Goal: Task Accomplishment & Management: Manage account settings

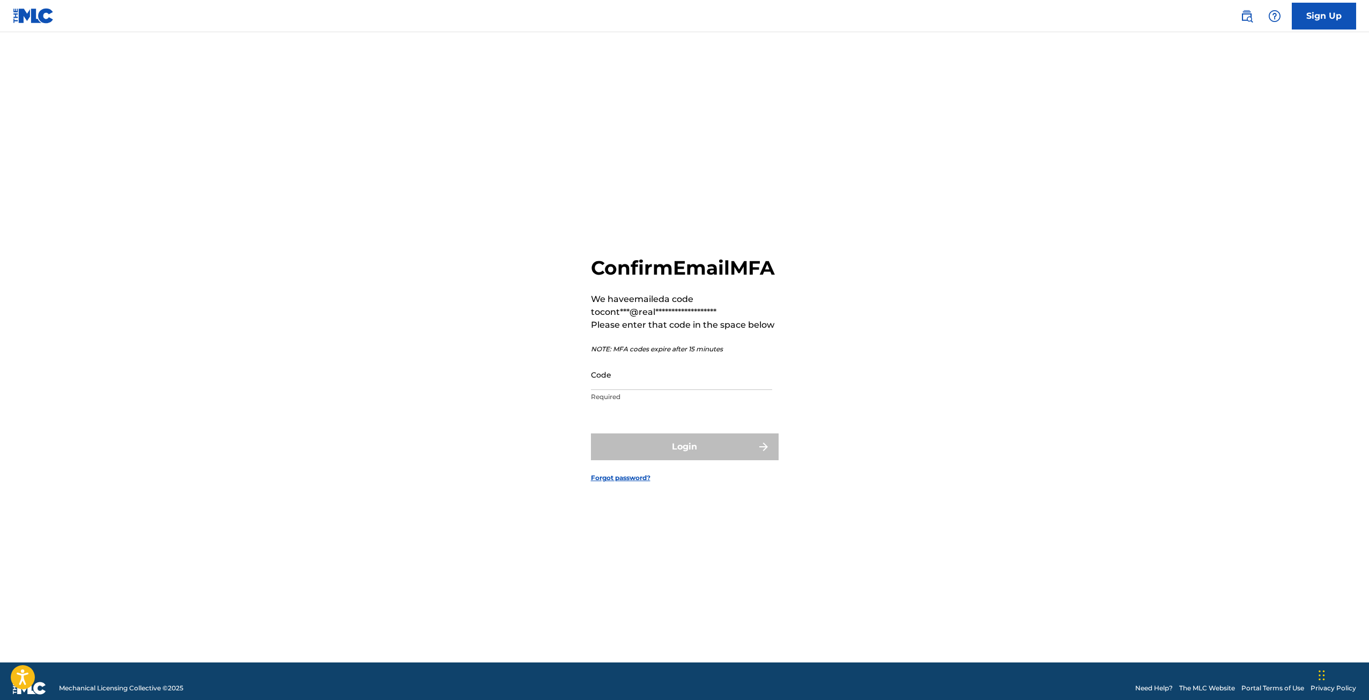
click at [828, 352] on div "**********" at bounding box center [684, 360] width 750 height 603
click at [646, 390] on input "Code" at bounding box center [681, 374] width 181 height 31
click at [621, 390] on input "Code" at bounding box center [681, 374] width 181 height 31
click at [812, 319] on div "**********" at bounding box center [684, 360] width 750 height 603
click at [719, 401] on p "Required" at bounding box center [681, 397] width 181 height 10
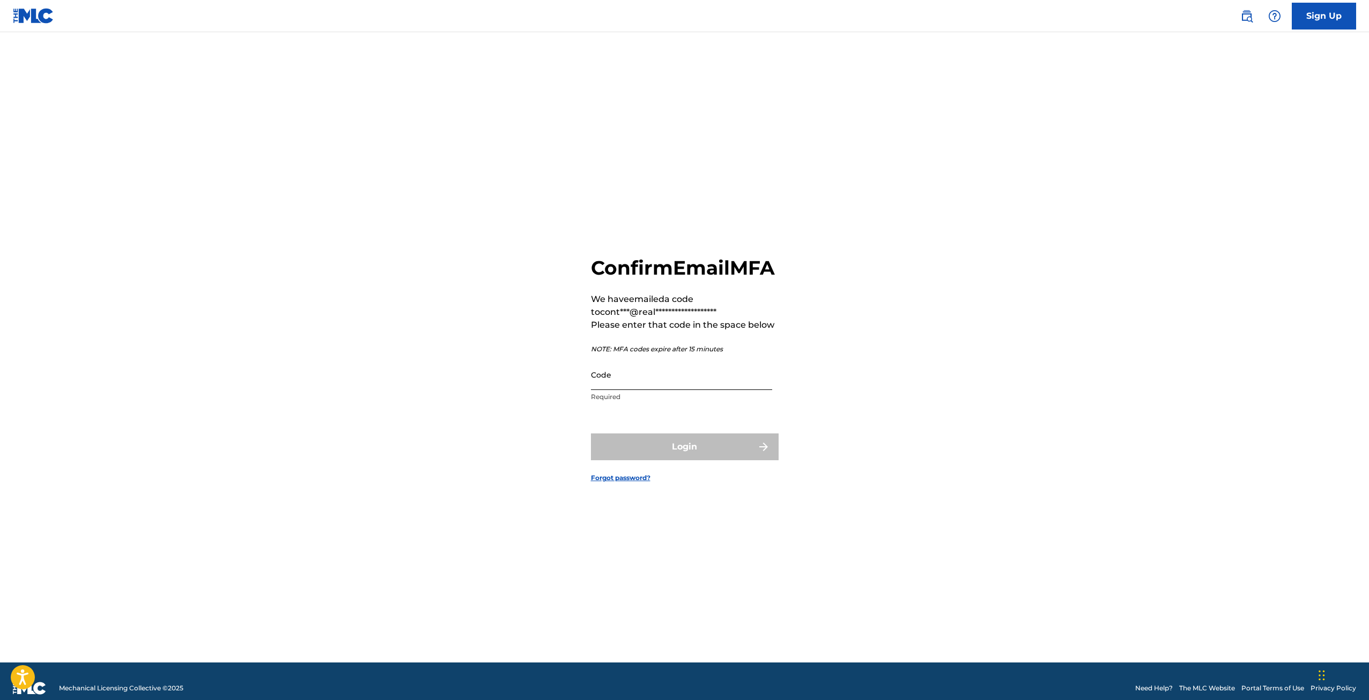
click at [719, 390] on input "Code" at bounding box center [681, 374] width 181 height 31
click at [1030, 296] on div "**********" at bounding box center [684, 360] width 750 height 603
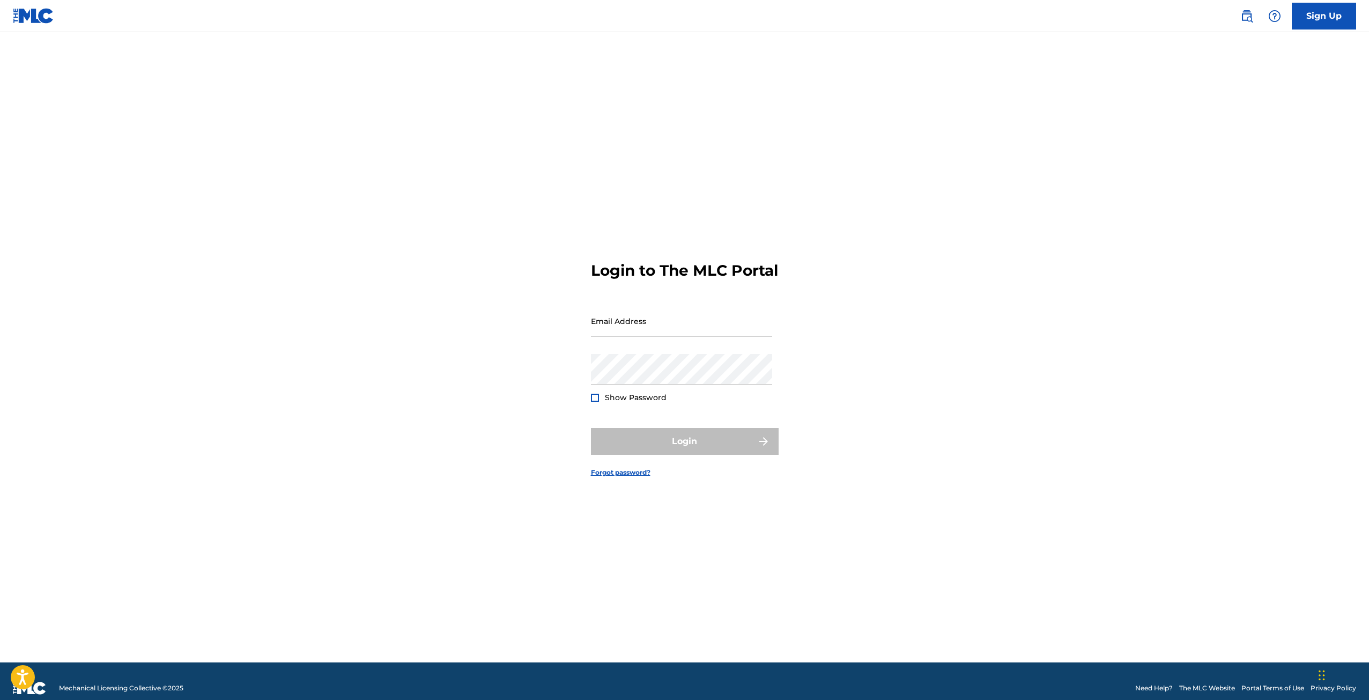
click at [690, 336] on input "Email Address" at bounding box center [681, 321] width 181 height 31
type input "management@officialkiddkidd.com"
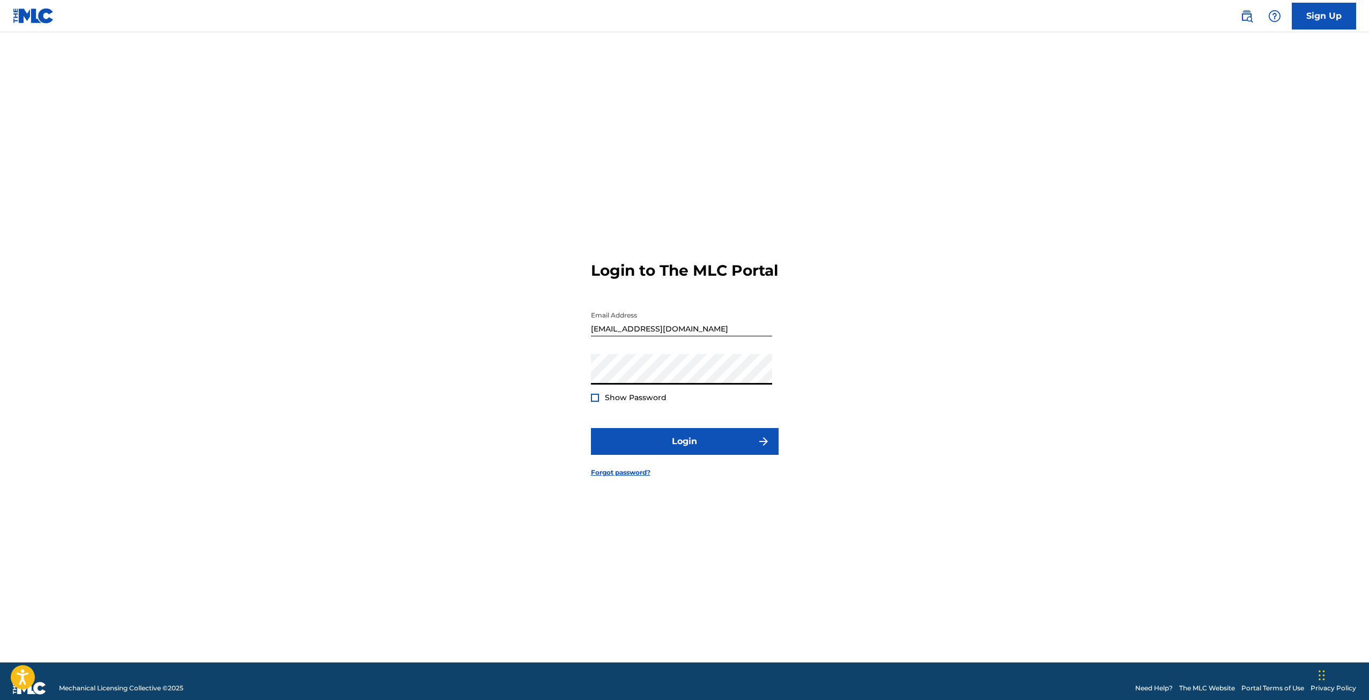
click at [591, 428] on button "Login" at bounding box center [685, 441] width 188 height 27
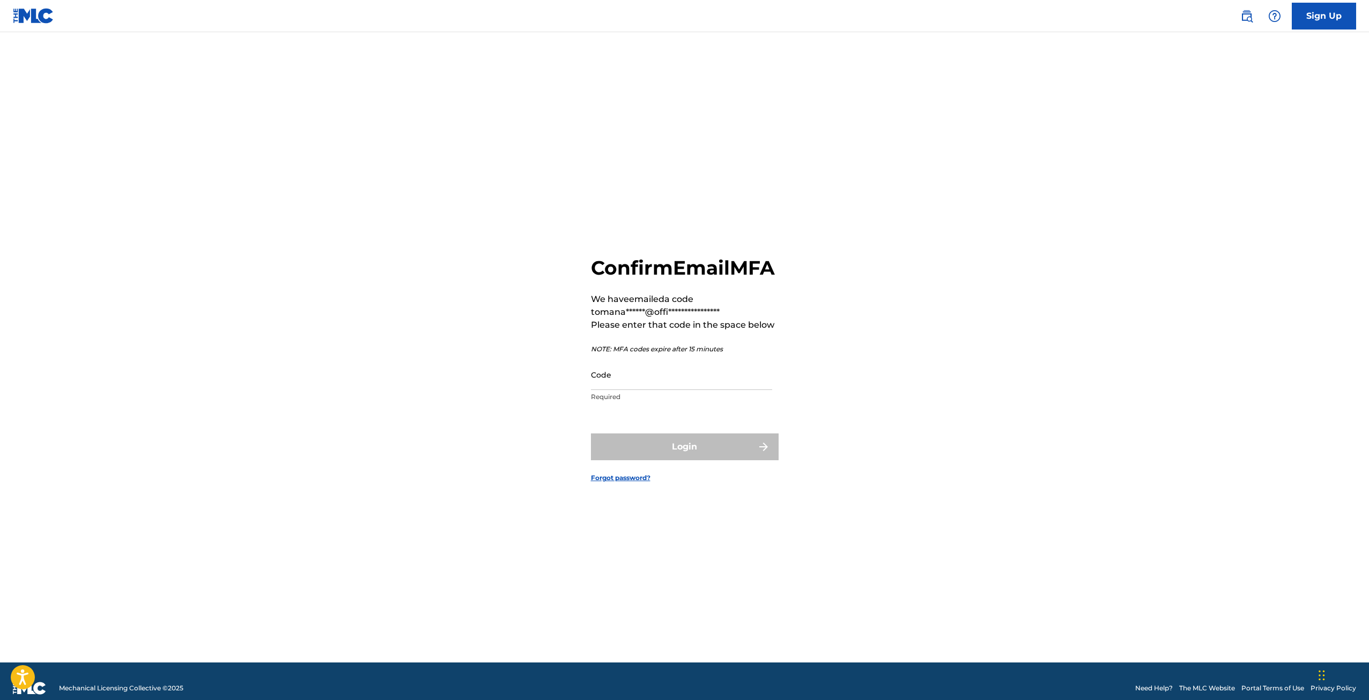
click at [1155, 101] on main "**********" at bounding box center [684, 347] width 1369 height 630
click at [501, 365] on div "**********" at bounding box center [684, 360] width 750 height 603
click at [623, 482] on link "Forgot password?" at bounding box center [621, 478] width 60 height 10
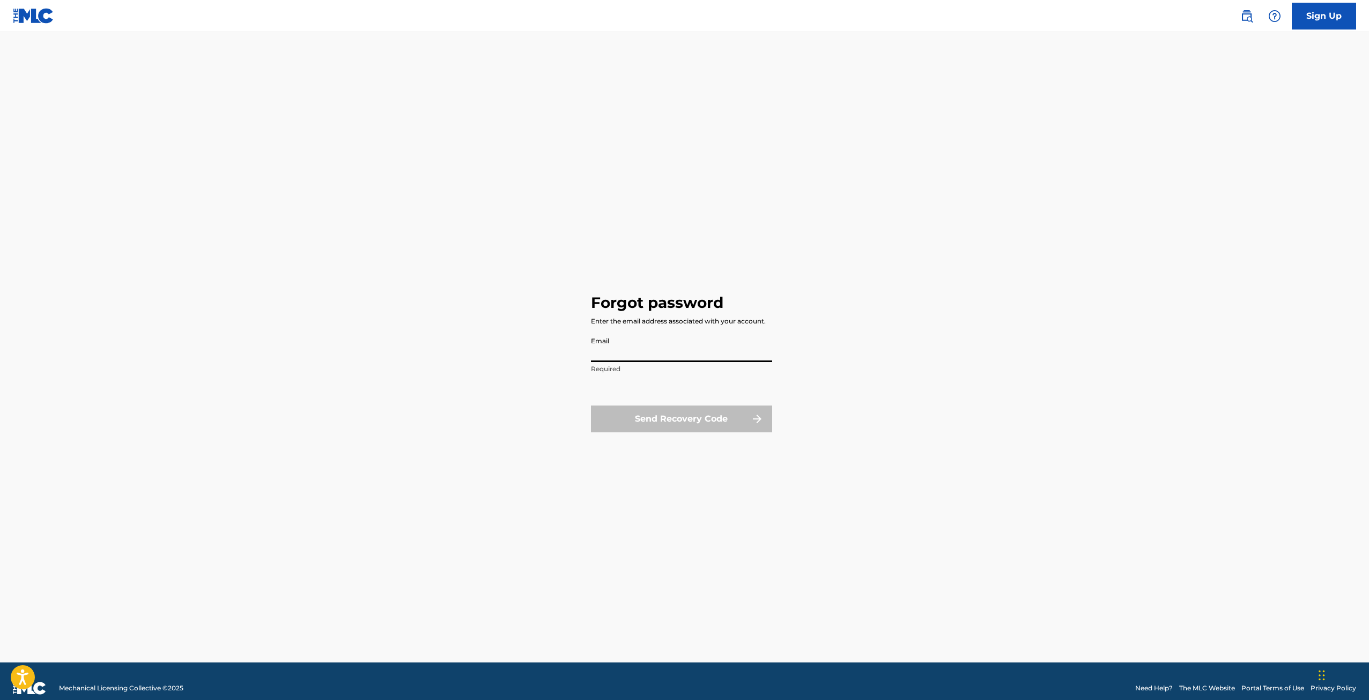
click at [665, 358] on input "Email" at bounding box center [681, 346] width 181 height 31
type input "management@officialkiddkidd.com"
click at [671, 418] on button "Send Recovery Code" at bounding box center [681, 418] width 181 height 27
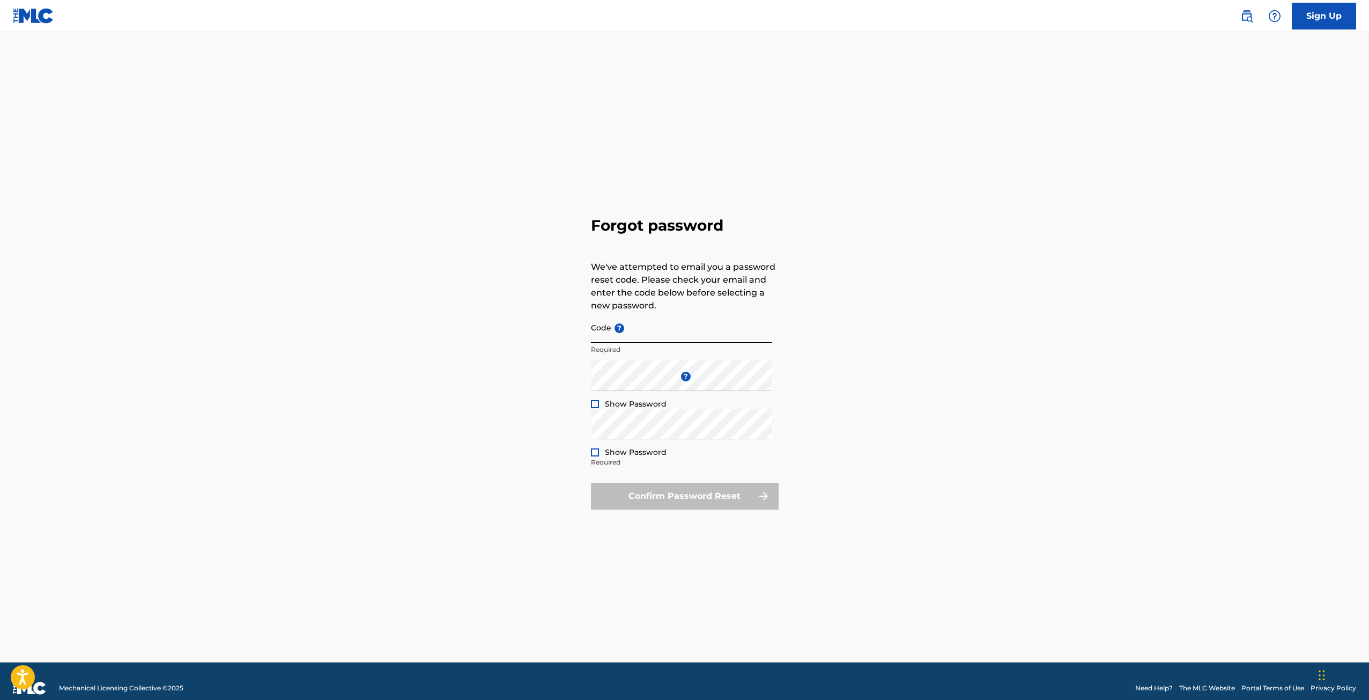
click at [721, 324] on input "Code ?" at bounding box center [681, 327] width 181 height 31
click at [659, 336] on input "Code ?" at bounding box center [681, 327] width 181 height 31
click at [389, 400] on div "Forgot password We've attempted to email you a password reset code. Please chec…" at bounding box center [684, 360] width 750 height 603
click at [799, 322] on div "Forgot password We've attempted to email you a password reset code. Please chec…" at bounding box center [684, 360] width 750 height 603
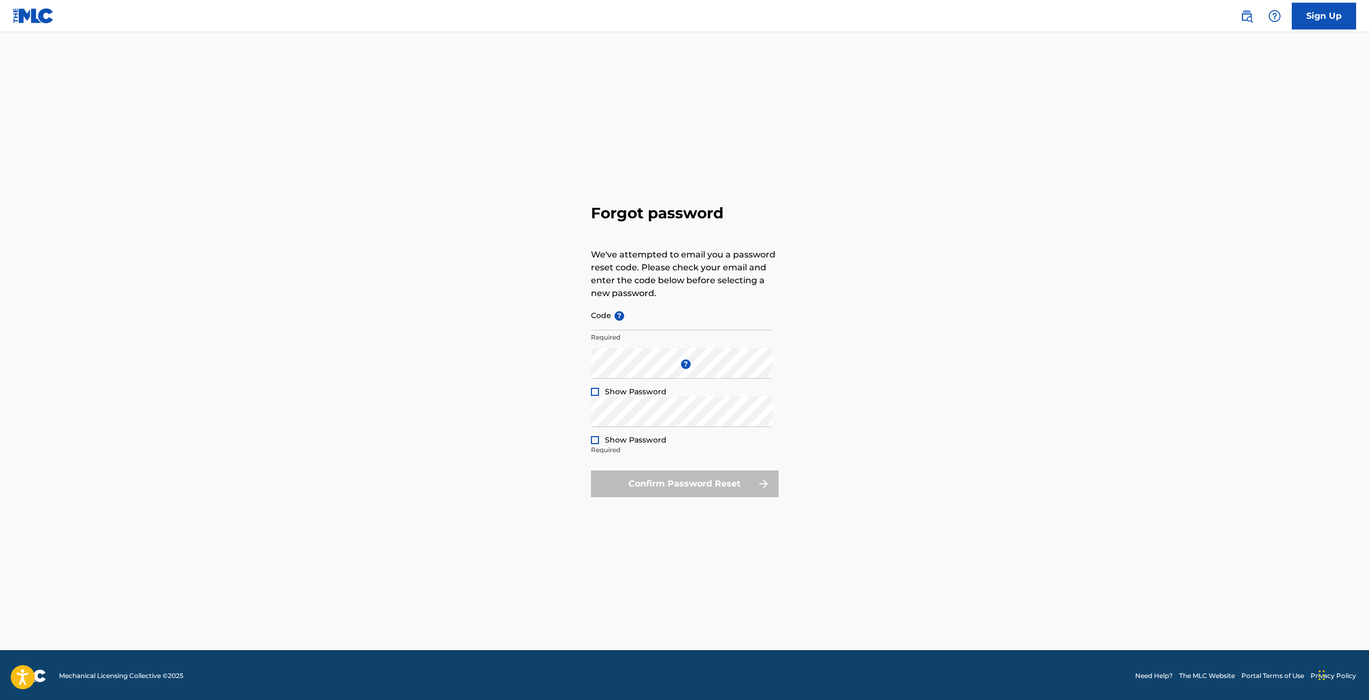
scroll to position [14, 0]
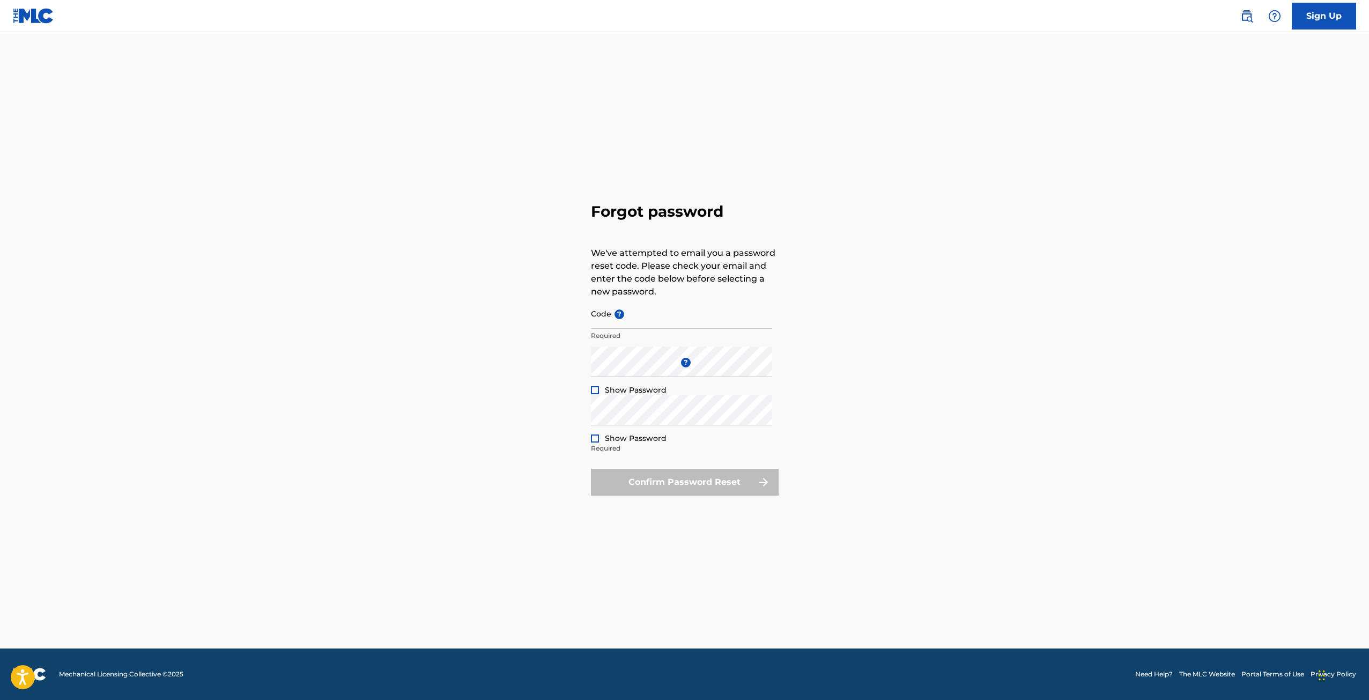
click at [1136, 174] on main "Forgot password We've attempted to email you a password reset code. Please chec…" at bounding box center [684, 333] width 1369 height 630
click at [676, 319] on input "Code ?" at bounding box center [681, 313] width 181 height 31
click at [903, 213] on div "Forgot password We've attempted to email you a password reset code. Please chec…" at bounding box center [684, 346] width 750 height 603
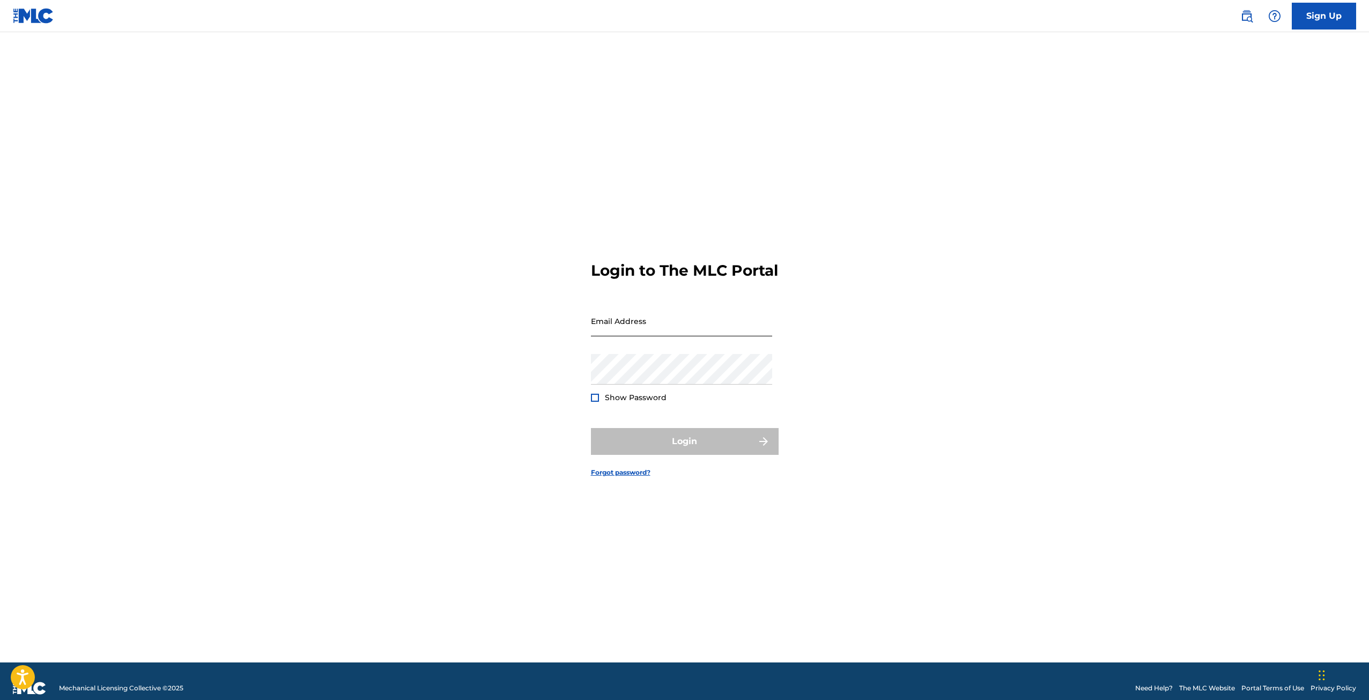
click at [642, 329] on input "Email Address" at bounding box center [681, 321] width 181 height 31
type input "itskiddkidd@gmail.com"
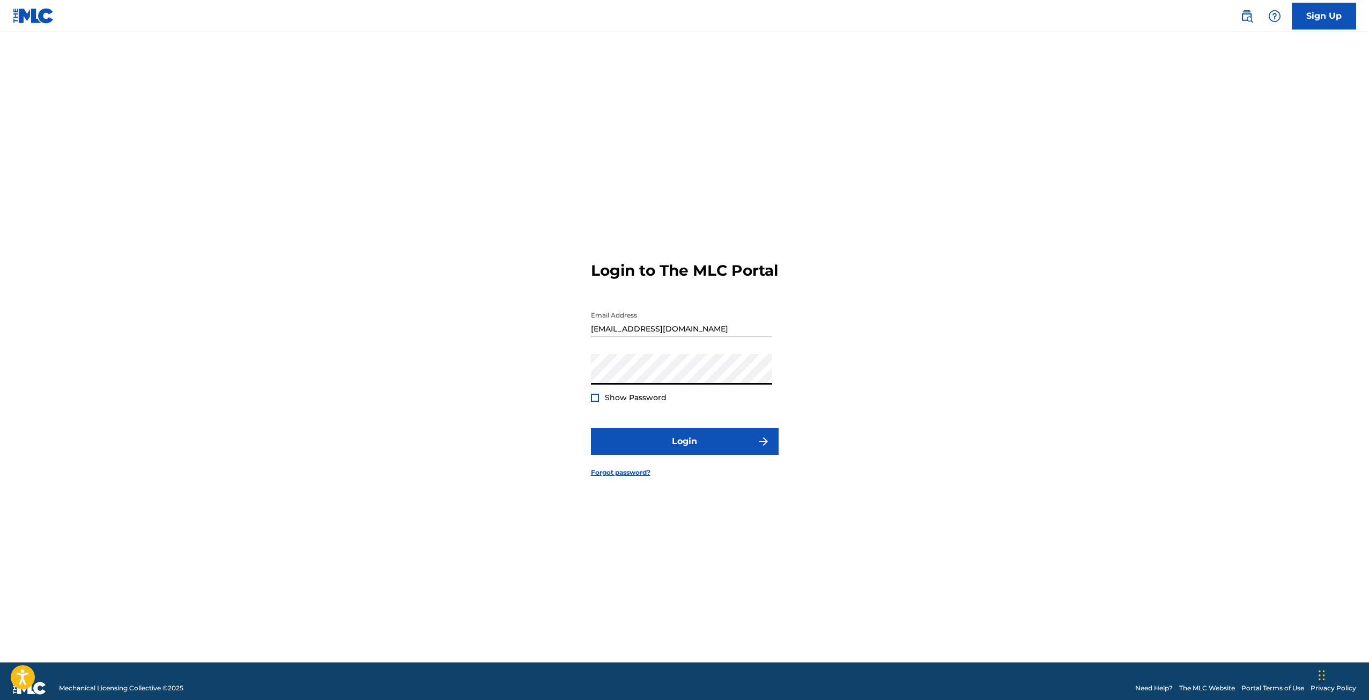
click at [591, 428] on button "Login" at bounding box center [685, 441] width 188 height 27
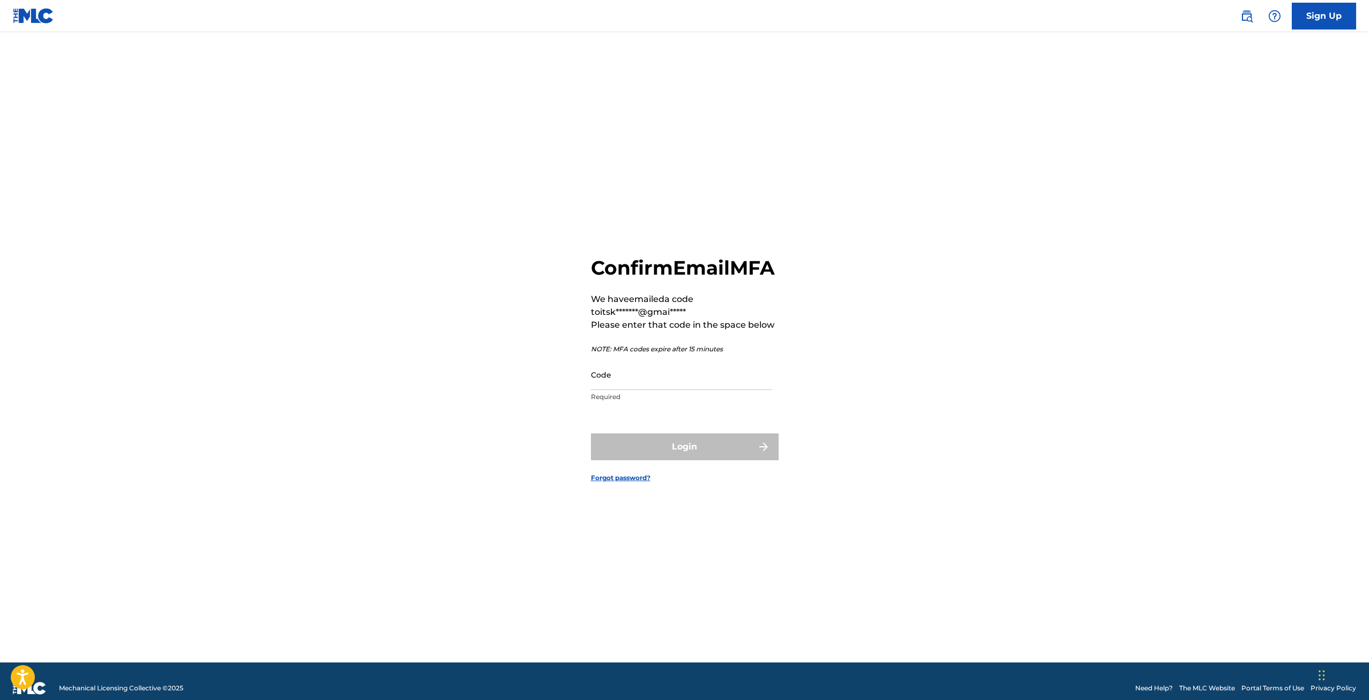
click at [526, 311] on div "Confirm Email MFA We have emailed a code to itsk*******@gmai***** Please enter …" at bounding box center [684, 360] width 750 height 603
click at [687, 380] on input "Code" at bounding box center [681, 374] width 181 height 31
paste input "579115"
type input "579115"
click at [645, 460] on button "Login" at bounding box center [685, 446] width 188 height 27
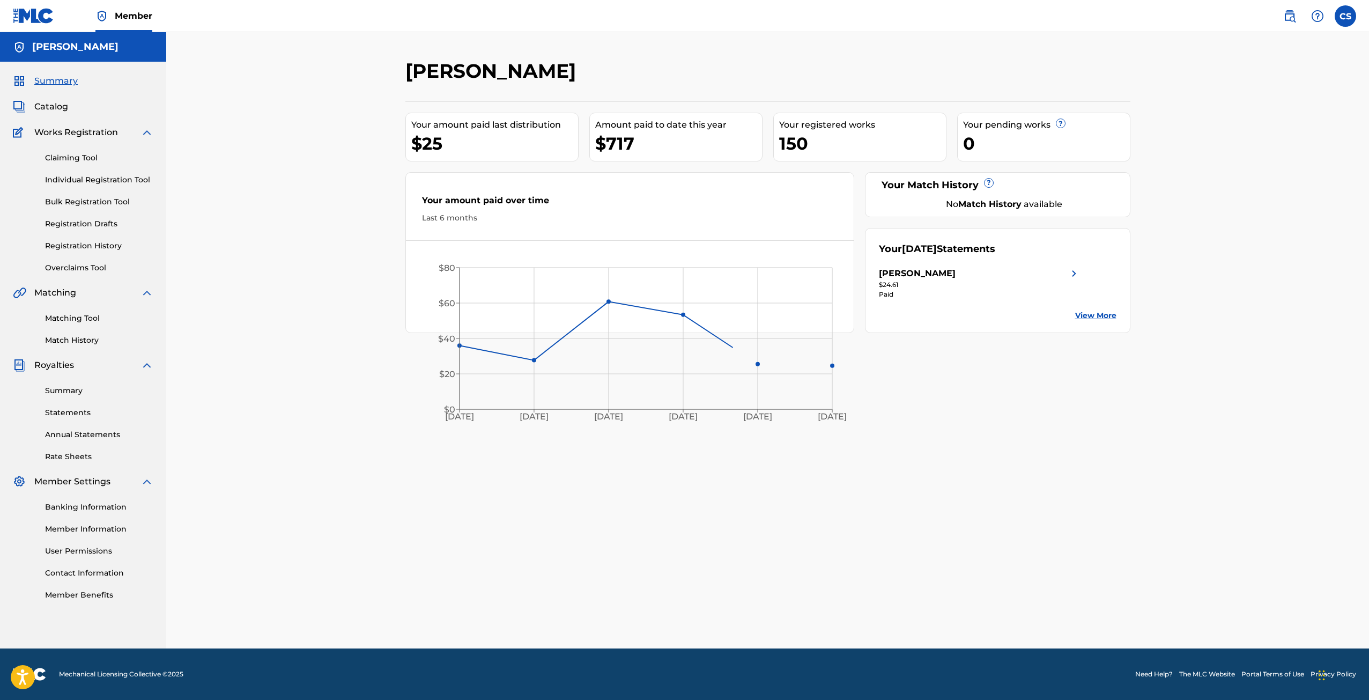
click at [321, 200] on div "CURTIS STEWART Your amount paid last distribution $25 Amount paid to date this …" at bounding box center [767, 340] width 1202 height 616
click at [300, 230] on div "CURTIS STEWART Your amount paid last distribution $25 Amount paid to date this …" at bounding box center [767, 340] width 1202 height 616
click at [268, 261] on div "CURTIS STEWART Your amount paid last distribution $25 Amount paid to date this …" at bounding box center [767, 340] width 1202 height 616
click at [106, 509] on link "Banking Information" at bounding box center [99, 506] width 108 height 11
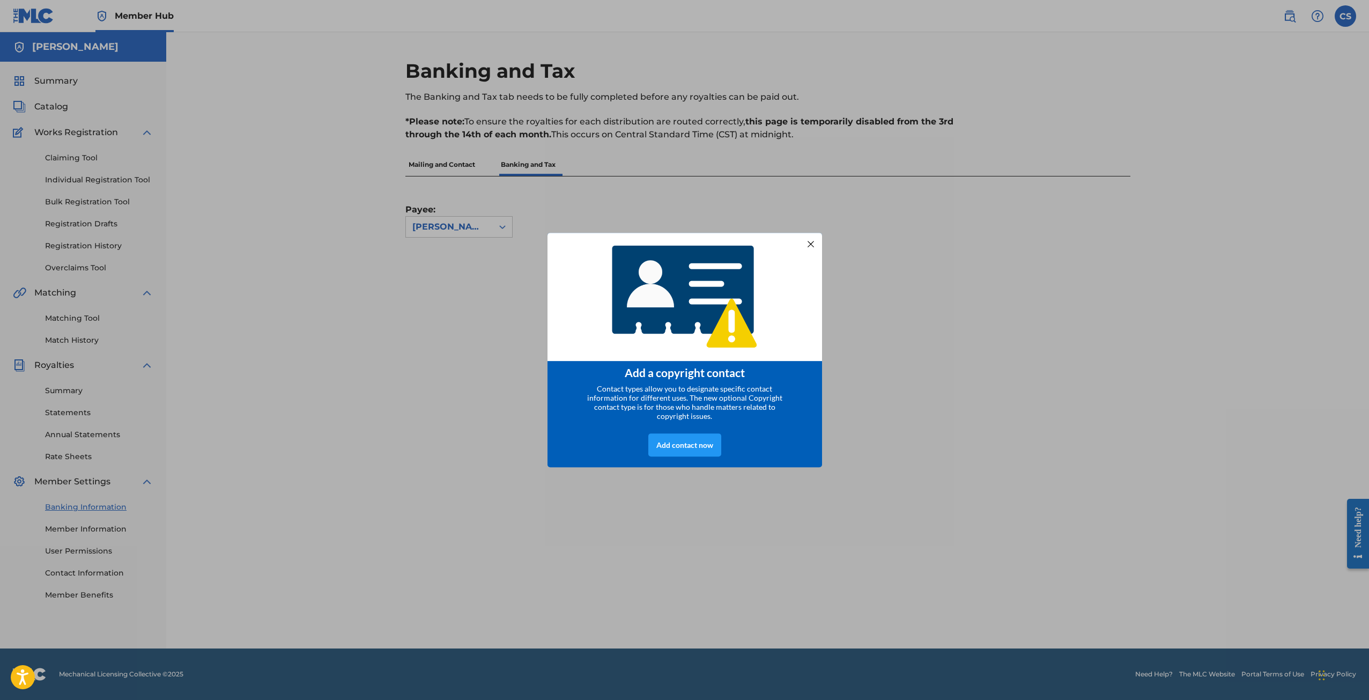
click at [810, 237] on div at bounding box center [810, 243] width 14 height 14
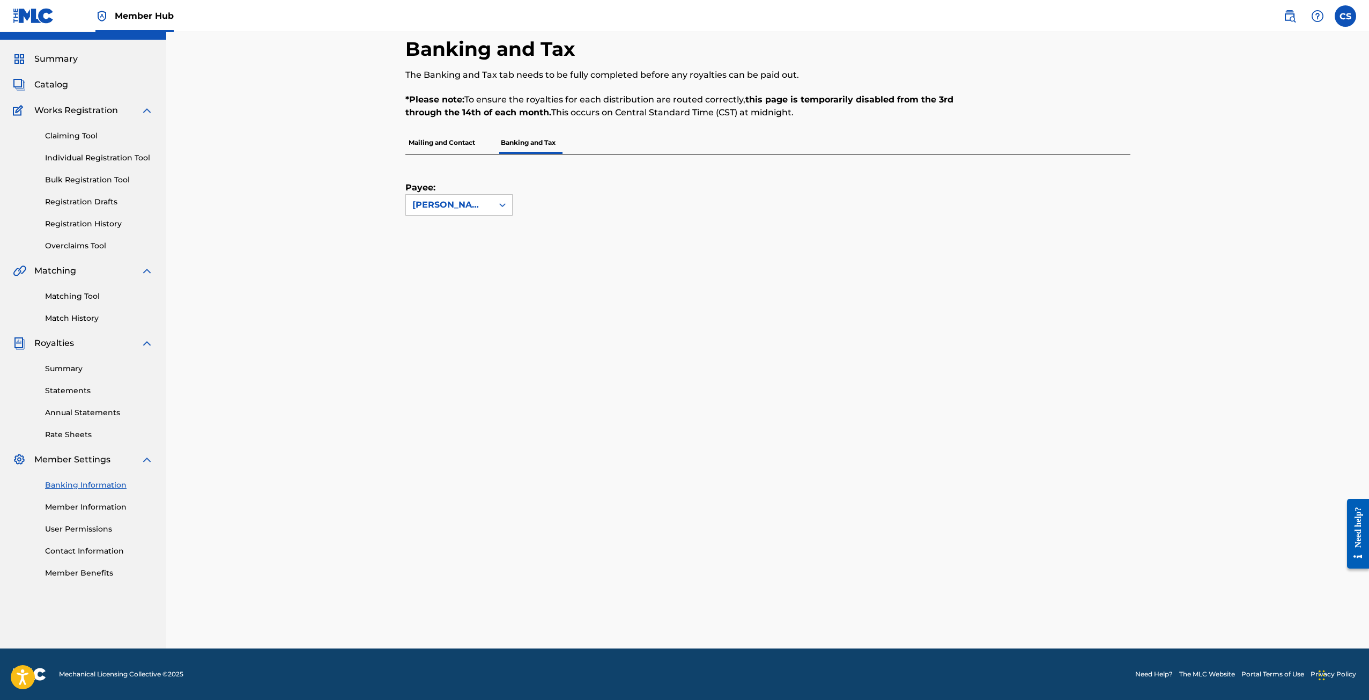
scroll to position [30, 0]
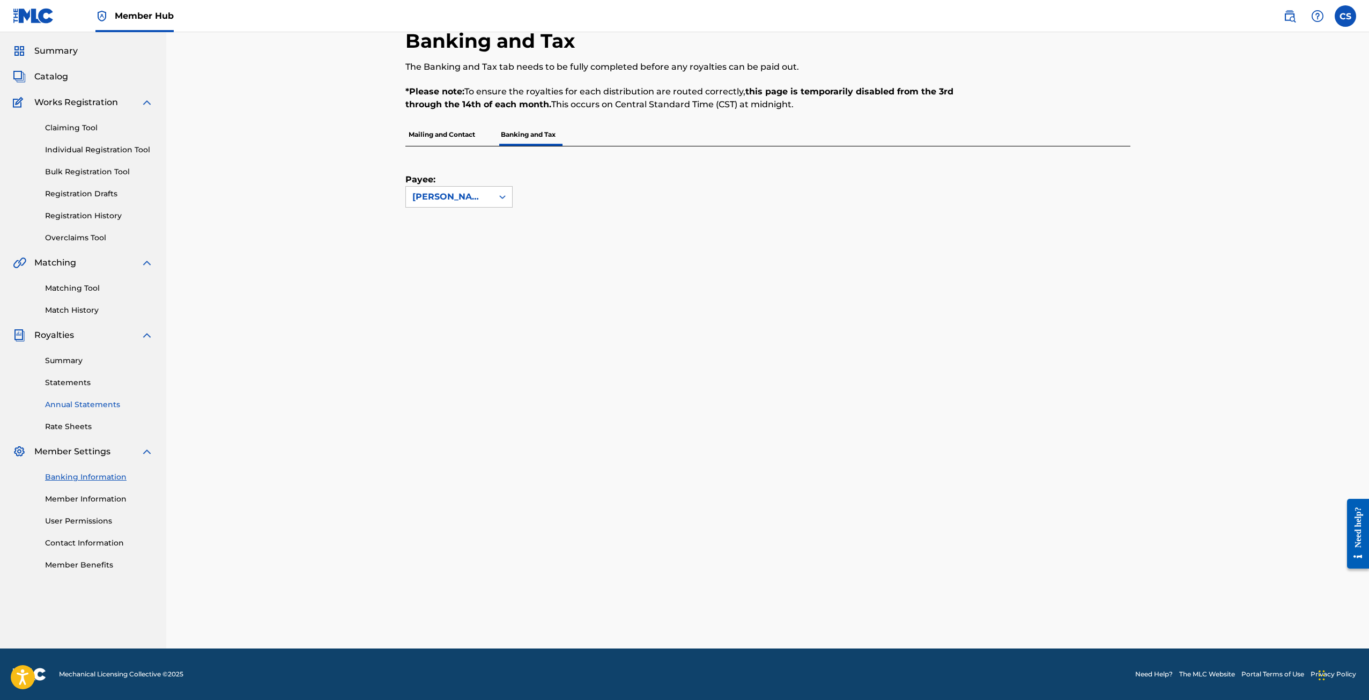
click at [77, 399] on link "Annual Statements" at bounding box center [99, 404] width 108 height 11
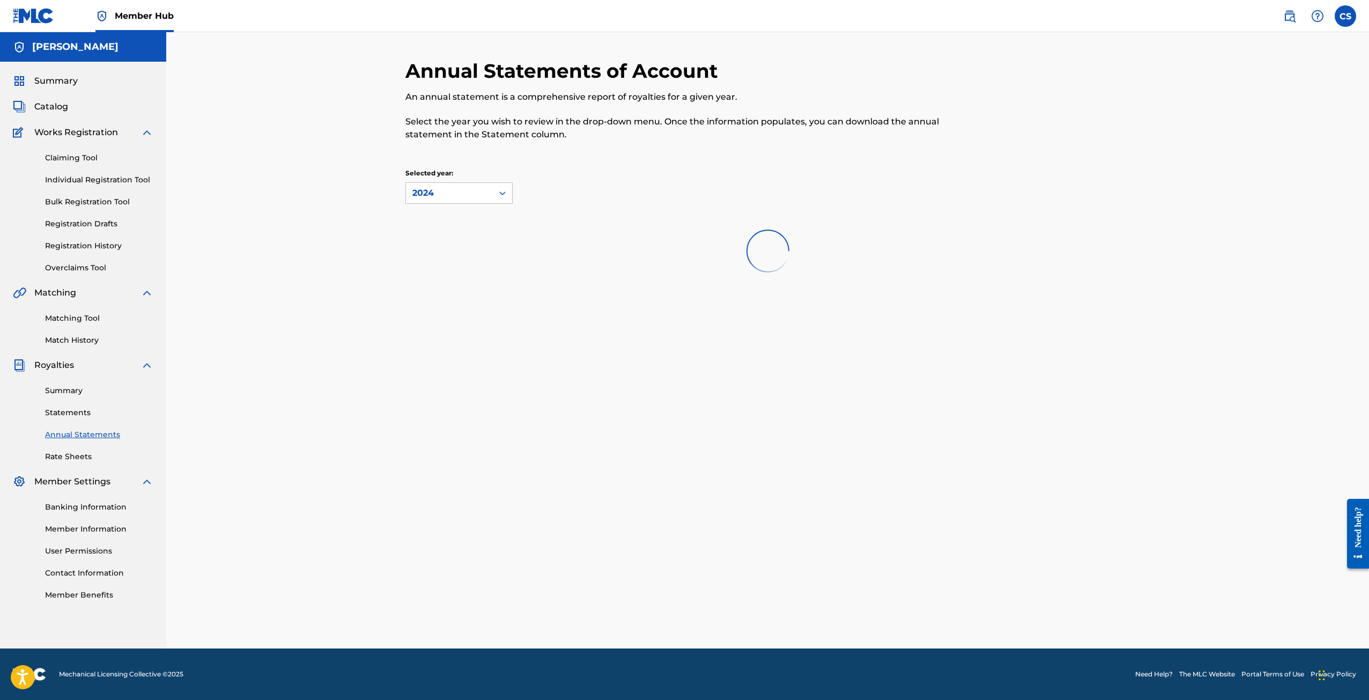
click at [61, 420] on div "Summary Statements Annual Statements Rate Sheets" at bounding box center [83, 416] width 140 height 91
click at [65, 411] on link "Statements" at bounding box center [99, 412] width 108 height 11
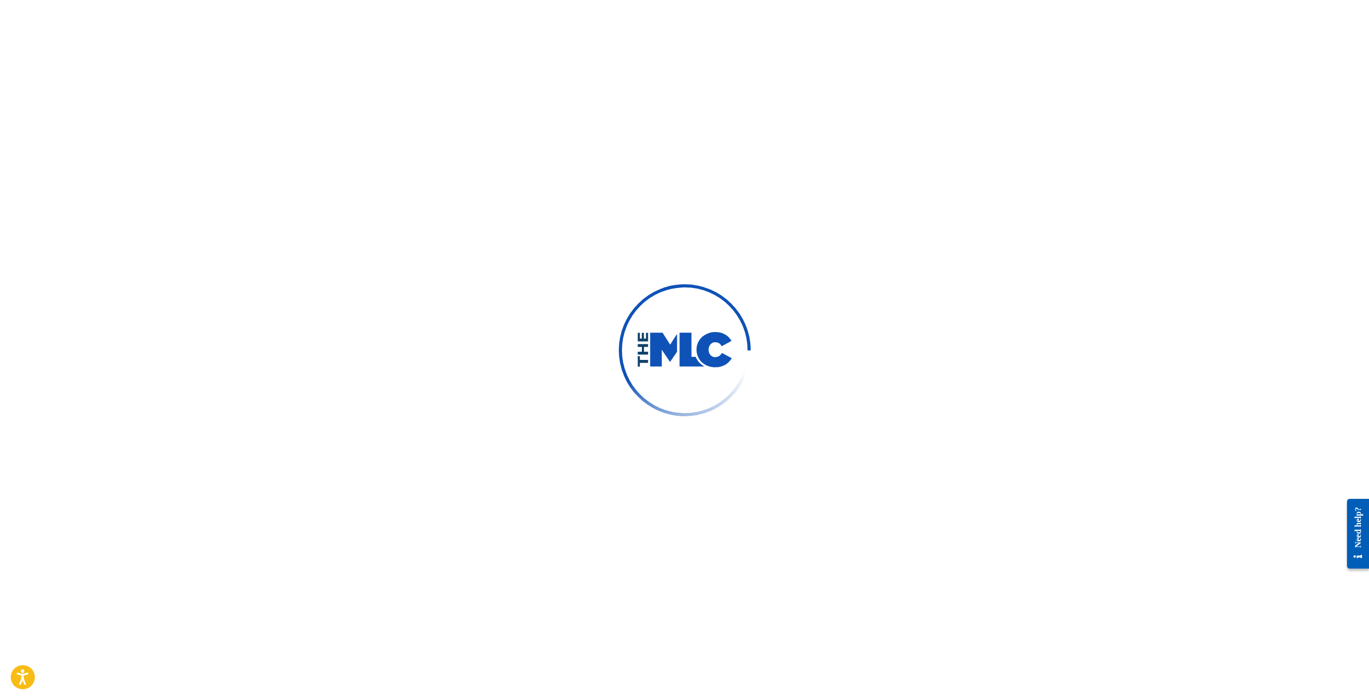
click at [594, 115] on div at bounding box center [684, 350] width 1369 height 700
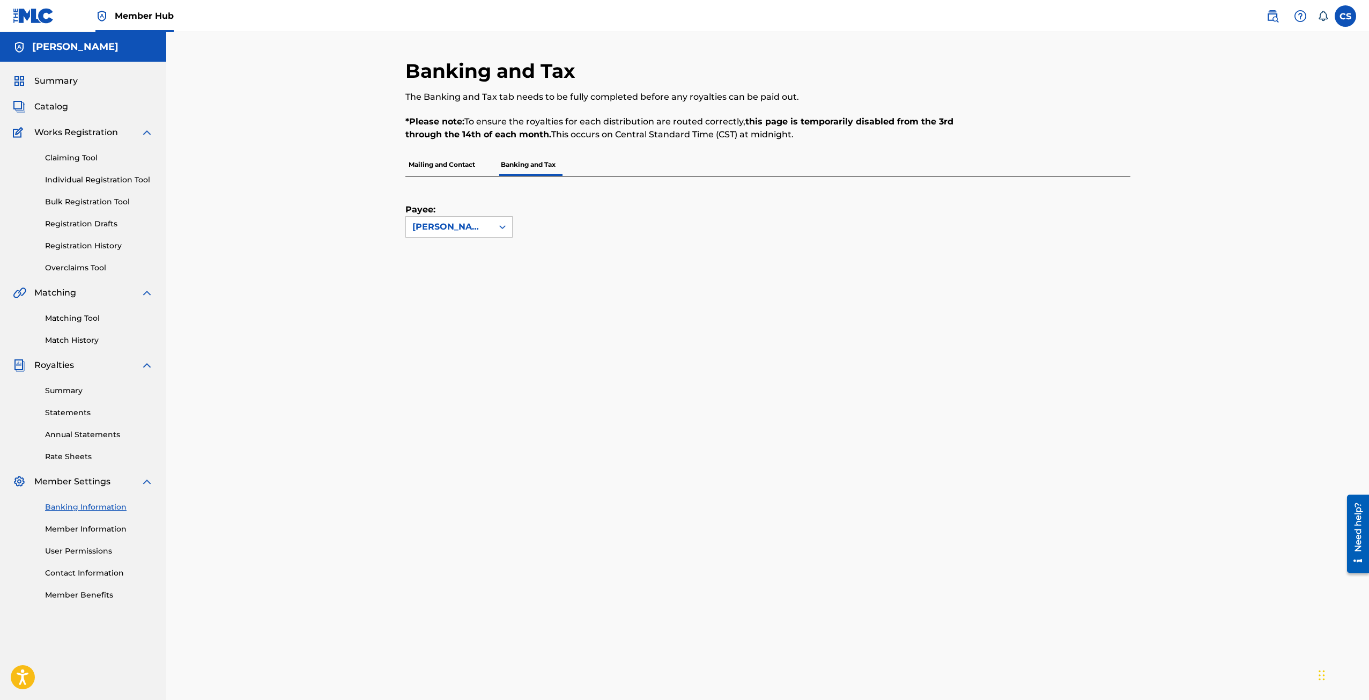
click at [520, 225] on div "Payee: CURTIS STEWART" at bounding box center [754, 206] width 699 height 61
click at [478, 226] on div "CURTIS STEWART" at bounding box center [449, 226] width 74 height 13
click at [593, 225] on div "Payee: CURTIS STEWART" at bounding box center [754, 206] width 699 height 61
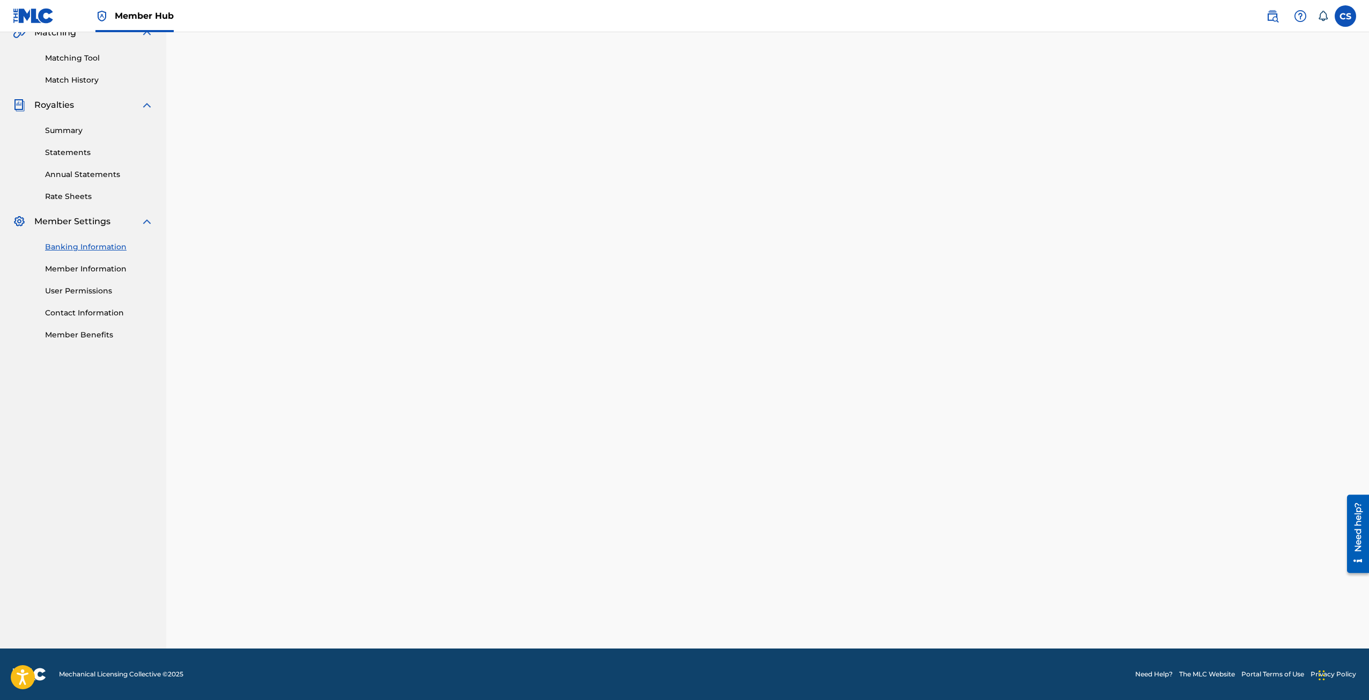
scroll to position [292, 0]
click at [1178, 437] on div "Banking and Tax The Banking and Tax tab needs to be fully completed before any …" at bounding box center [767, 194] width 1202 height 908
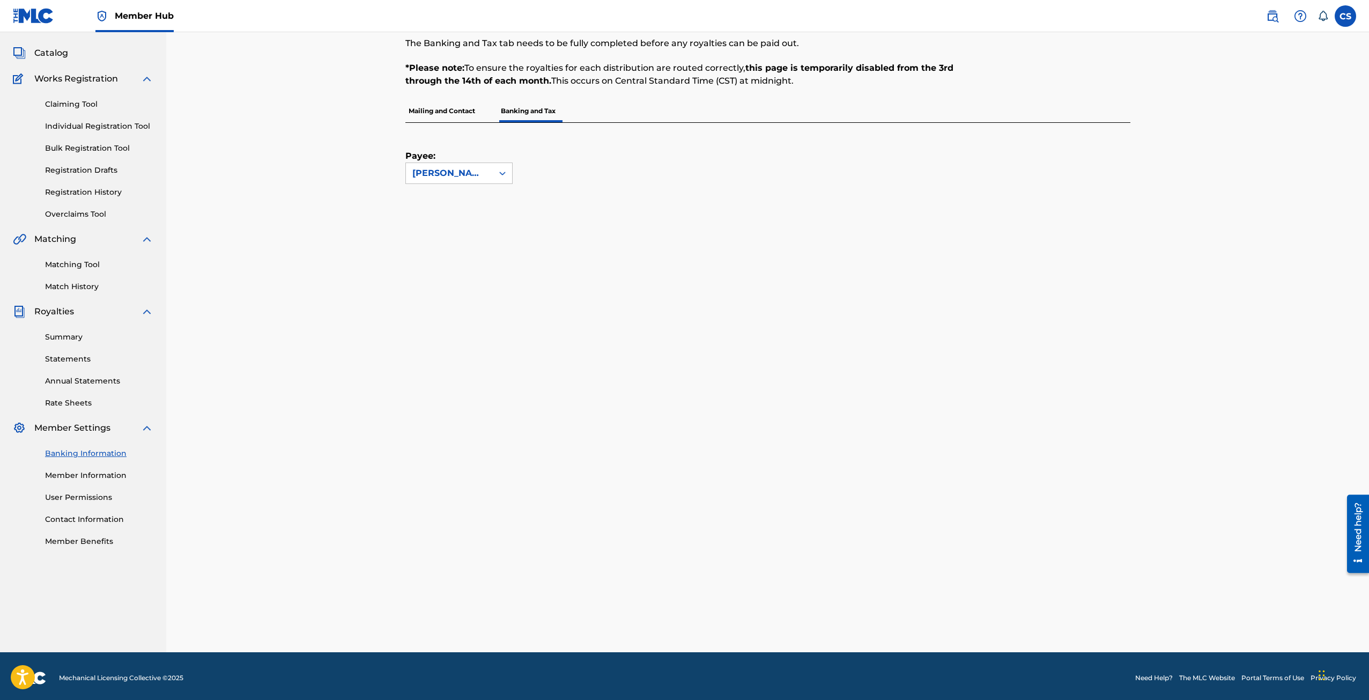
scroll to position [57, 0]
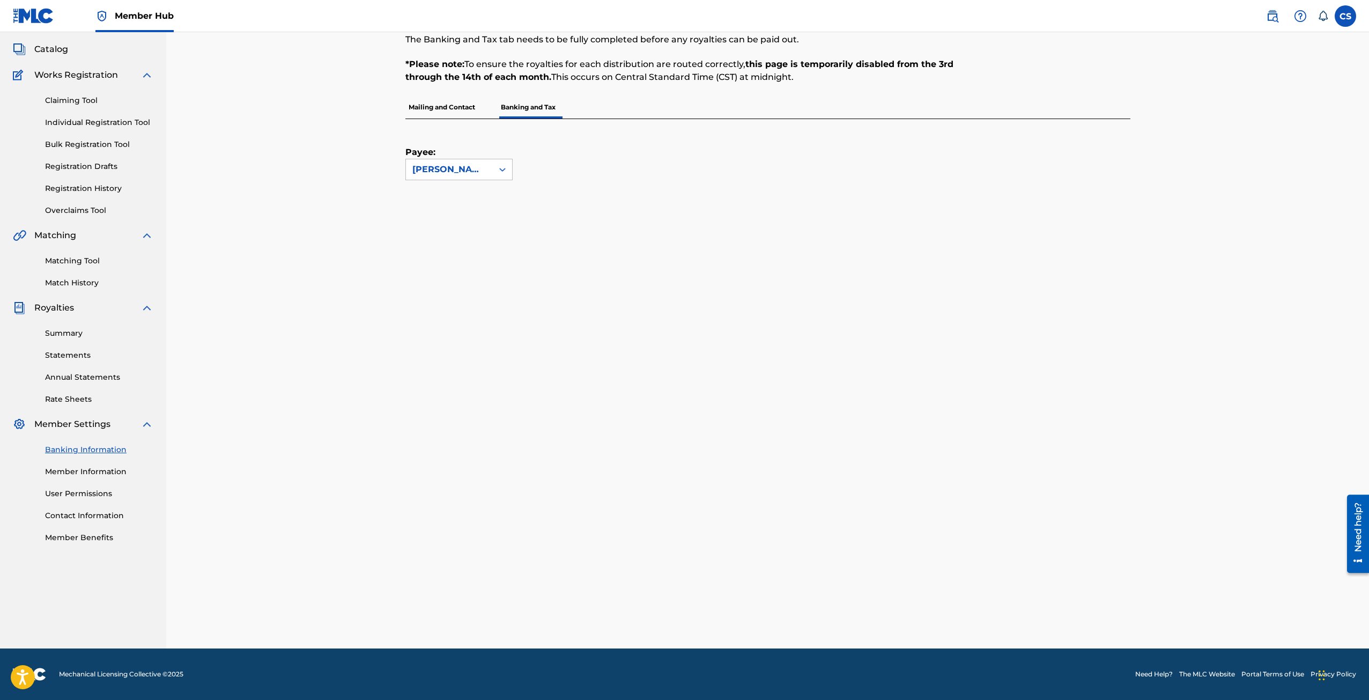
click at [321, 393] on div "Banking and Tax The Banking and Tax tab needs to be fully completed before any …" at bounding box center [767, 311] width 1202 height 673
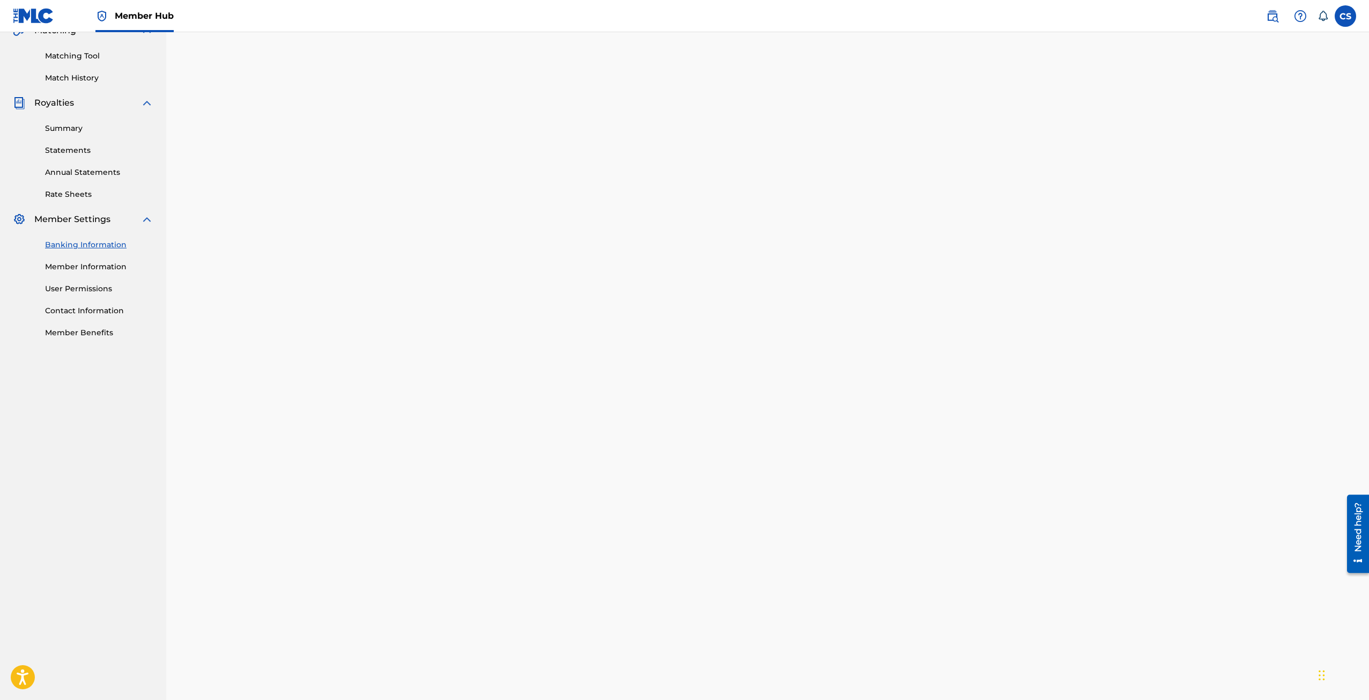
scroll to position [229, 0]
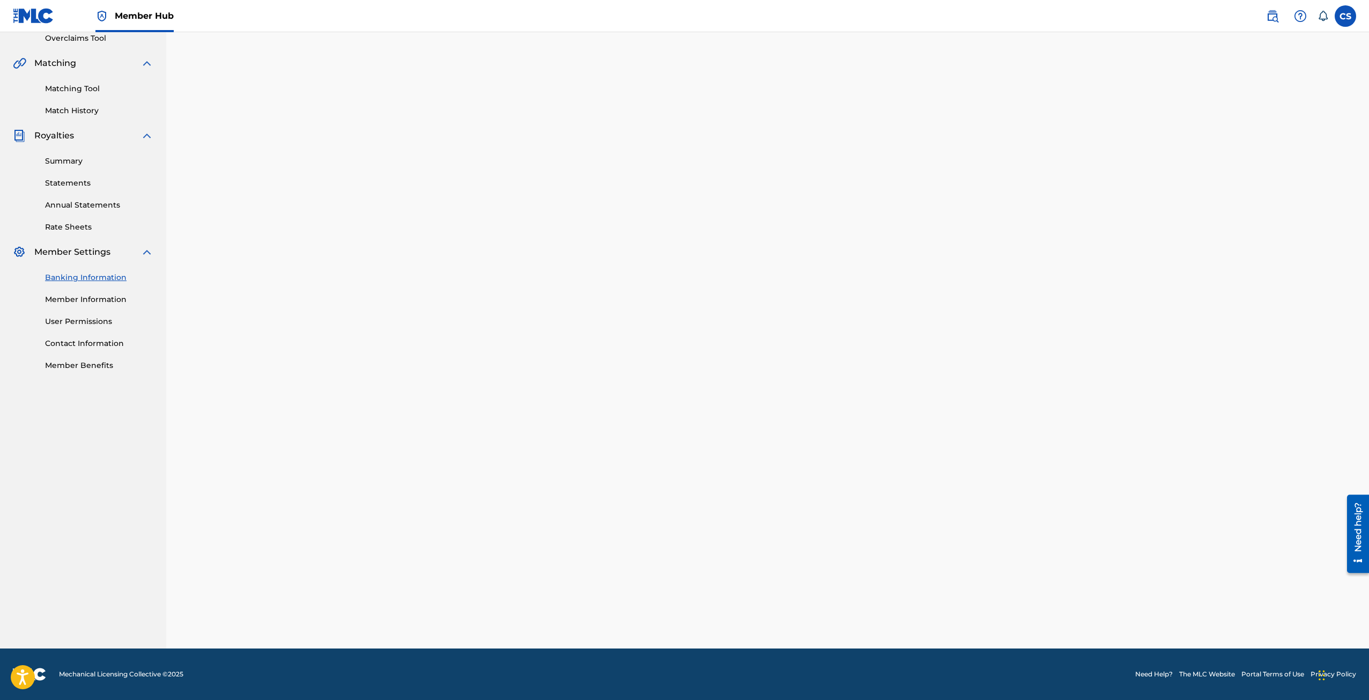
click at [358, 348] on div "Banking and Tax The Banking and Tax tab needs to be fully completed before any …" at bounding box center [767, 225] width 1202 height 845
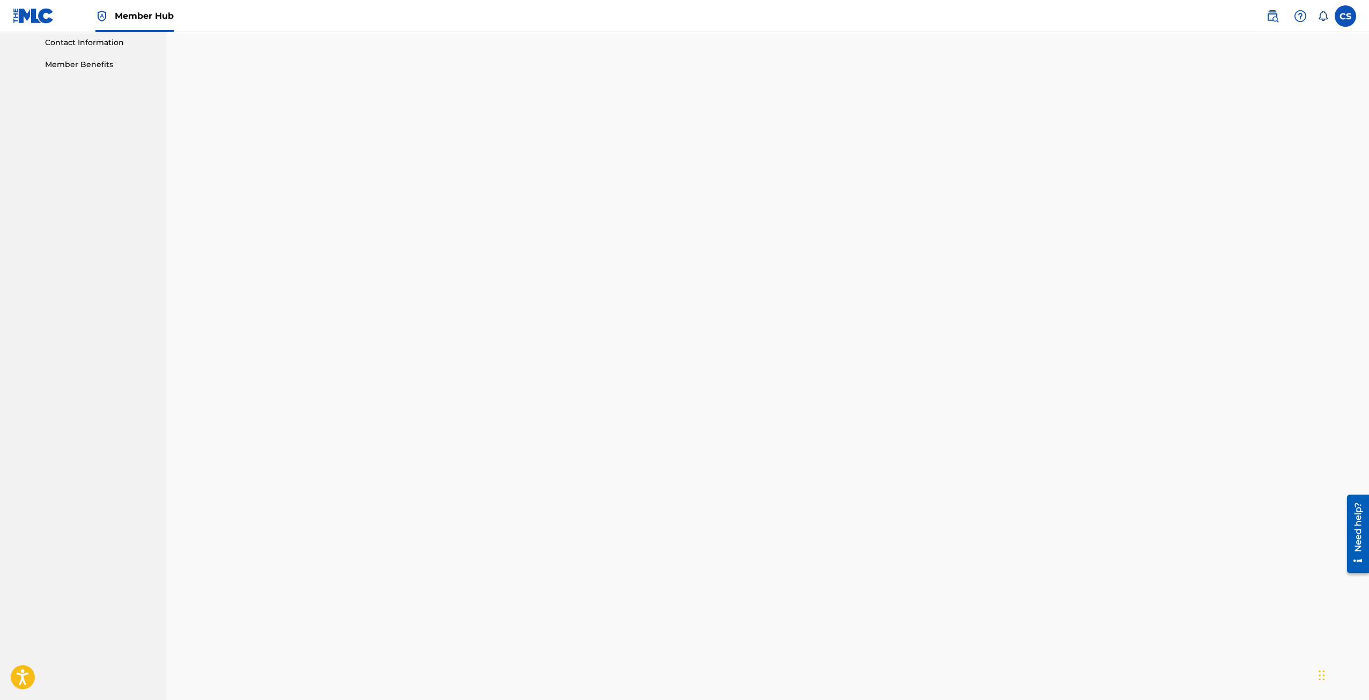
scroll to position [0, 0]
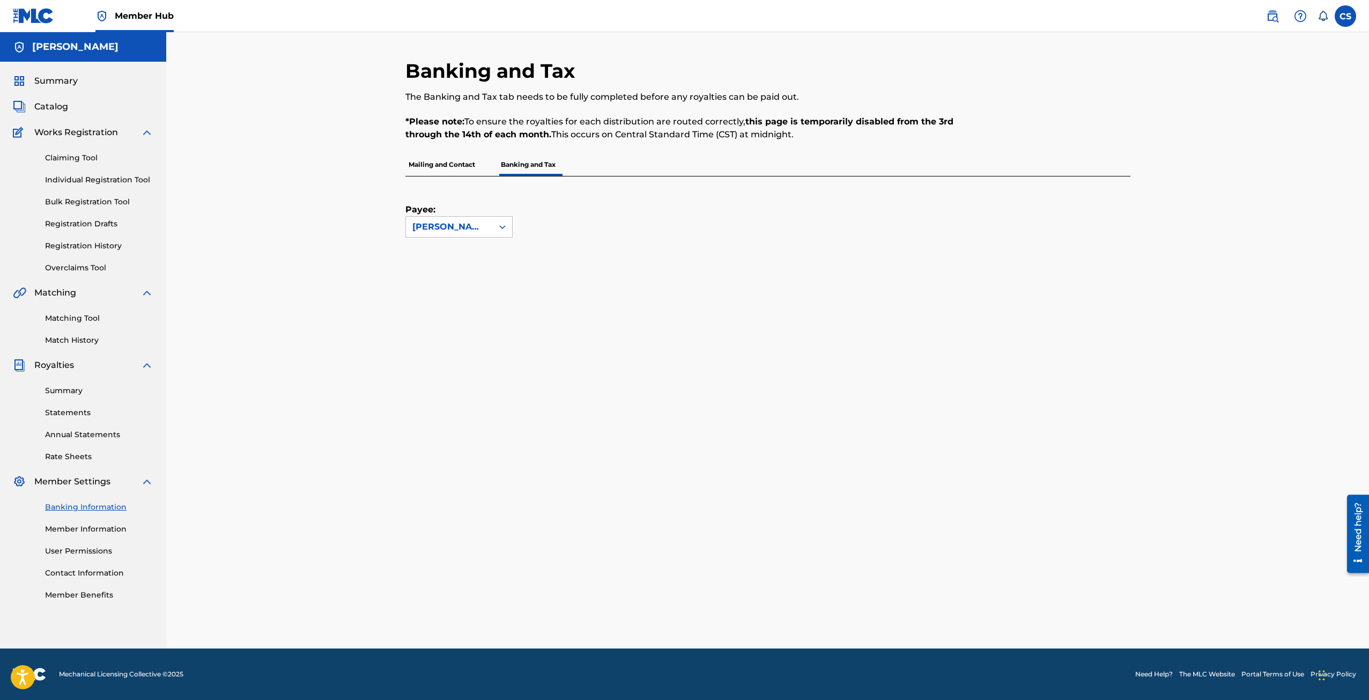
click at [462, 166] on p "Mailing and Contact" at bounding box center [441, 164] width 73 height 23
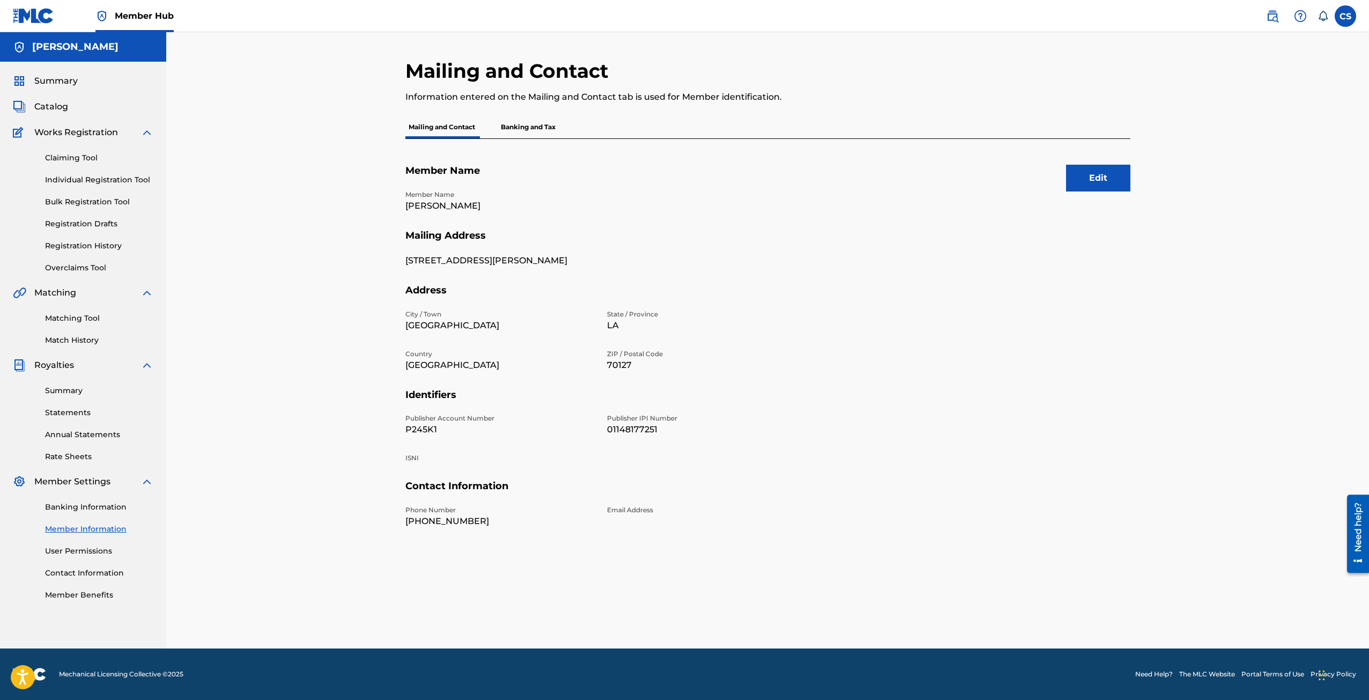
click at [534, 126] on p "Banking and Tax" at bounding box center [527, 127] width 61 height 23
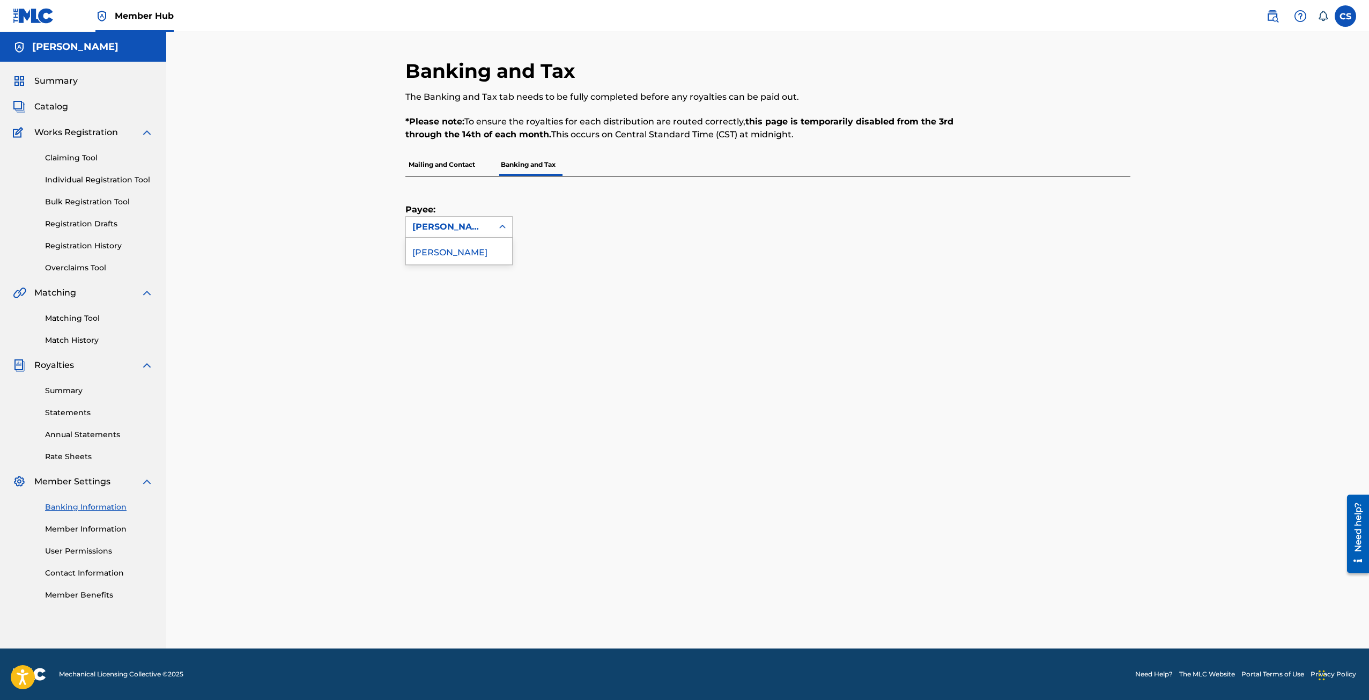
click at [431, 255] on div "CURTIS STEWART" at bounding box center [459, 250] width 106 height 27
click at [319, 321] on div "Banking and Tax The Banking and Tax tab needs to be fully completed before any …" at bounding box center [767, 340] width 1202 height 616
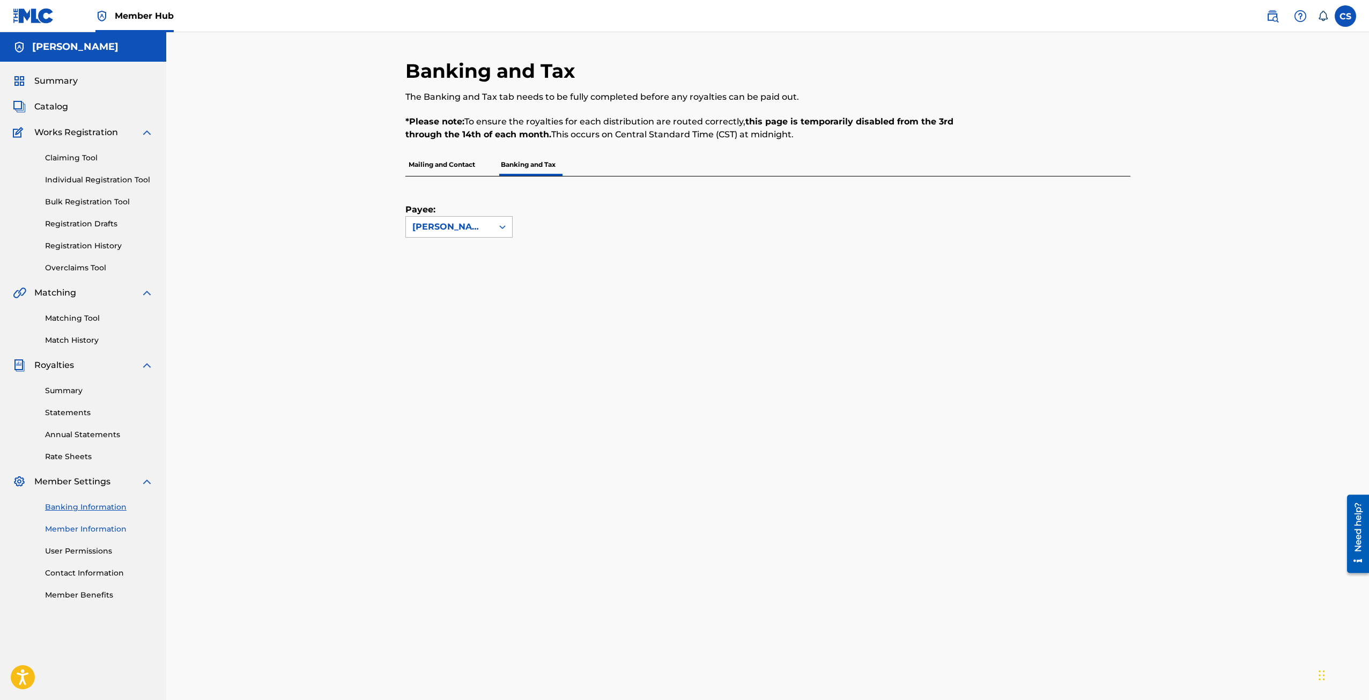
click at [106, 524] on link "Member Information" at bounding box center [99, 528] width 108 height 11
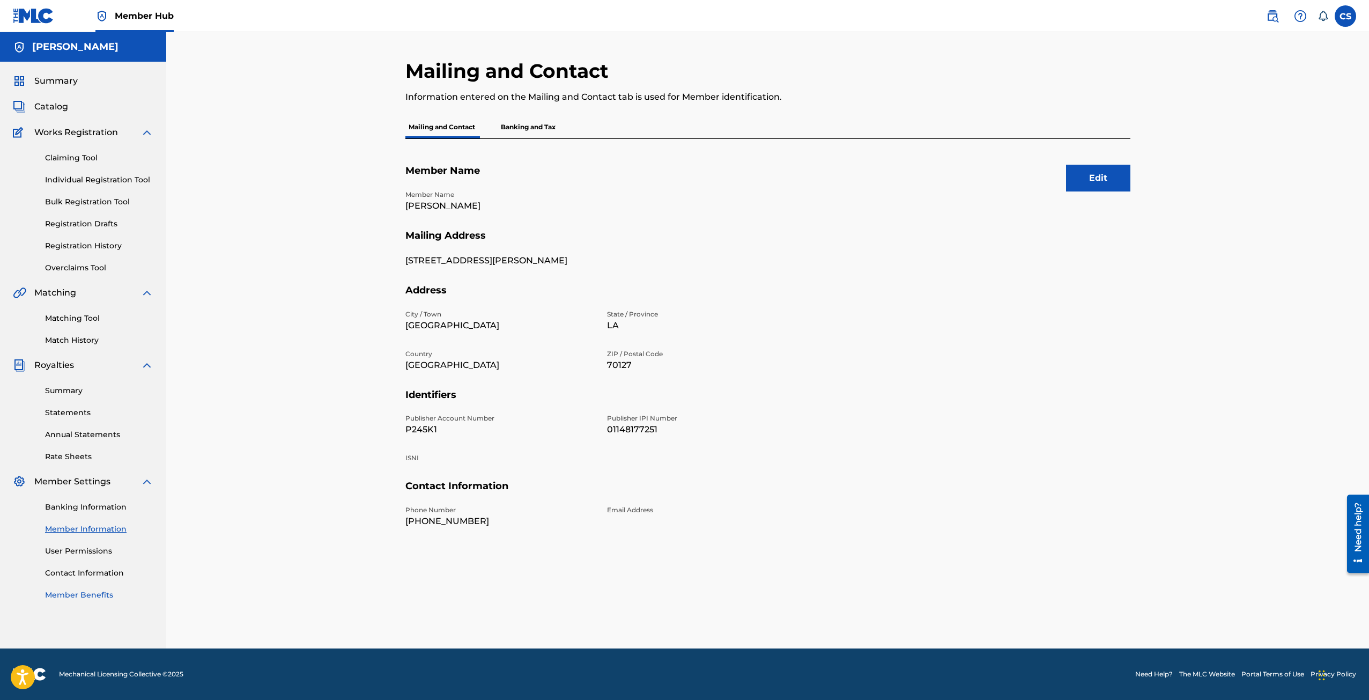
click at [75, 593] on link "Member Benefits" at bounding box center [99, 594] width 108 height 11
click at [58, 78] on span "Summary" at bounding box center [55, 81] width 43 height 13
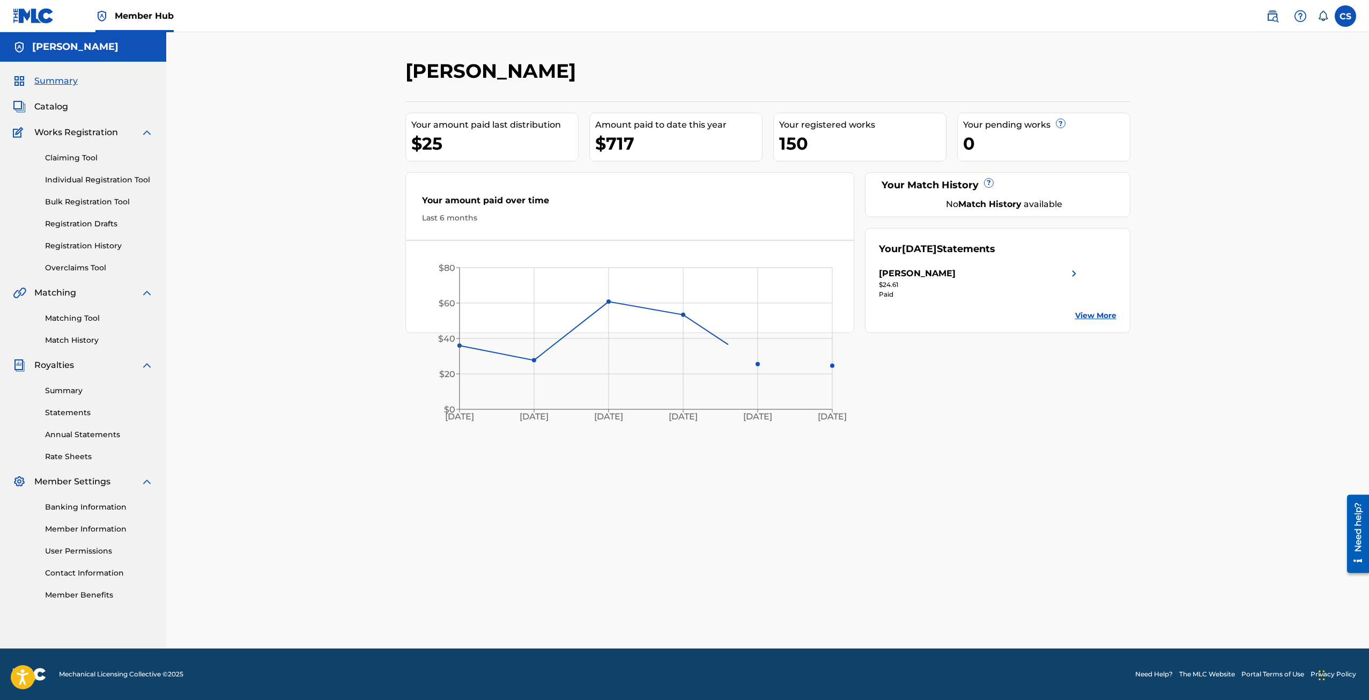
drag, startPoint x: 657, startPoint y: 154, endPoint x: 657, endPoint y: 163, distance: 9.1
click at [657, 154] on div "$717" at bounding box center [678, 143] width 167 height 24
click at [667, 489] on div "CURTIS STEWART Your amount paid last distribution $25 Amount paid to date this …" at bounding box center [767, 353] width 750 height 589
click at [389, 544] on div "CURTIS STEWART Your amount paid last distribution $25 Amount paid to date this …" at bounding box center [767, 340] width 1202 height 616
click at [78, 389] on link "Summary" at bounding box center [99, 390] width 108 height 11
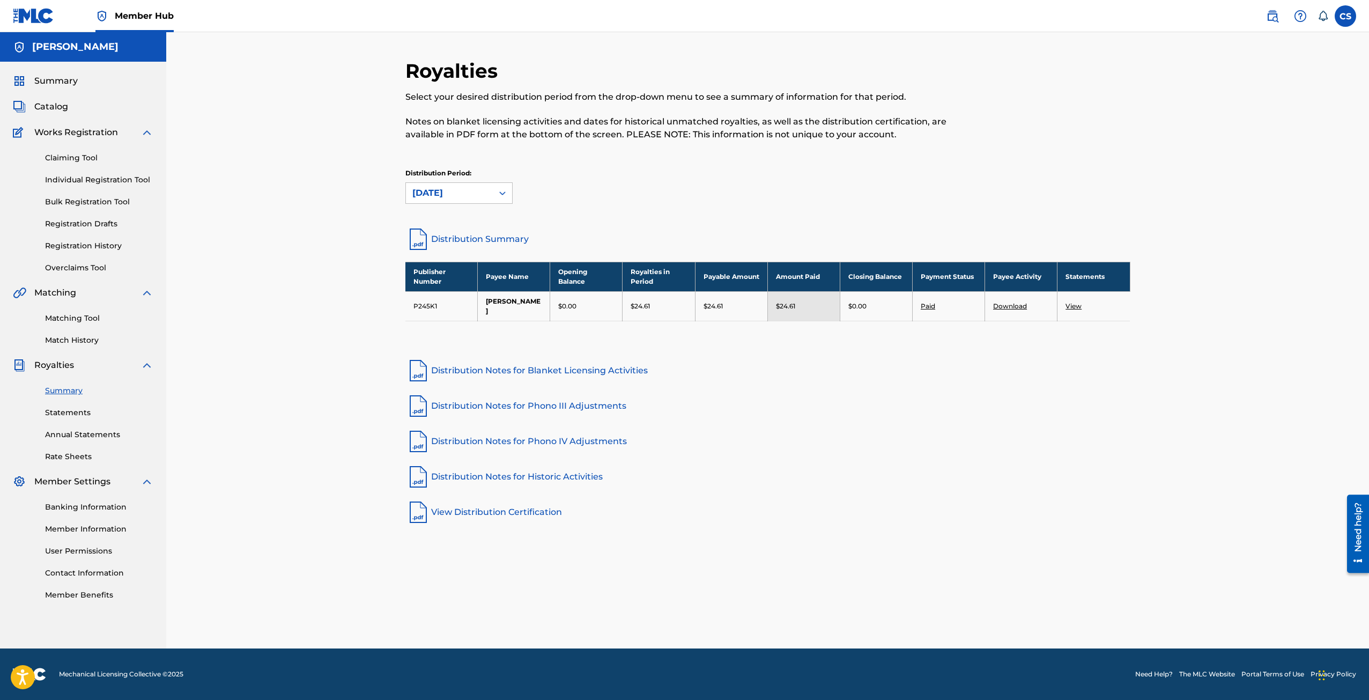
click at [771, 342] on div "Publisher Number Payee Name Opening Balance Royalties in Period Payable Amount …" at bounding box center [767, 305] width 725 height 86
click at [1072, 308] on link "View" at bounding box center [1073, 306] width 16 height 8
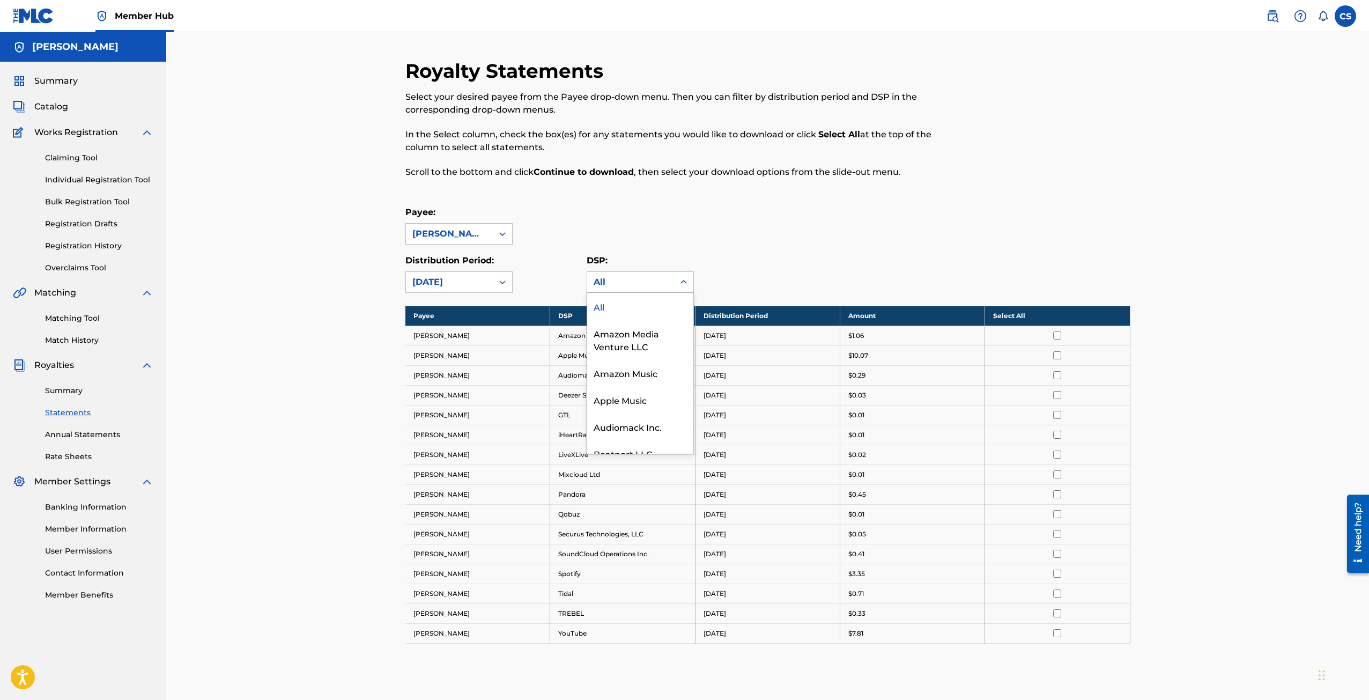
click at [629, 271] on div "All" at bounding box center [639, 281] width 107 height 21
click at [659, 251] on div "Payee: CURTIS STEWART Distribution Period: September 2025 DSP: 25 results avail…" at bounding box center [767, 249] width 725 height 87
click at [95, 430] on link "Annual Statements" at bounding box center [99, 434] width 108 height 11
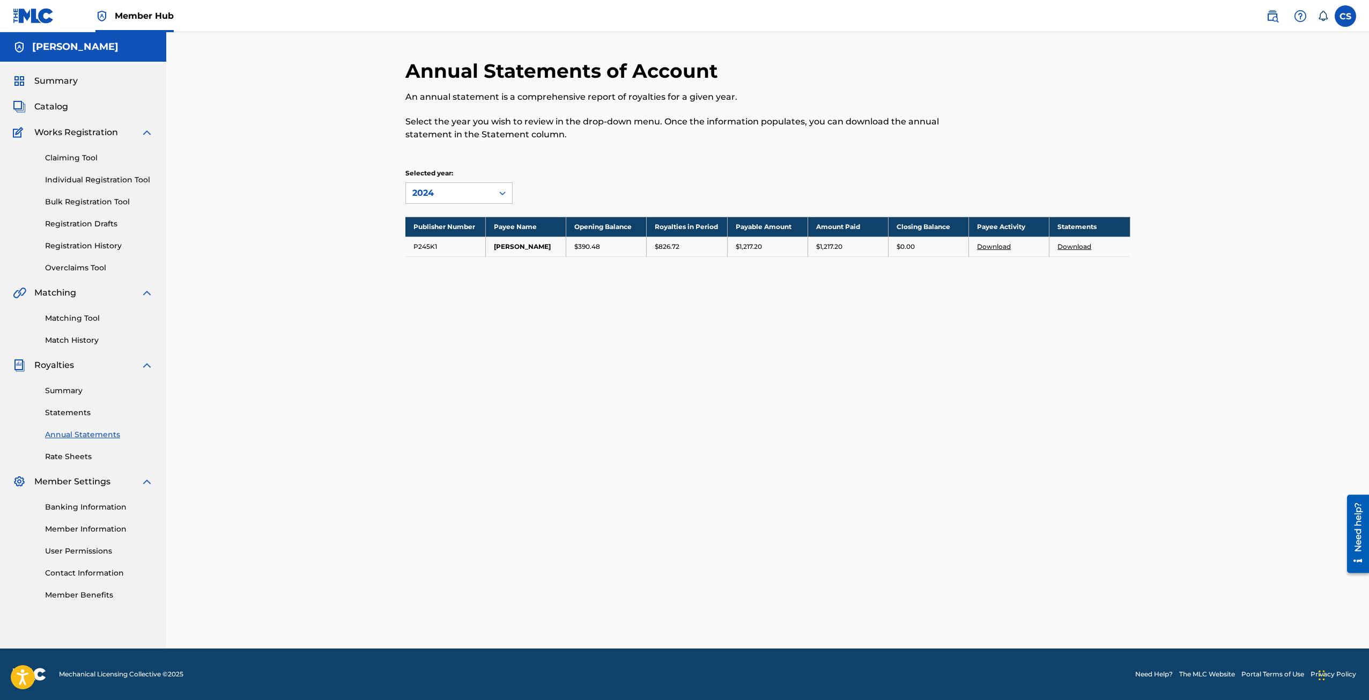
click at [651, 331] on div "Annual Statements of Account An annual statement is a comprehensive report of r…" at bounding box center [767, 353] width 750 height 589
click at [759, 246] on p "$1,217.20" at bounding box center [748, 247] width 26 height 10
click at [861, 285] on div "Annual Statements of Account An annual statement is a comprehensive report of r…" at bounding box center [767, 353] width 750 height 589
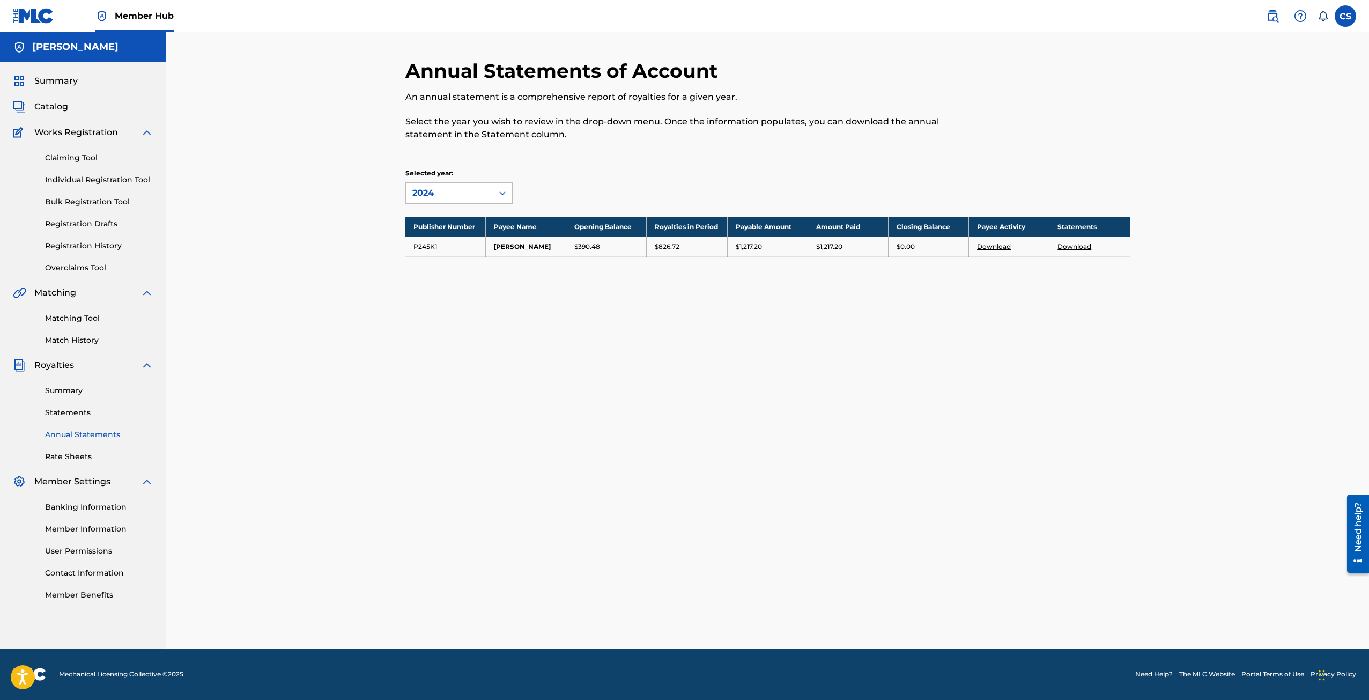
click at [576, 223] on th "Opening Balance" at bounding box center [606, 227] width 80 height 20
click at [607, 262] on div "Publisher Number Payee Name Opening Balance Royalties in Period Payable Amount …" at bounding box center [767, 250] width 725 height 67
click at [994, 247] on link "Download" at bounding box center [994, 246] width 34 height 8
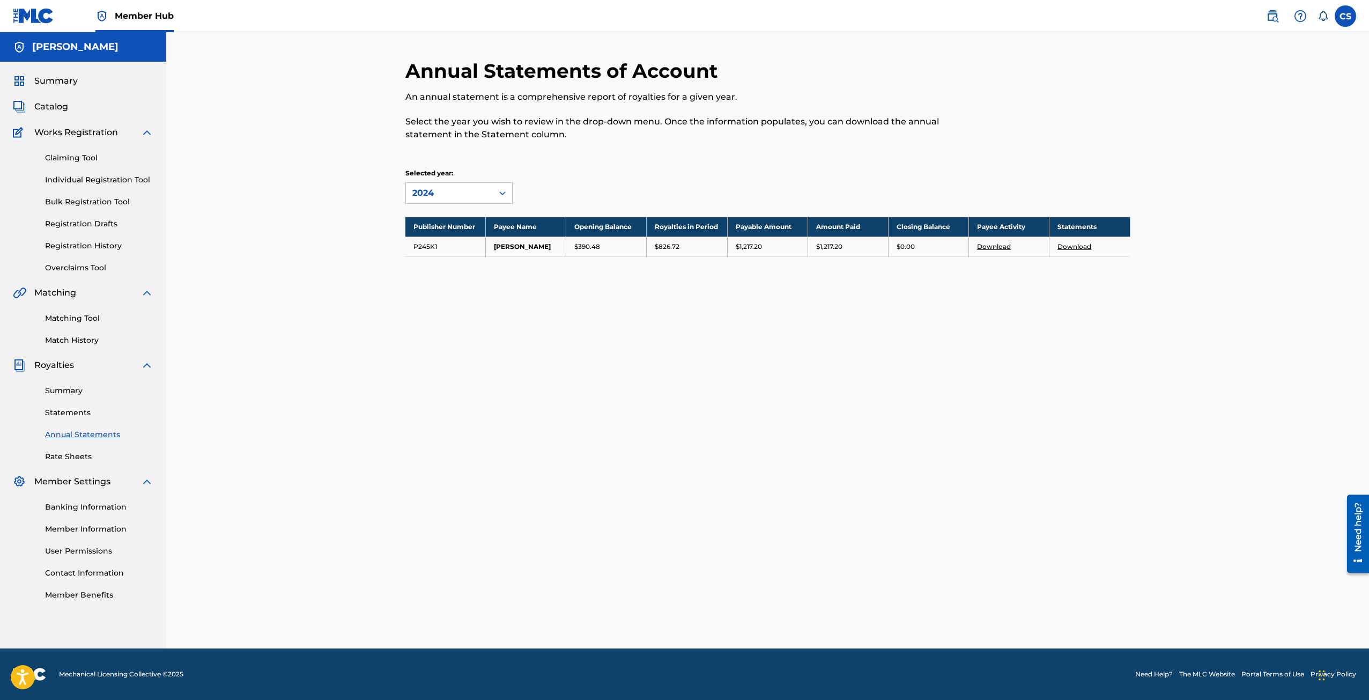
click at [432, 180] on div "Selected year: 2024" at bounding box center [458, 185] width 107 height 35
click at [438, 195] on div "2024" at bounding box center [449, 193] width 74 height 13
click at [707, 303] on div "Annual Statements of Account An annual statement is a comprehensive report of r…" at bounding box center [767, 353] width 750 height 589
drag, startPoint x: 585, startPoint y: 342, endPoint x: 307, endPoint y: 351, distance: 278.9
click at [579, 341] on div "Annual Statements of Account An annual statement is a comprehensive report of r…" at bounding box center [767, 353] width 750 height 589
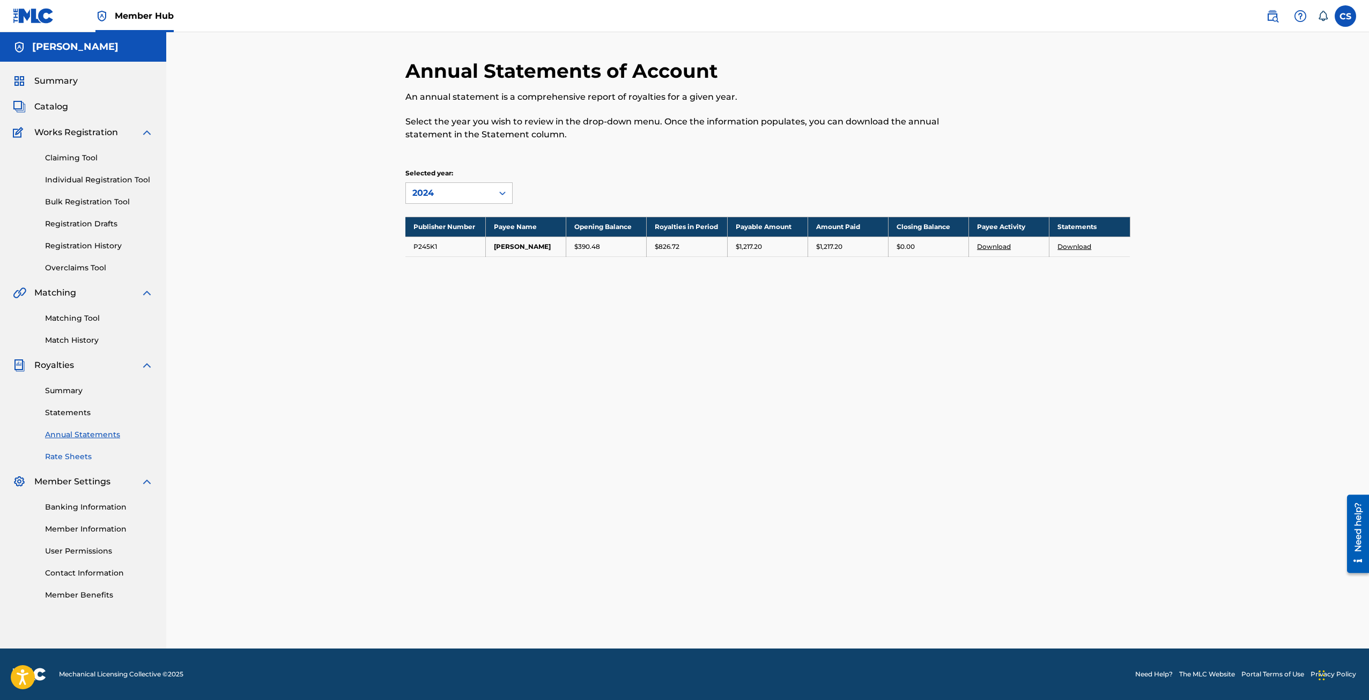
click at [85, 455] on link "Rate Sheets" at bounding box center [99, 456] width 108 height 11
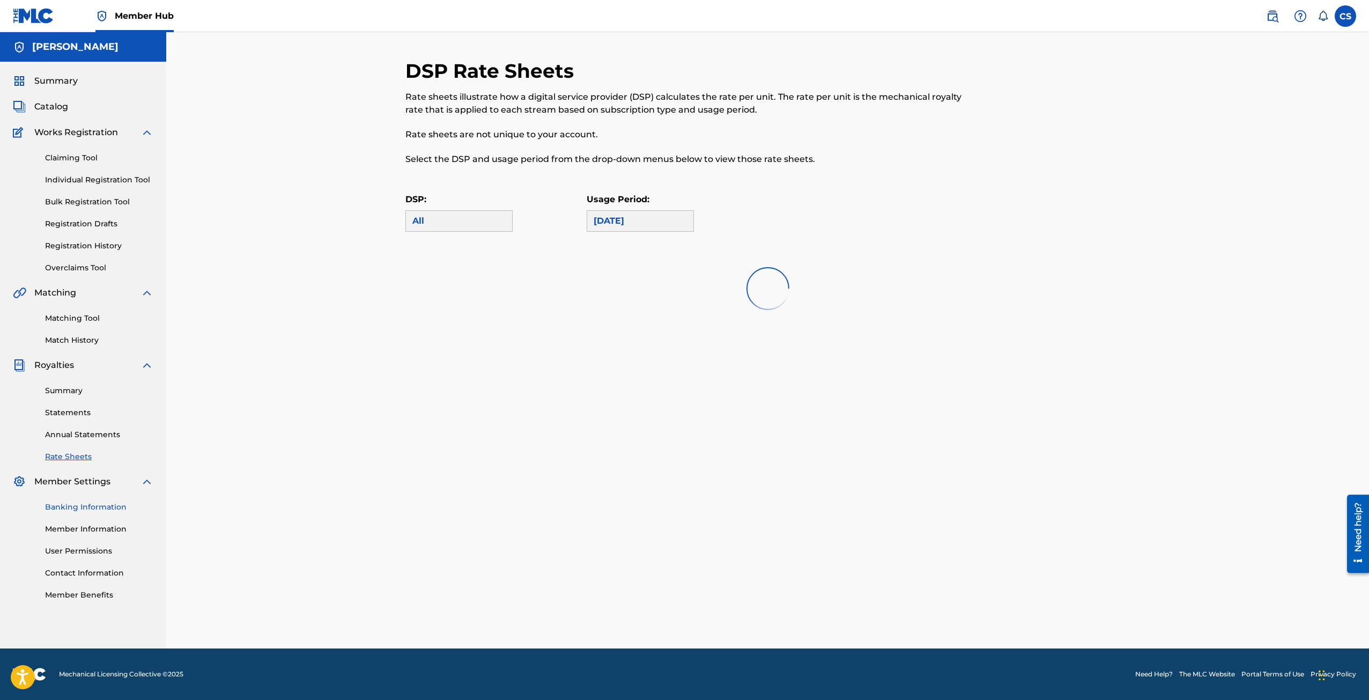
click at [81, 508] on link "Banking Information" at bounding box center [99, 506] width 108 height 11
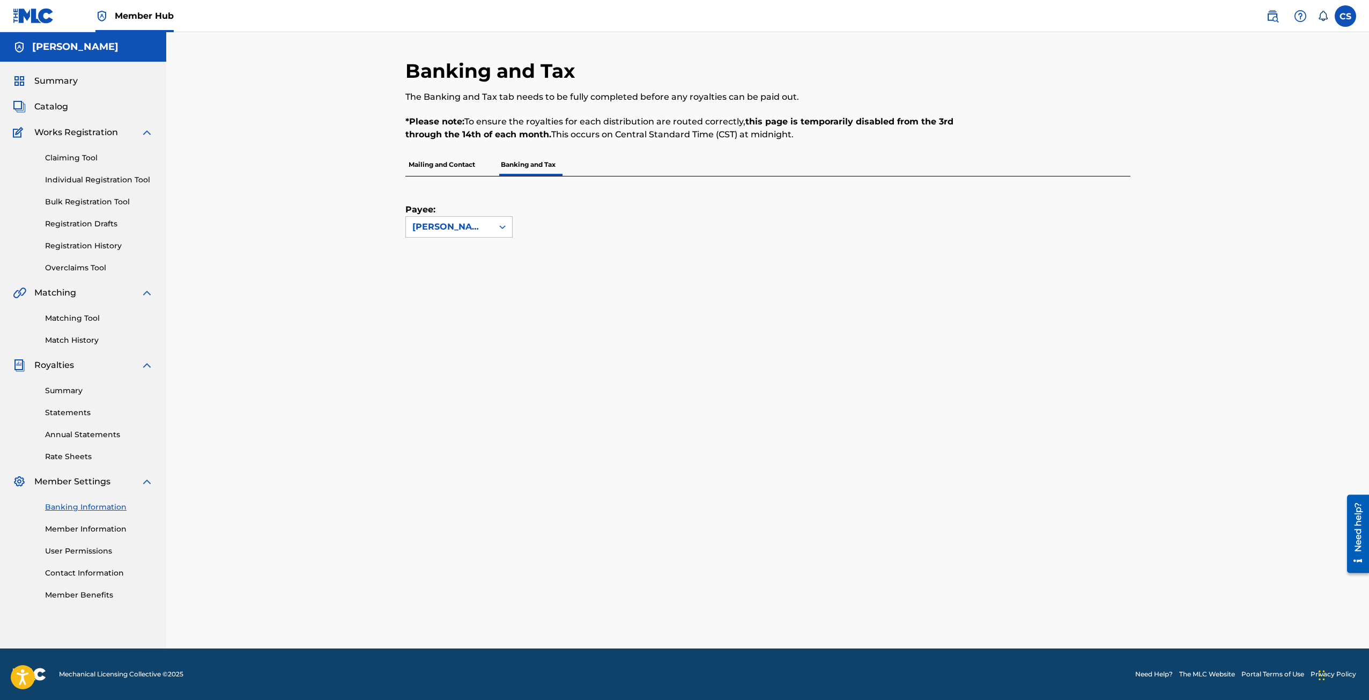
click at [493, 239] on div "Payee: CURTIS STEWART" at bounding box center [767, 226] width 725 height 100
click at [496, 226] on div at bounding box center [502, 226] width 19 height 19
click at [478, 248] on div "CURTIS STEWART" at bounding box center [459, 250] width 106 height 27
click at [532, 335] on div "Banking and Tax The Banking and Tax tab needs to be fully completed before any …" at bounding box center [767, 353] width 725 height 589
click at [56, 532] on link "Member Information" at bounding box center [99, 528] width 108 height 11
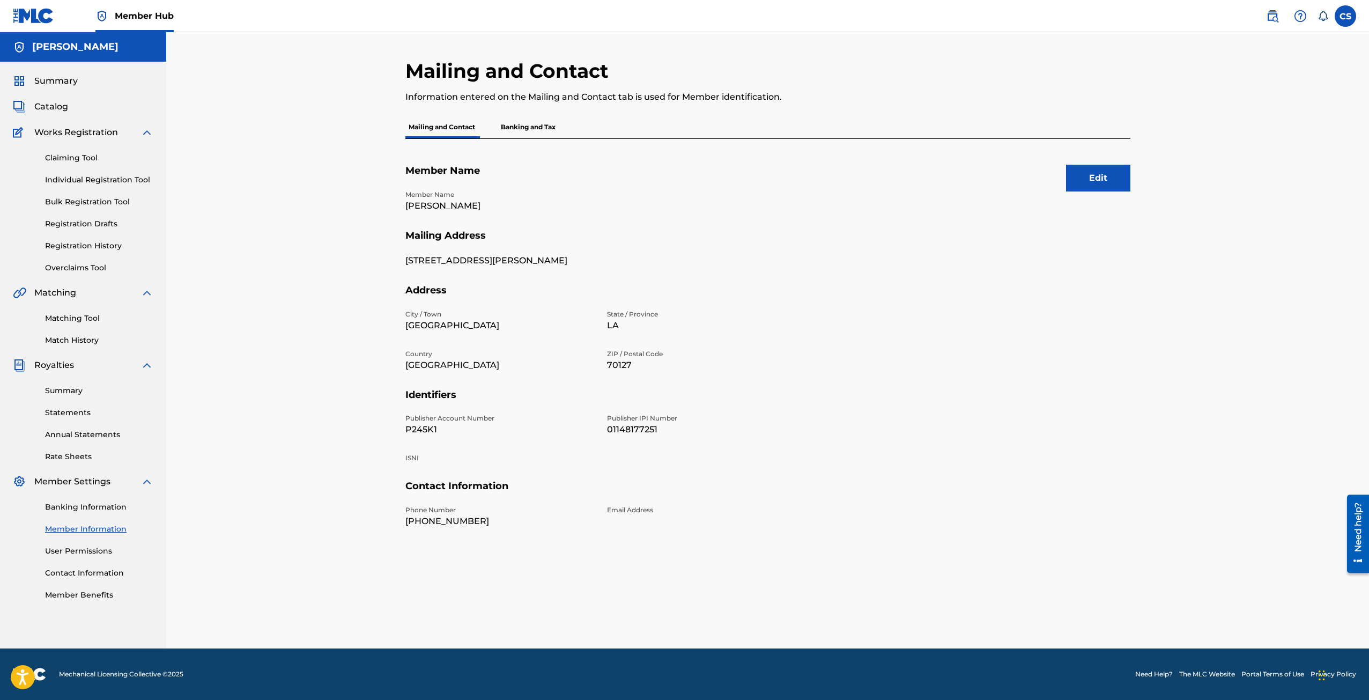
click at [91, 557] on div "Banking Information Member Information User Permissions Contact Information Mem…" at bounding box center [83, 544] width 140 height 113
click at [94, 547] on link "User Permissions" at bounding box center [99, 550] width 108 height 11
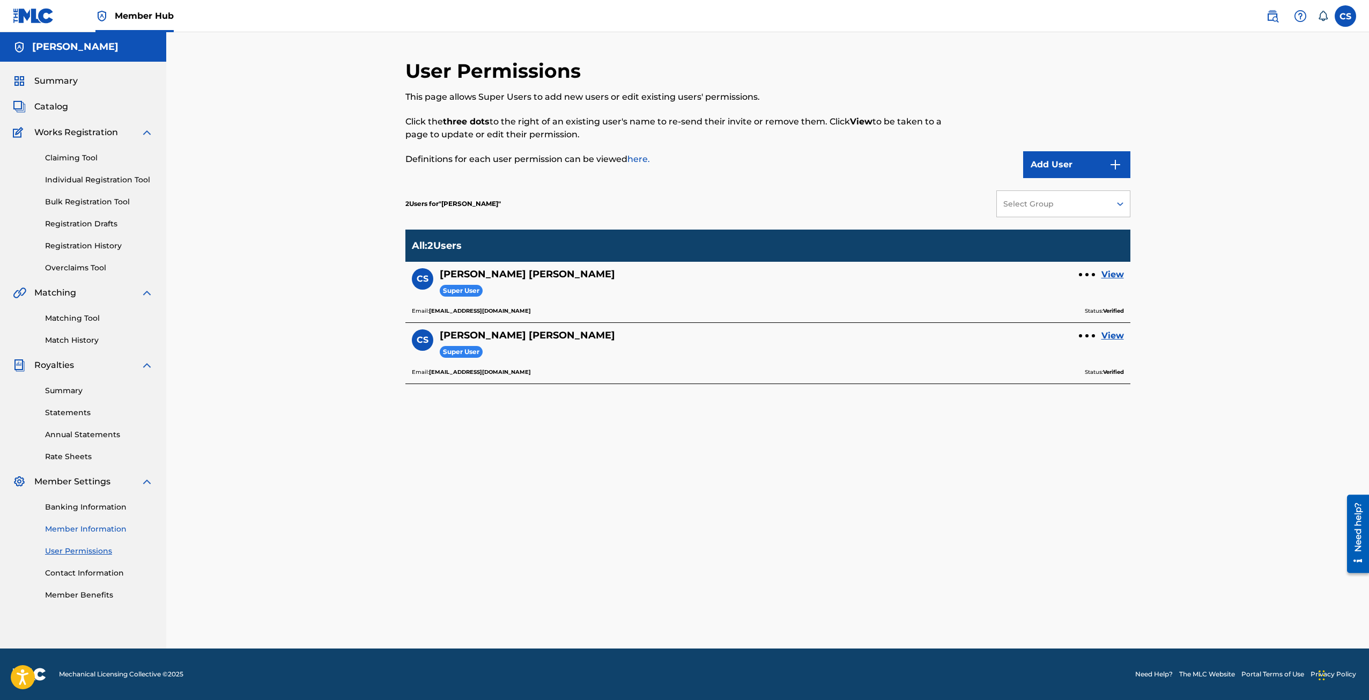
click at [98, 533] on link "Member Information" at bounding box center [99, 528] width 108 height 11
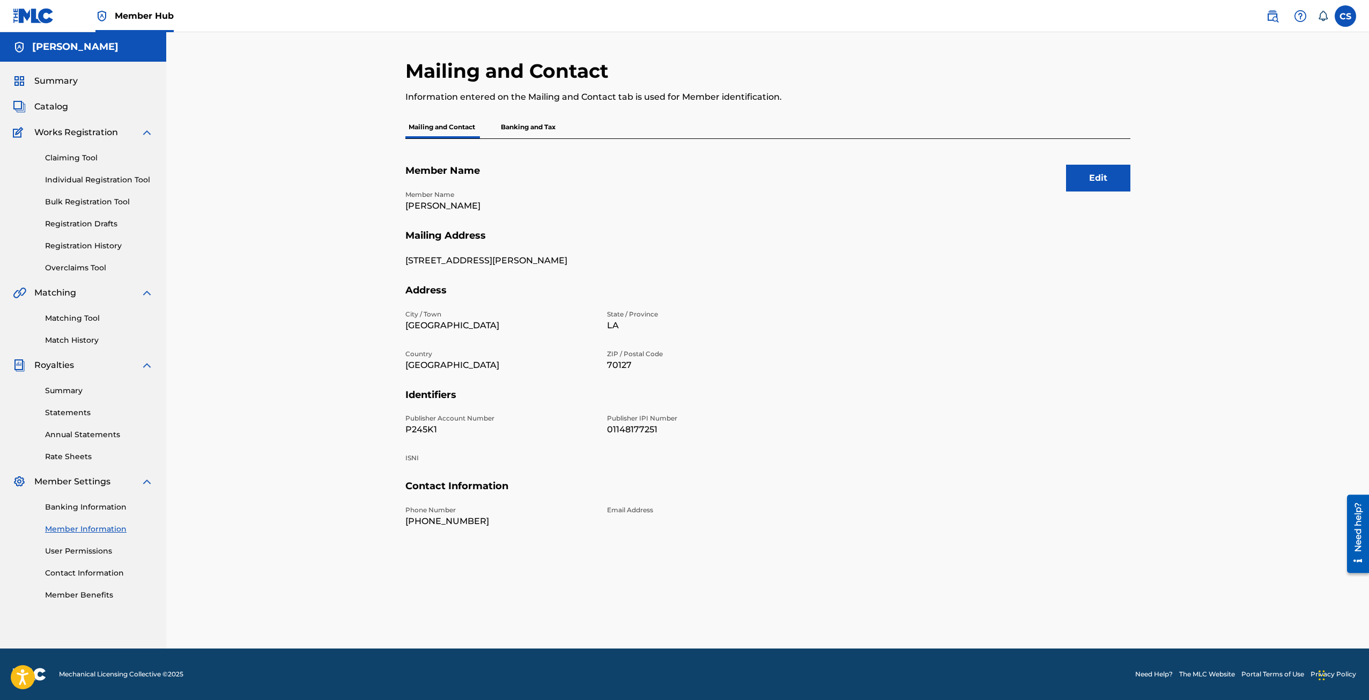
click at [504, 140] on div "Edit Member Name Member Name CURTIS STEWART Mailing Address 9503 Dinkins St. Ad…" at bounding box center [767, 355] width 725 height 432
click at [515, 127] on p "Banking and Tax" at bounding box center [527, 127] width 61 height 23
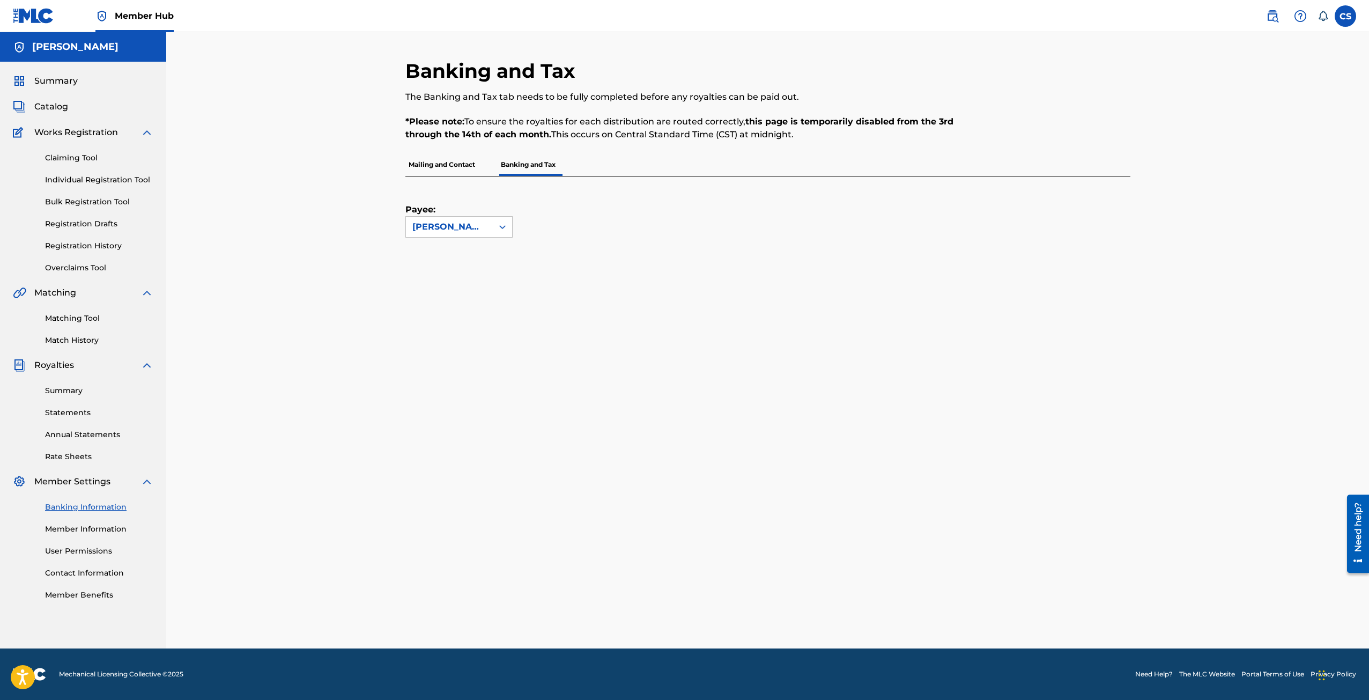
click at [458, 206] on label "Payee:" at bounding box center [432, 209] width 54 height 13
click at [359, 227] on input "Payee:" at bounding box center [359, 227] width 0 height 0
click at [455, 232] on div "CURTIS STEWART" at bounding box center [449, 226] width 74 height 13
click at [445, 254] on div "CURTIS STEWART" at bounding box center [459, 250] width 106 height 27
click at [306, 310] on div "Banking and Tax The Banking and Tax tab needs to be fully completed before any …" at bounding box center [767, 340] width 1202 height 616
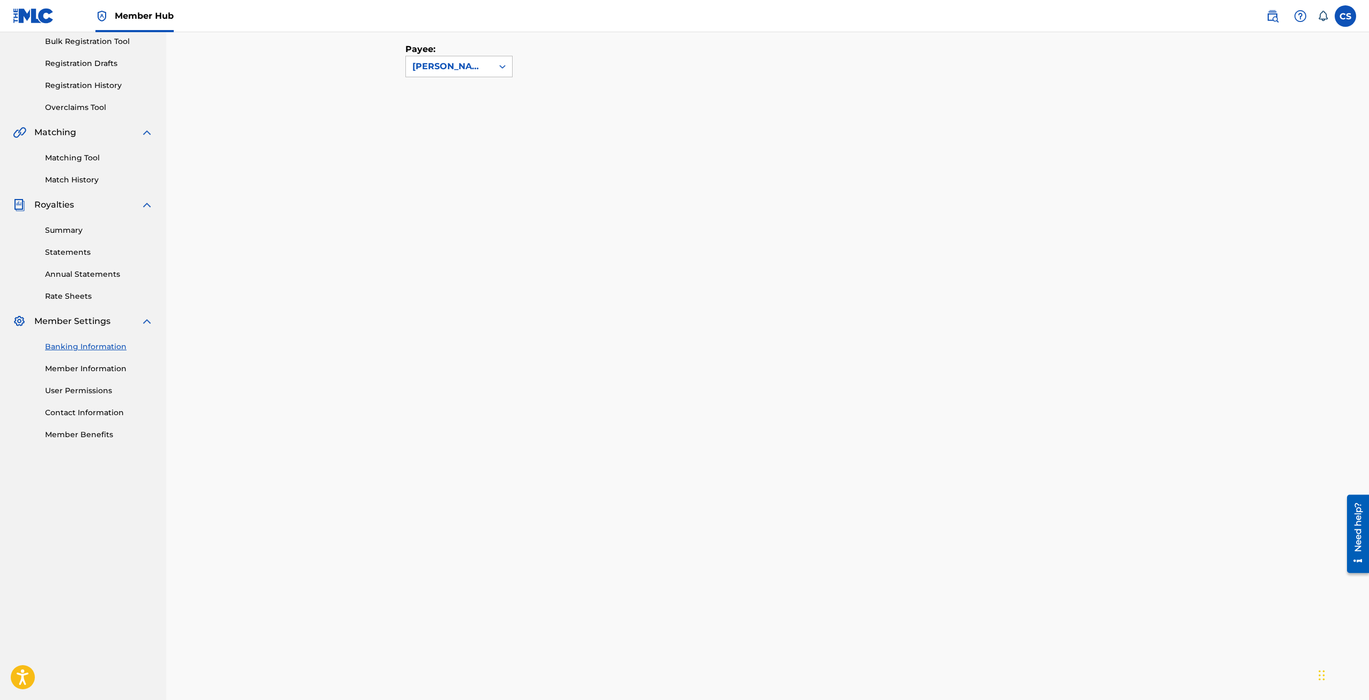
scroll to position [161, 0]
click at [58, 366] on link "Member Information" at bounding box center [99, 367] width 108 height 11
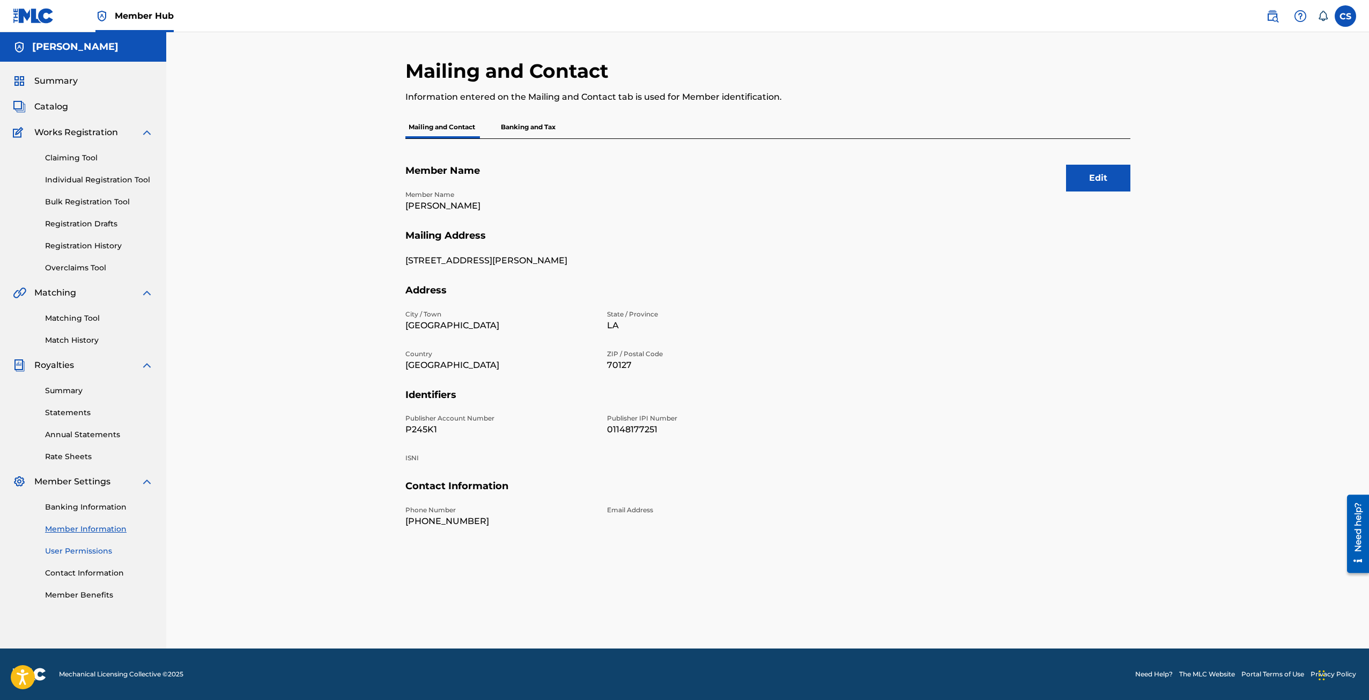
click at [92, 546] on link "User Permissions" at bounding box center [99, 550] width 108 height 11
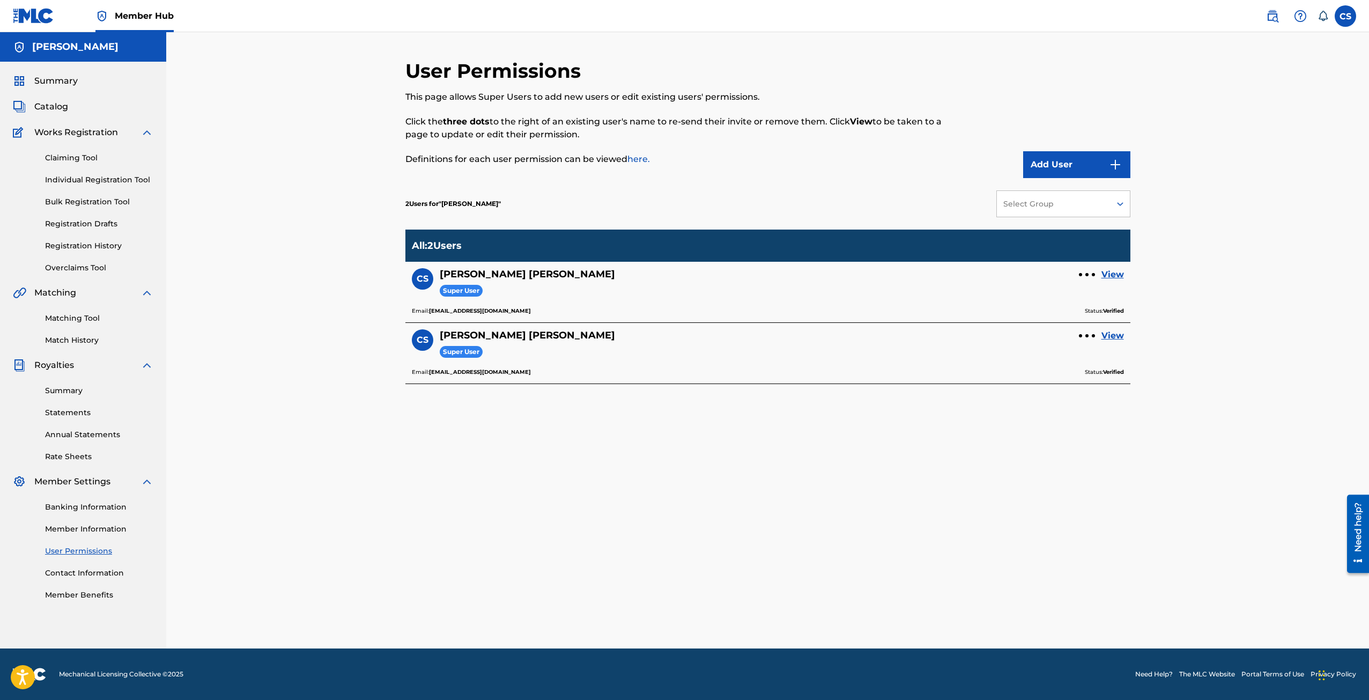
click at [410, 429] on div "User Permissions This page allows Super Users to add new users or edit existing…" at bounding box center [767, 353] width 725 height 589
click at [1087, 336] on div at bounding box center [1086, 335] width 3 height 3
click at [1121, 334] on link "View" at bounding box center [1112, 335] width 23 height 13
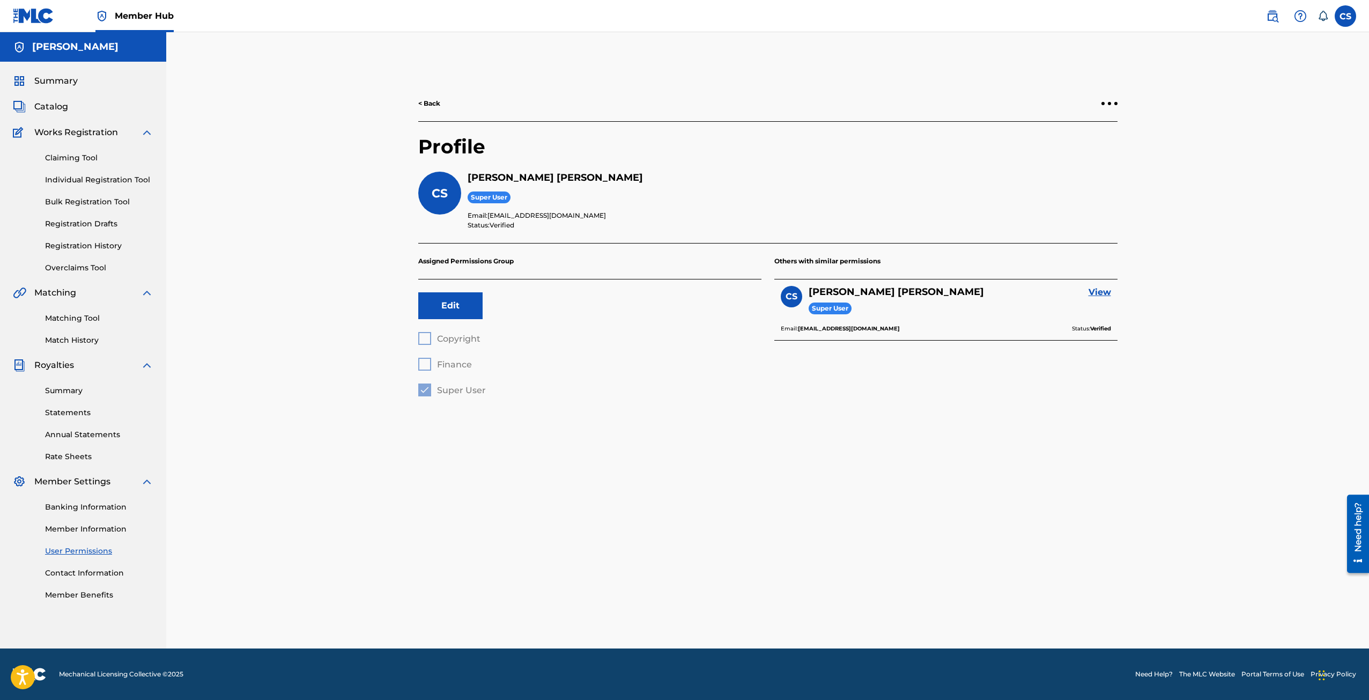
click at [429, 91] on div "< Back" at bounding box center [767, 104] width 699 height 36
click at [429, 102] on link "< Back" at bounding box center [429, 104] width 22 height 10
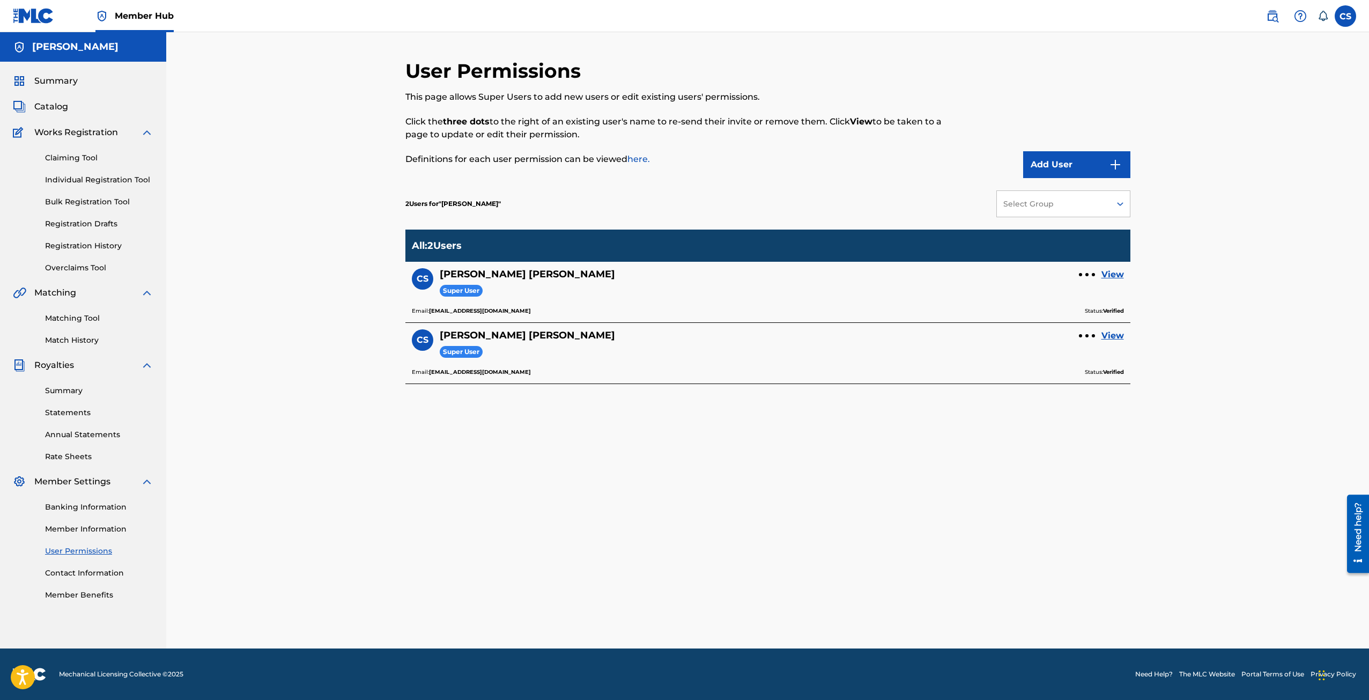
click at [622, 326] on div "CS Curtis Stewart Super User View Email: management@officialkiddkidd.com Status…" at bounding box center [767, 353] width 725 height 61
click at [1066, 167] on button "Add User" at bounding box center [1076, 164] width 107 height 27
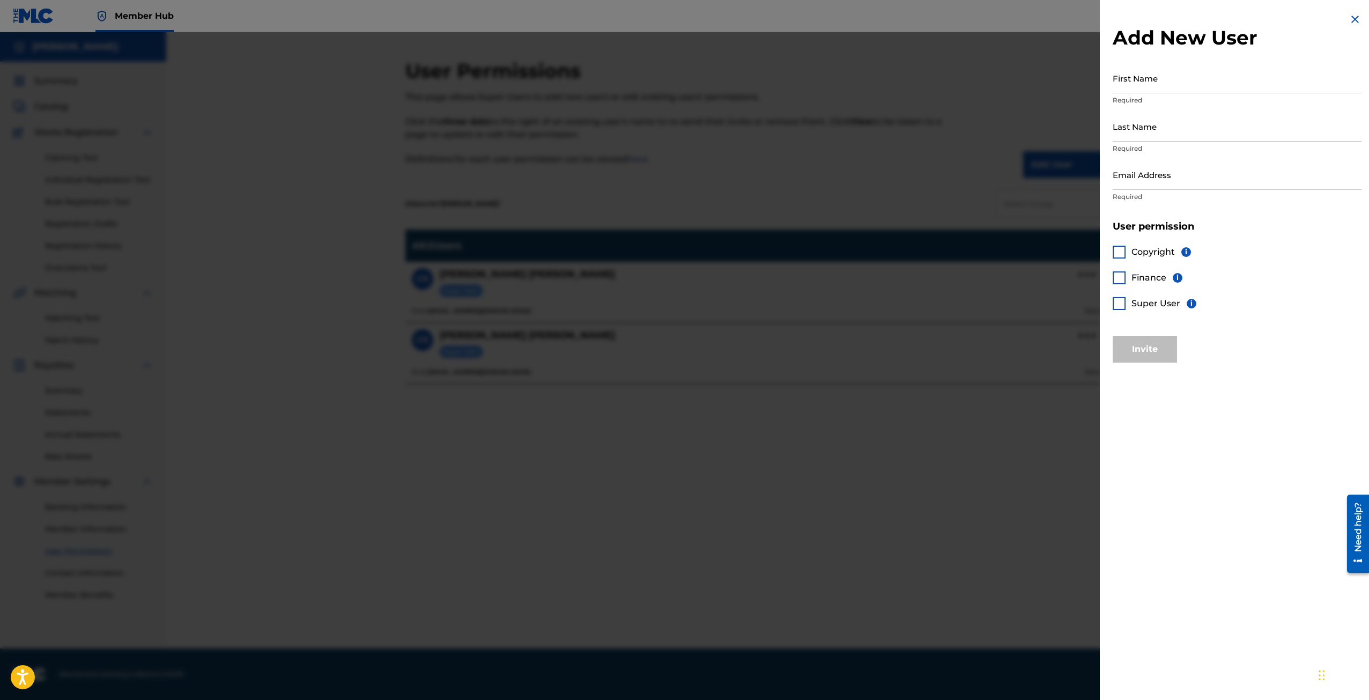
click at [1190, 100] on p "Required" at bounding box center [1236, 100] width 249 height 10
click at [1190, 90] on input "First Name" at bounding box center [1236, 78] width 249 height 31
type input "Reallionaire"
type input "Records"
type input "contact@reallionairerecords.com"
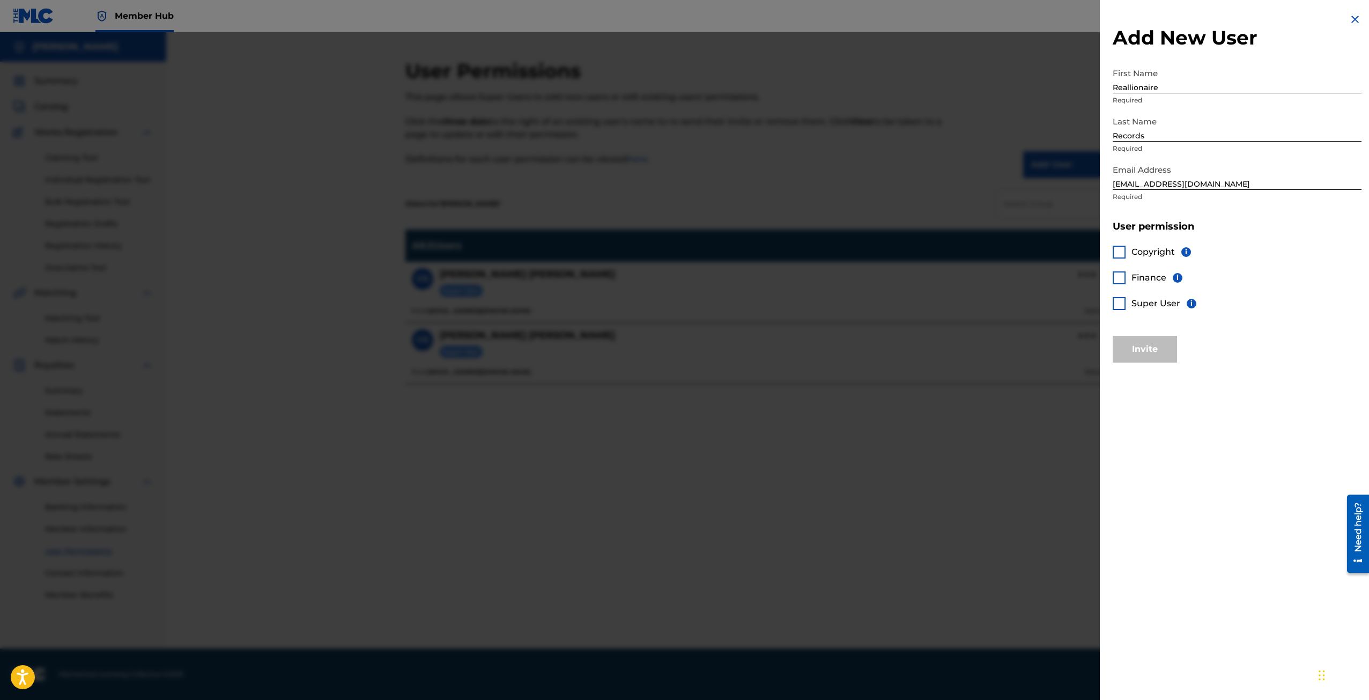
click at [1144, 247] on span "Copyright" at bounding box center [1152, 252] width 43 height 10
click at [1141, 271] on div "Finance i" at bounding box center [1147, 277] width 70 height 13
click at [1141, 285] on div "Copyright i Finance i Super User i" at bounding box center [1236, 284] width 249 height 103
click at [1146, 275] on span "Finance" at bounding box center [1148, 277] width 35 height 10
click at [1144, 304] on span "Super User" at bounding box center [1155, 303] width 49 height 10
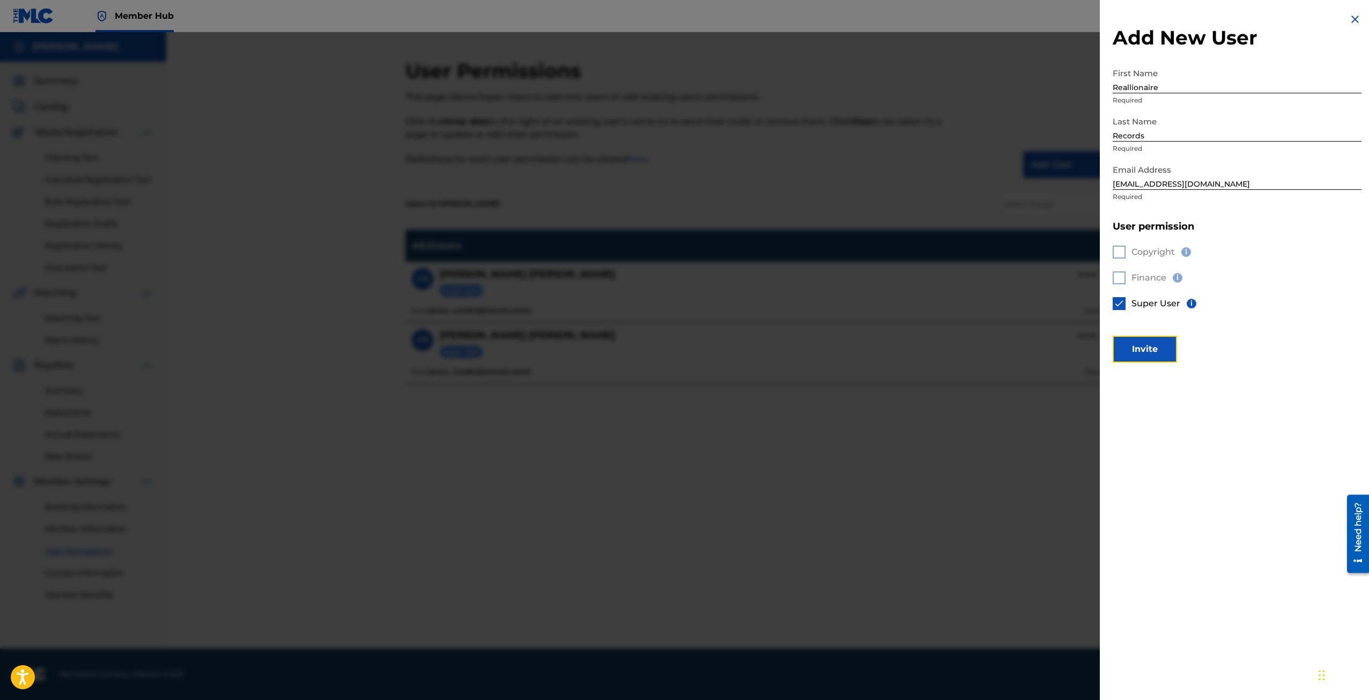
drag, startPoint x: 1146, startPoint y: 352, endPoint x: 1164, endPoint y: 402, distance: 53.6
click at [1163, 403] on div "Add New User First Name Reallionaire Required Last Name Records Required Email …" at bounding box center [1236, 350] width 274 height 700
click at [1161, 349] on button "Invite" at bounding box center [1144, 349] width 64 height 27
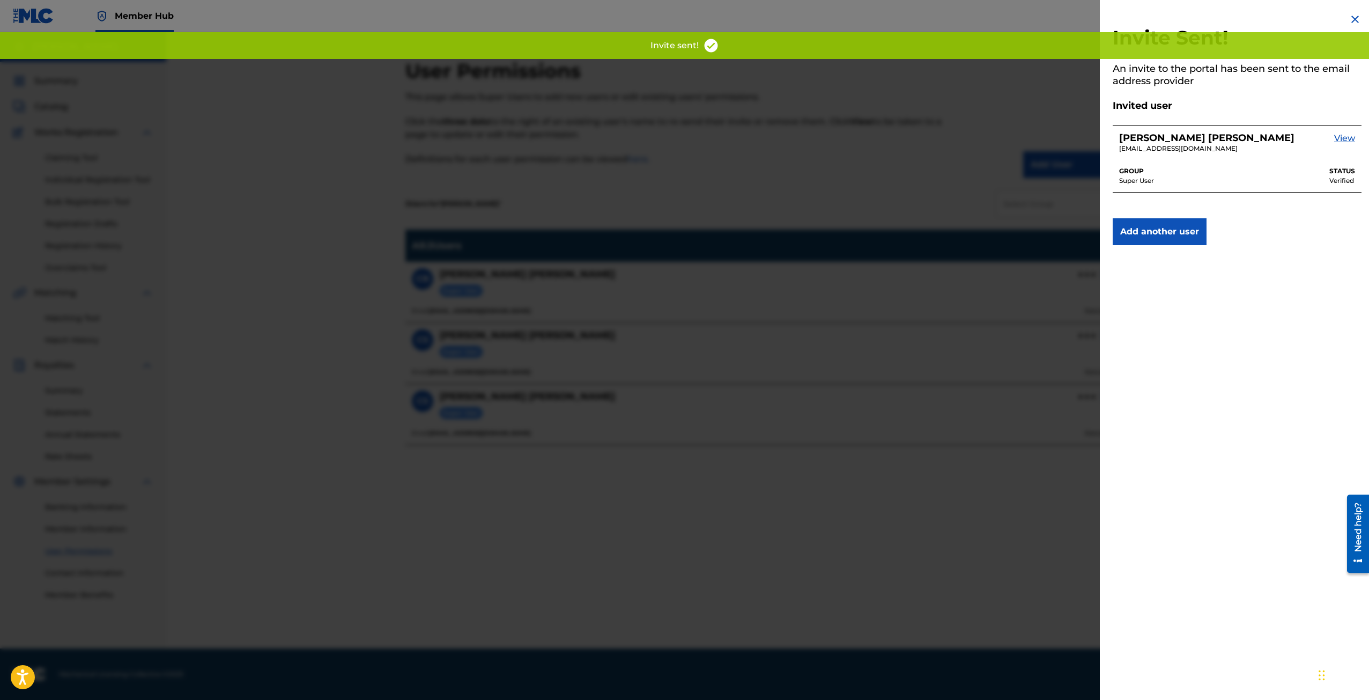
click at [719, 435] on div at bounding box center [684, 382] width 1369 height 700
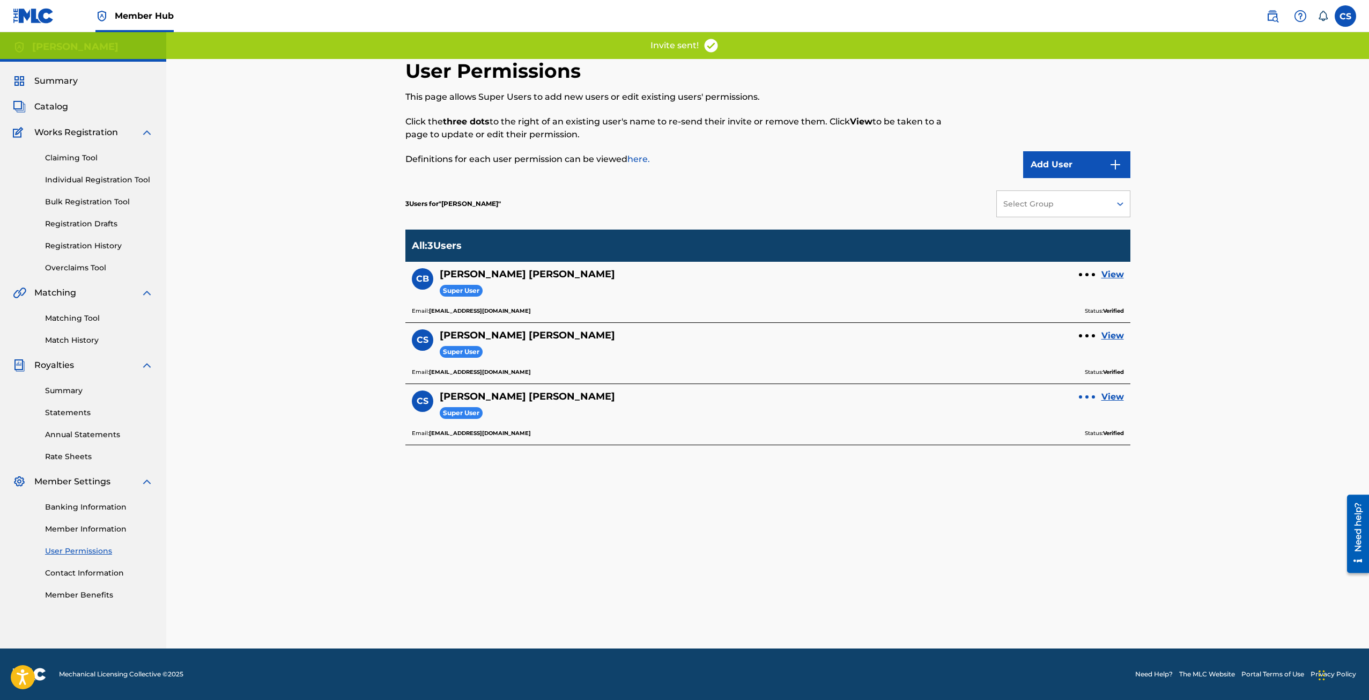
click at [1088, 396] on div at bounding box center [1086, 396] width 3 height 3
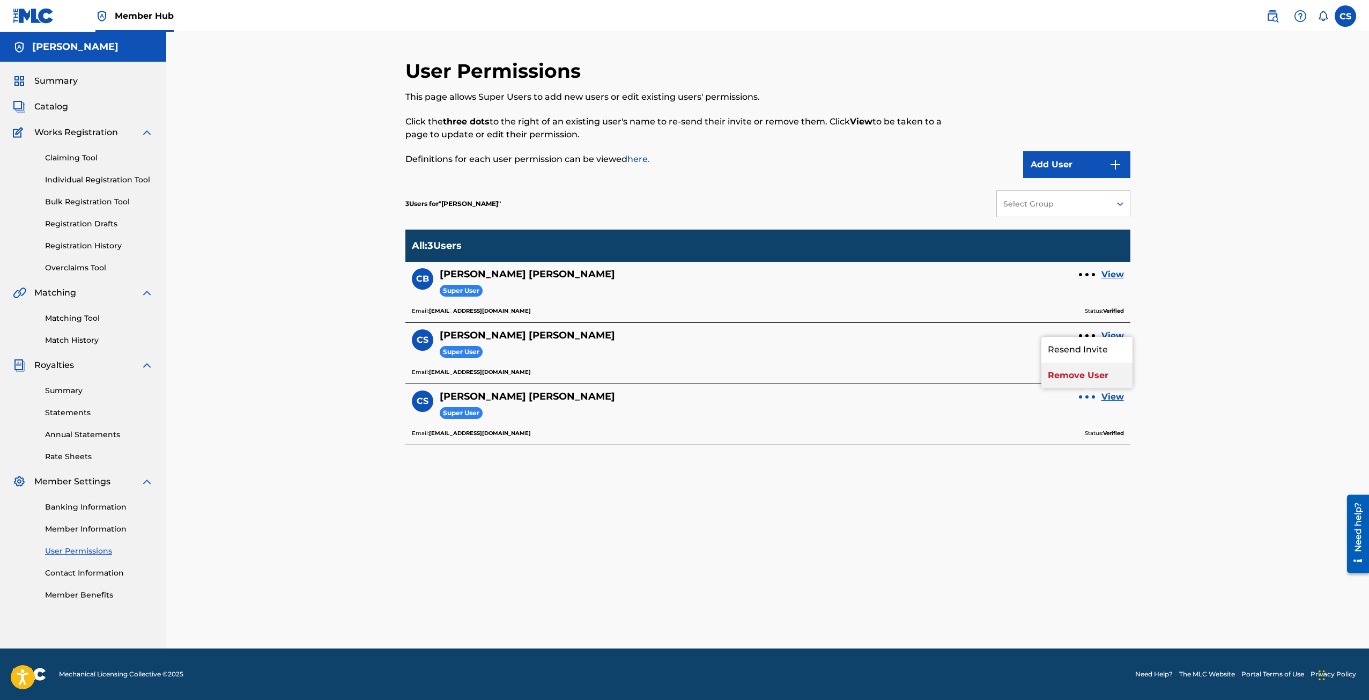
click at [1091, 378] on p "Remove User" at bounding box center [1086, 375] width 91 height 26
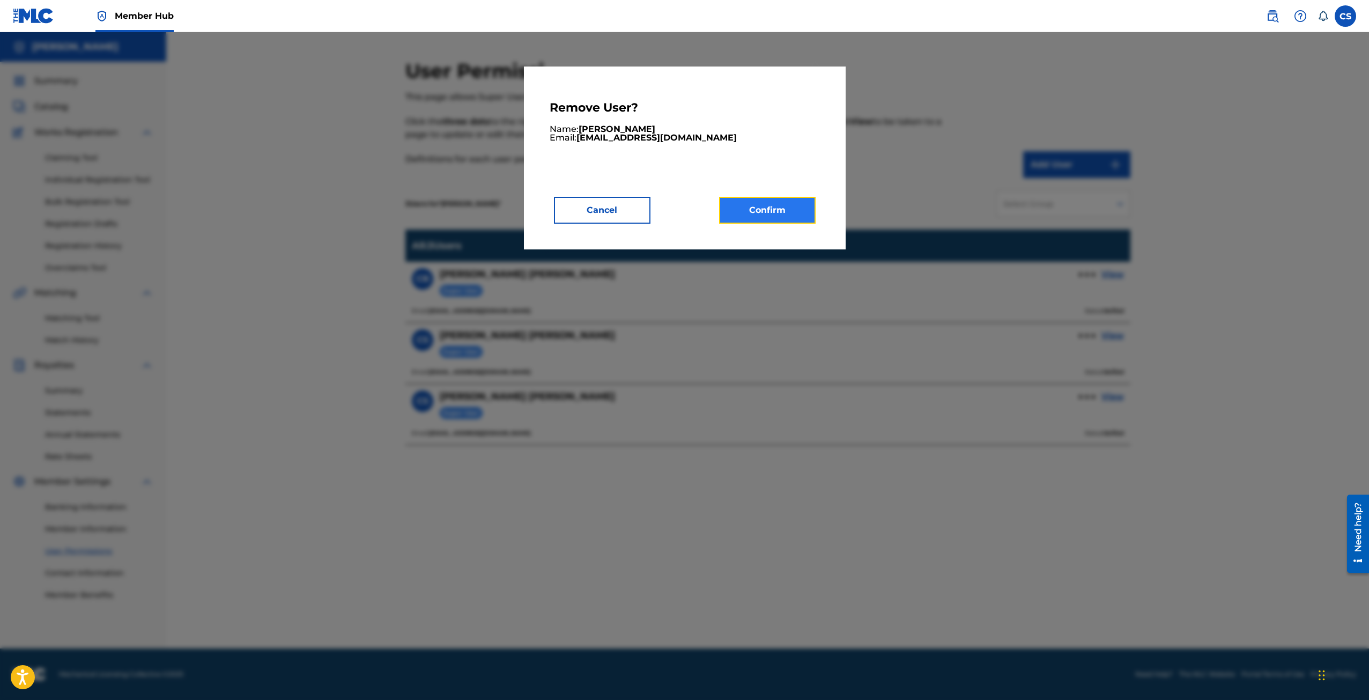
click at [754, 209] on button "Confirm" at bounding box center [767, 210] width 96 height 27
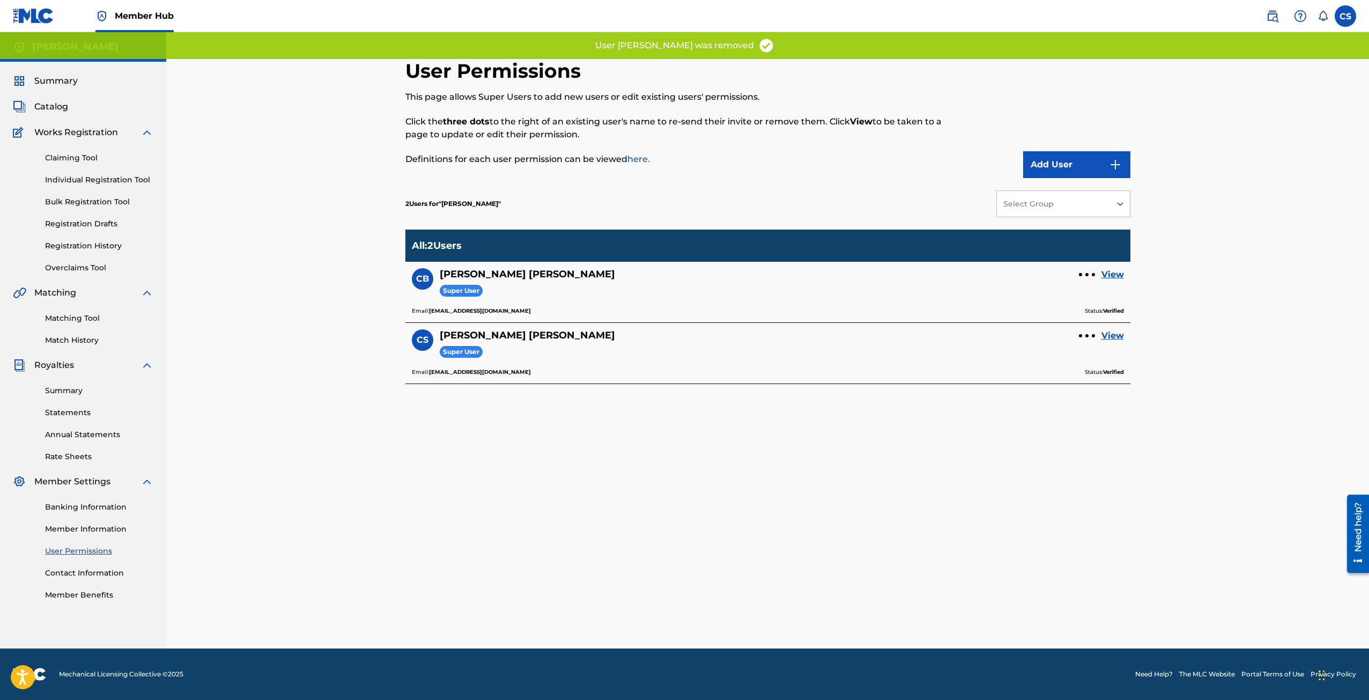
click at [89, 588] on div "Banking Information Member Information User Permissions Contact Information Mem…" at bounding box center [83, 544] width 140 height 113
click at [477, 433] on div "User Permissions This page allows Super Users to add new users or edit existing…" at bounding box center [767, 353] width 725 height 589
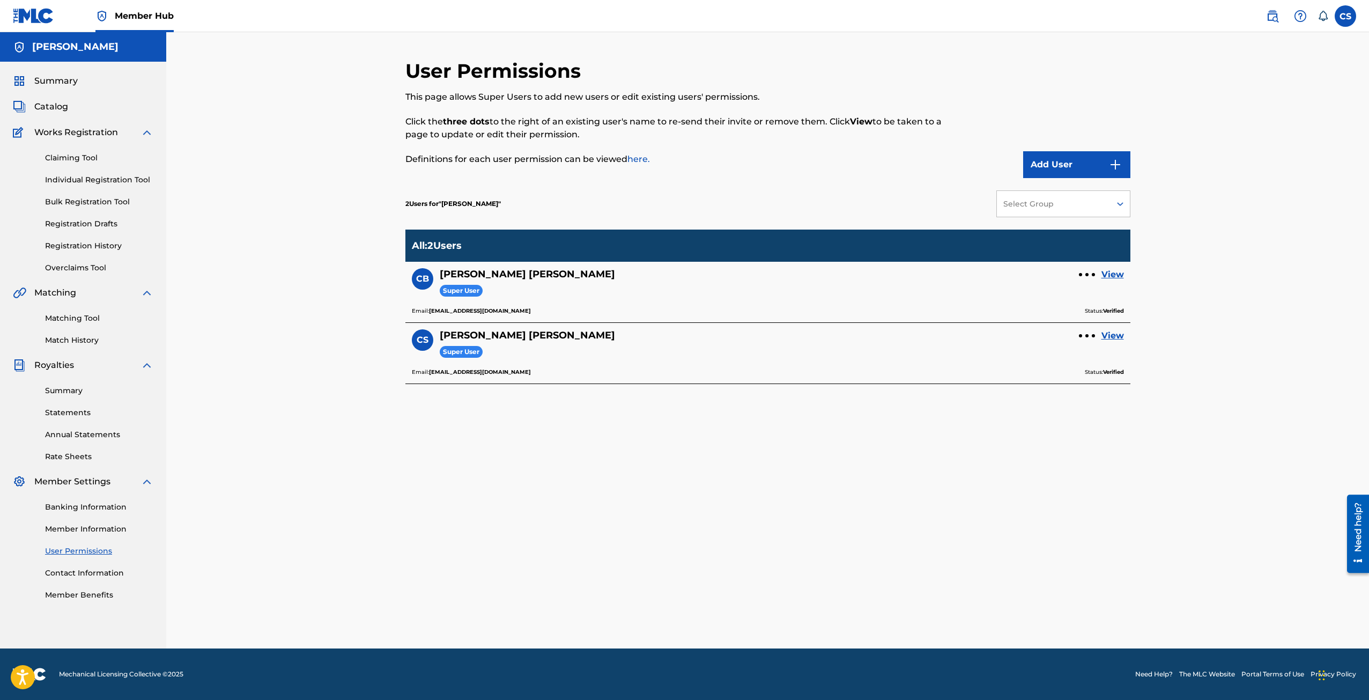
click at [406, 457] on div "User Permissions This page allows Super Users to add new users or edit existing…" at bounding box center [767, 353] width 725 height 589
click at [84, 583] on div "Banking Information Member Information User Permissions Contact Information Mem…" at bounding box center [83, 544] width 140 height 113
click at [87, 571] on link "Contact Information" at bounding box center [99, 572] width 108 height 11
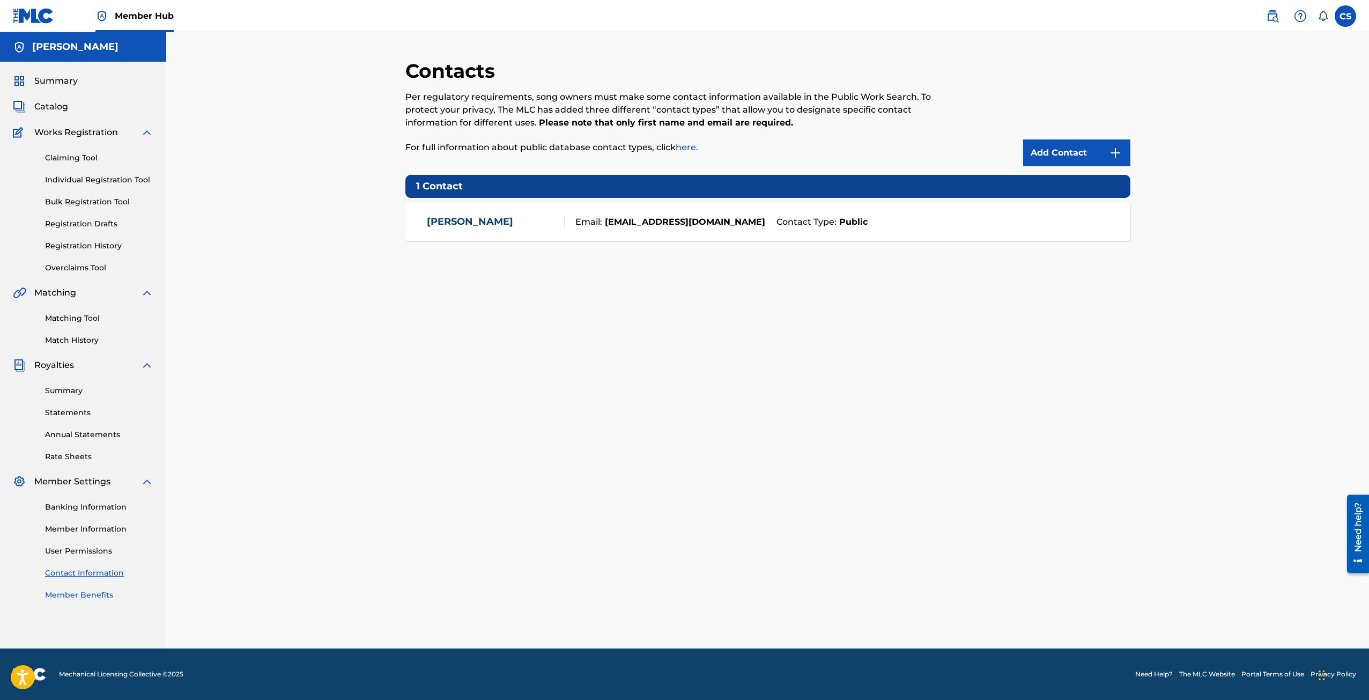
click at [73, 593] on link "Member Benefits" at bounding box center [99, 594] width 108 height 11
click at [118, 534] on link "Member Information" at bounding box center [99, 528] width 108 height 11
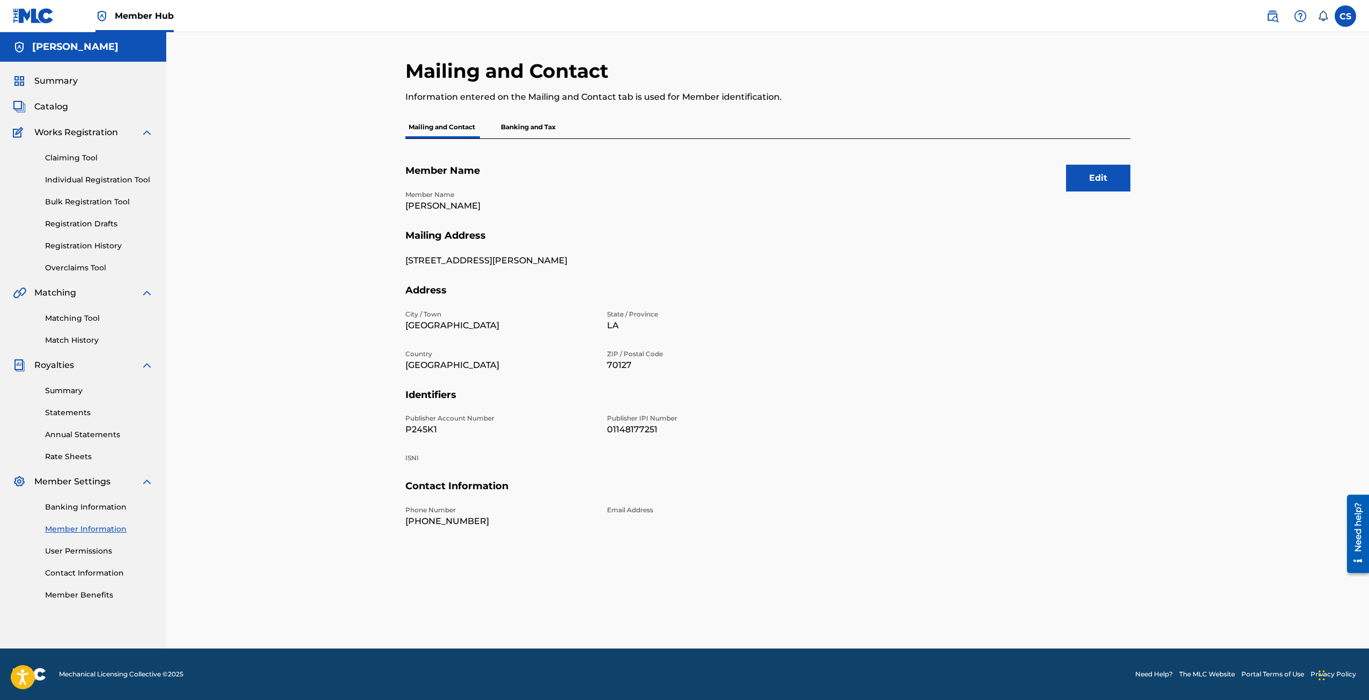
click at [118, 517] on div "Banking Information Member Information User Permissions Contact Information Mem…" at bounding box center [83, 544] width 140 height 113
click at [118, 509] on link "Banking Information" at bounding box center [99, 506] width 108 height 11
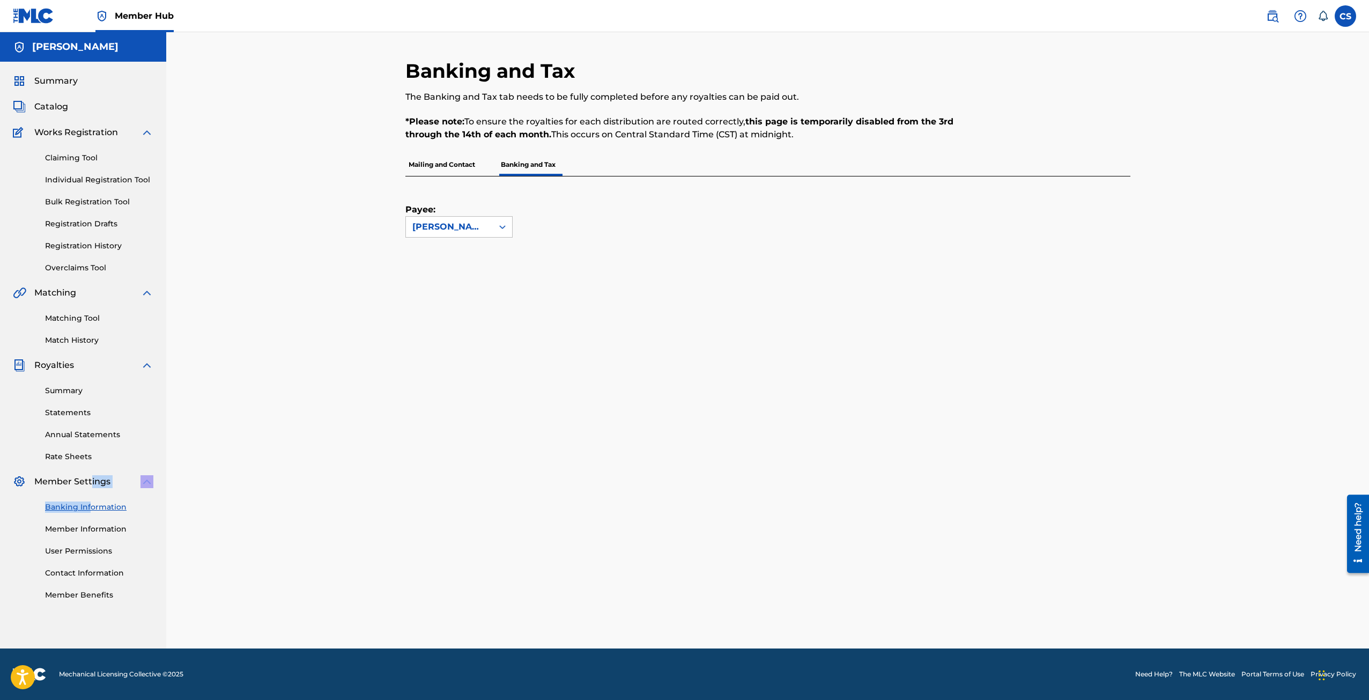
drag, startPoint x: 92, startPoint y: 490, endPoint x: 94, endPoint y: 472, distance: 18.4
click at [93, 486] on div "Member Settings Banking Information Member Information User Permissions Contact…" at bounding box center [83, 537] width 140 height 125
click at [84, 455] on link "Rate Sheets" at bounding box center [99, 456] width 108 height 11
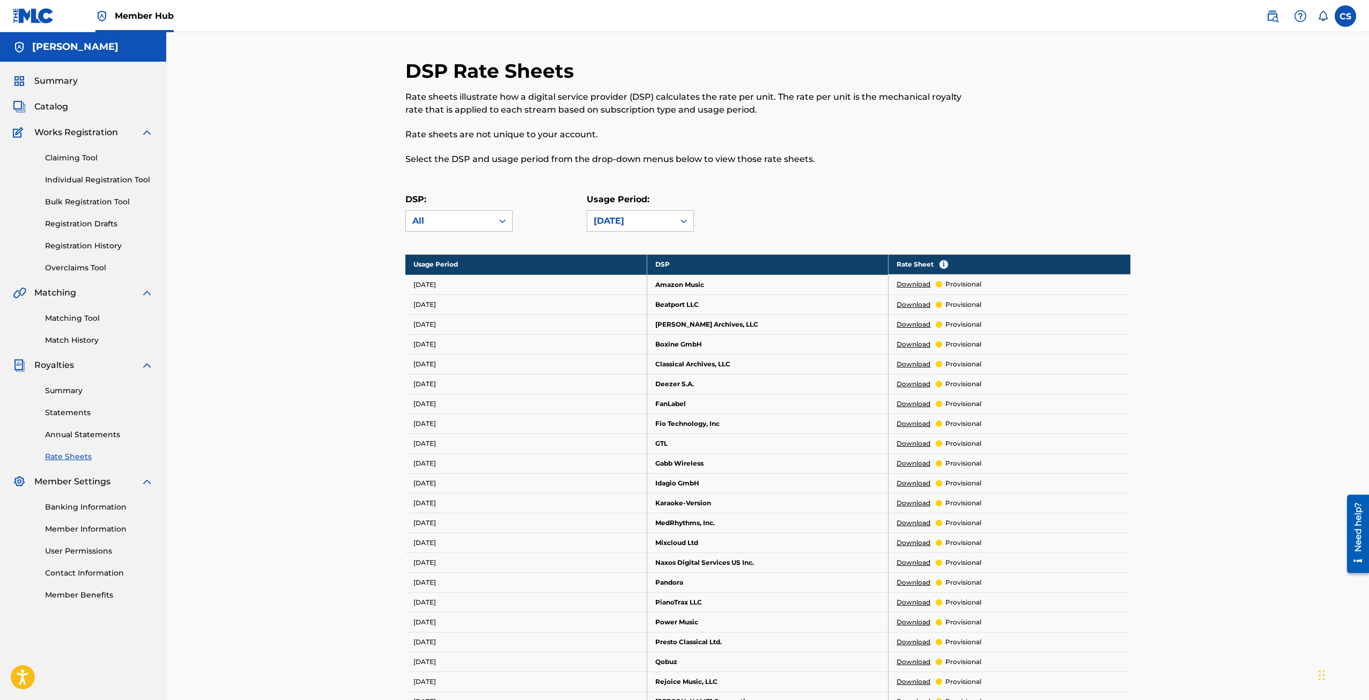
click at [278, 357] on div "DSP Rate Sheets Rate sheets illustrate how a digital service provider (DSP) cal…" at bounding box center [767, 553] width 1202 height 1043
click at [64, 433] on link "Annual Statements" at bounding box center [99, 434] width 108 height 11
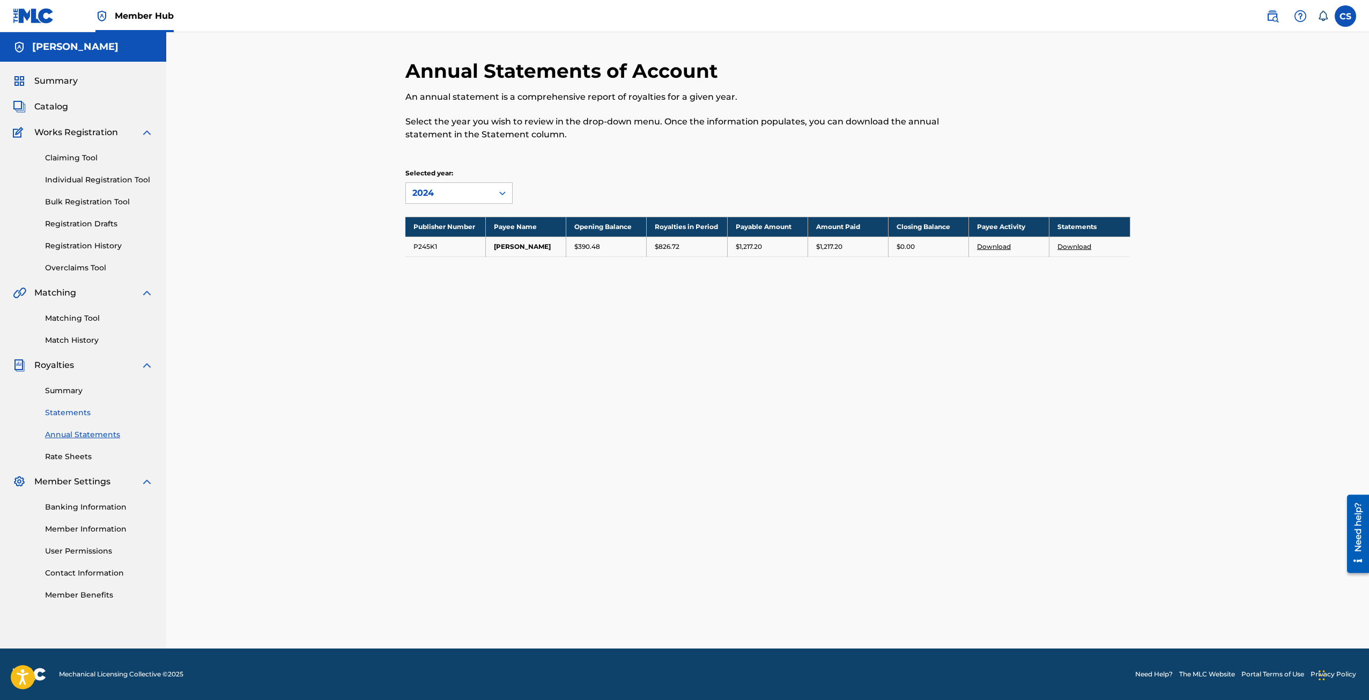
click at [77, 411] on link "Statements" at bounding box center [99, 412] width 108 height 11
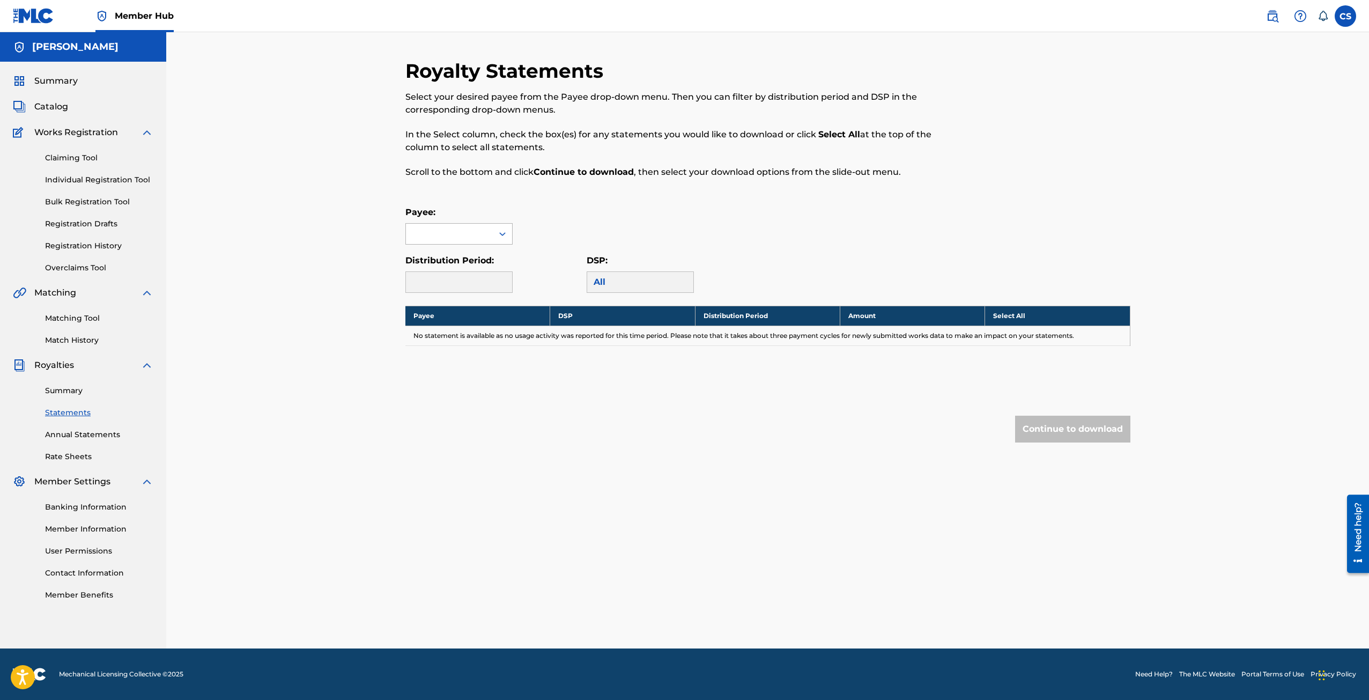
click at [486, 241] on div at bounding box center [449, 234] width 87 height 20
click at [460, 268] on div "CURTIS STEWART" at bounding box center [459, 257] width 106 height 27
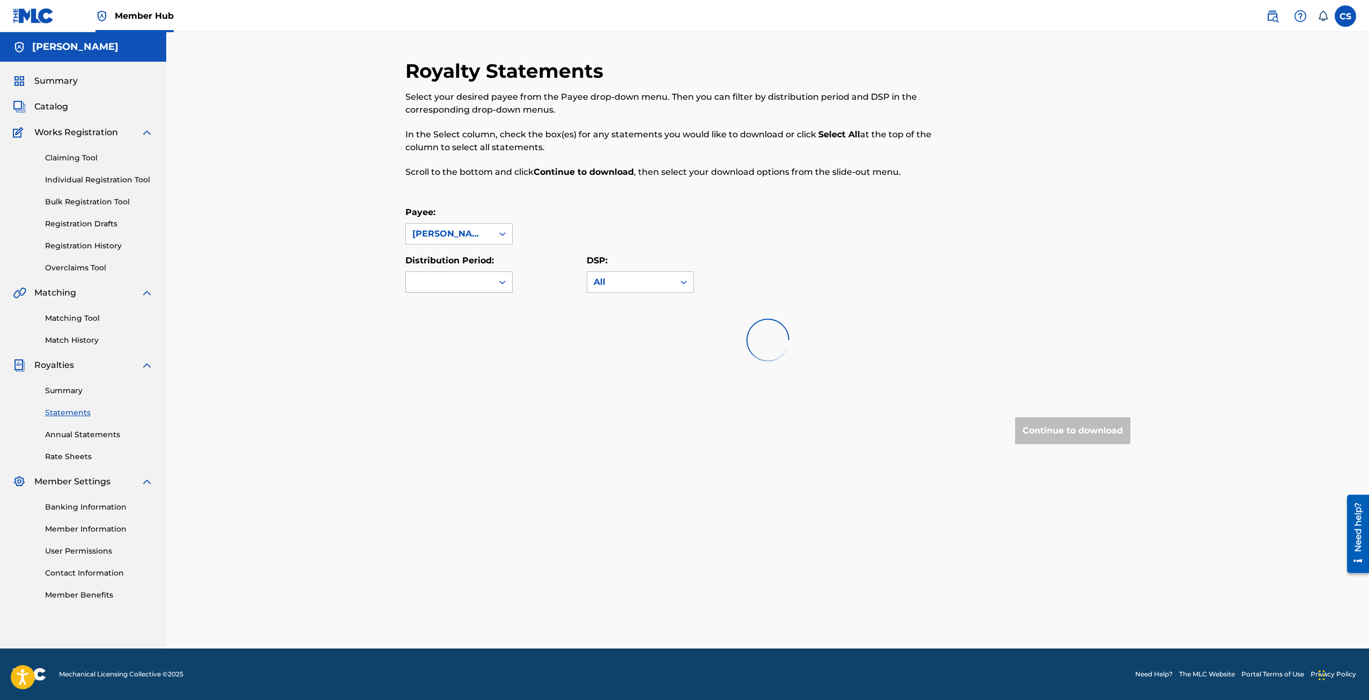
click at [459, 275] on div at bounding box center [449, 282] width 87 height 20
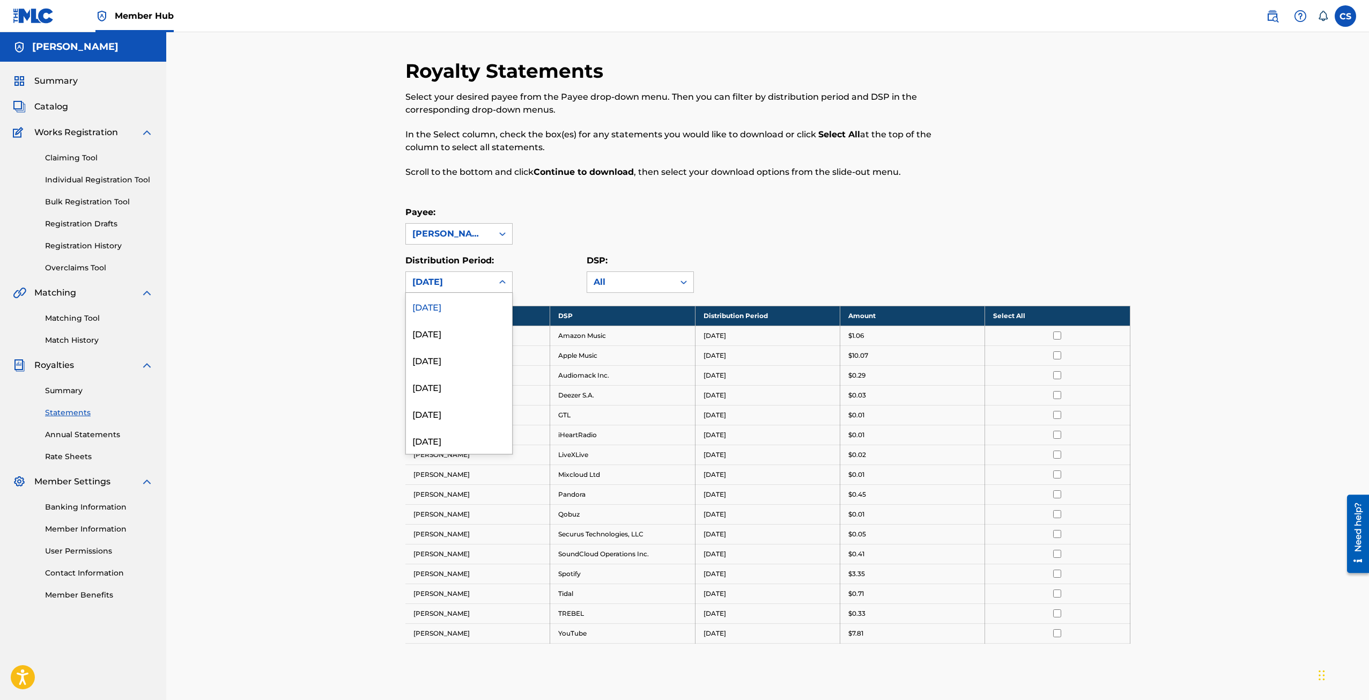
click at [456, 309] on div "September 2025" at bounding box center [459, 306] width 106 height 27
click at [484, 295] on div "Royalty Statements Select your desired payee from the Payee drop-down menu. The…" at bounding box center [767, 421] width 725 height 724
click at [482, 289] on div "September 2025" at bounding box center [449, 282] width 87 height 20
click at [449, 344] on div "August 2025" at bounding box center [459, 332] width 106 height 27
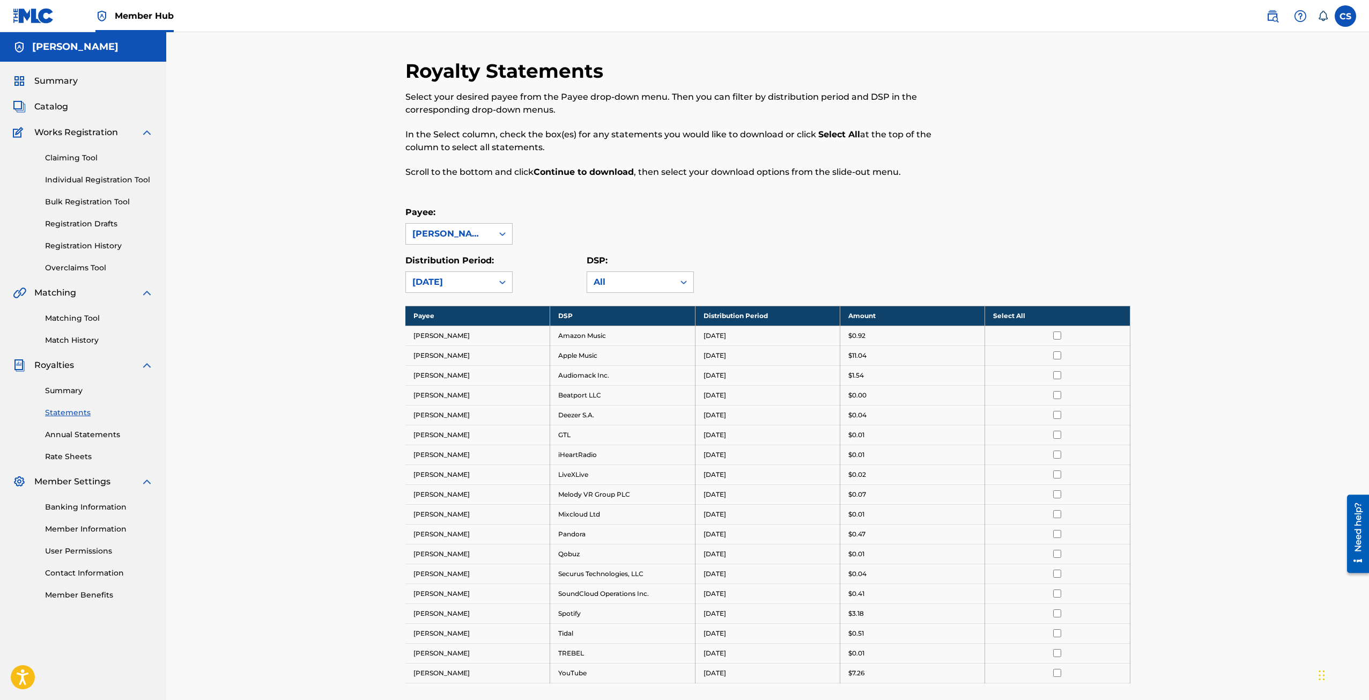
click at [462, 285] on div "August 2025" at bounding box center [449, 282] width 74 height 13
click at [436, 359] on div "July 2025" at bounding box center [459, 359] width 106 height 27
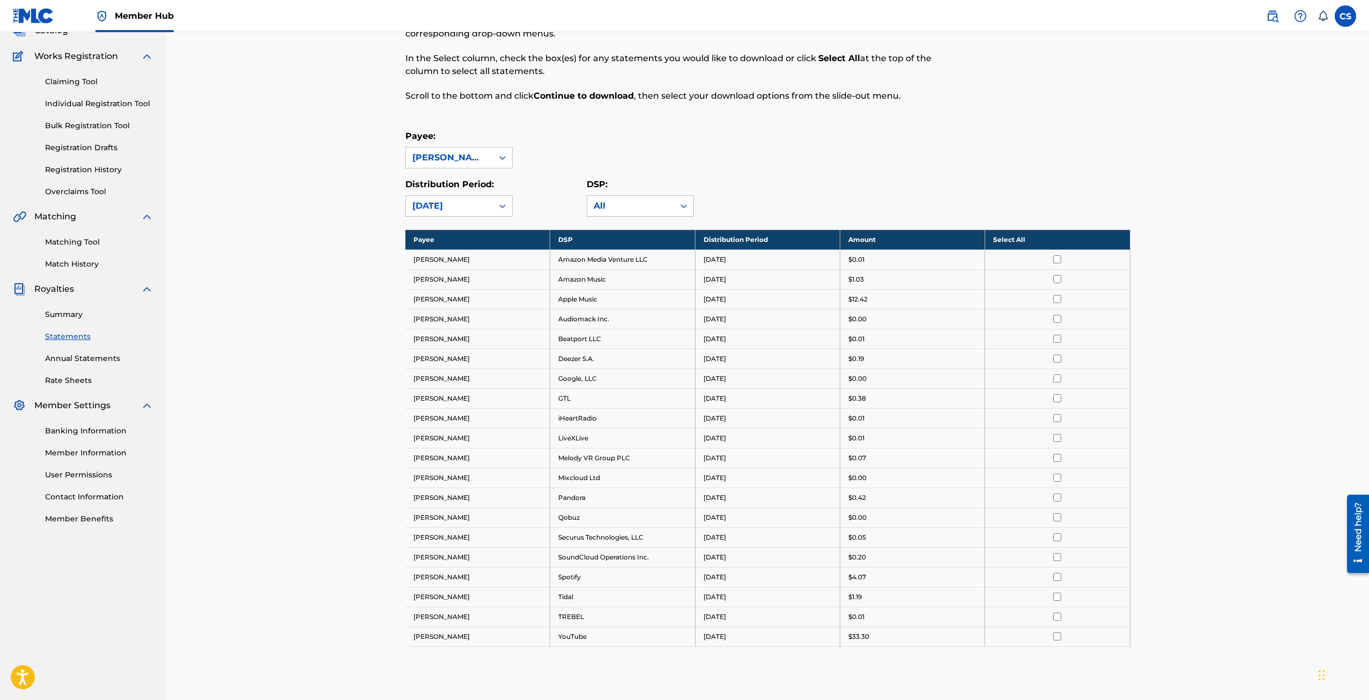
scroll to position [107, 0]
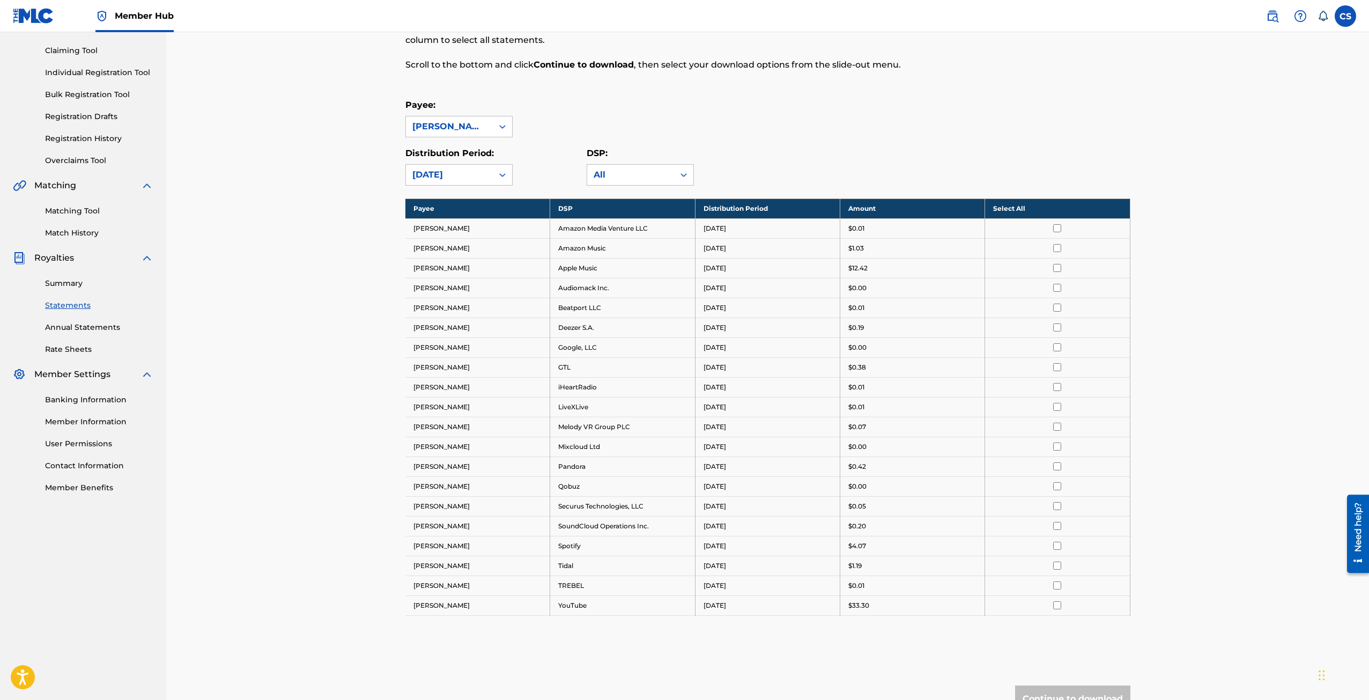
click at [481, 187] on div "Royalty Statements Select your desired payee from the Payee drop-down menu. The…" at bounding box center [767, 353] width 725 height 803
click at [485, 191] on div "Royalty Statements Select your desired payee from the Payee drop-down menu. The…" at bounding box center [767, 353] width 725 height 803
click at [488, 169] on div "July 2025" at bounding box center [449, 175] width 87 height 20
click at [455, 271] on div "June 2025" at bounding box center [459, 279] width 106 height 27
click at [330, 567] on div "Royalty Statements Select your desired payee from the Payee drop-down menu. The…" at bounding box center [767, 340] width 1202 height 830
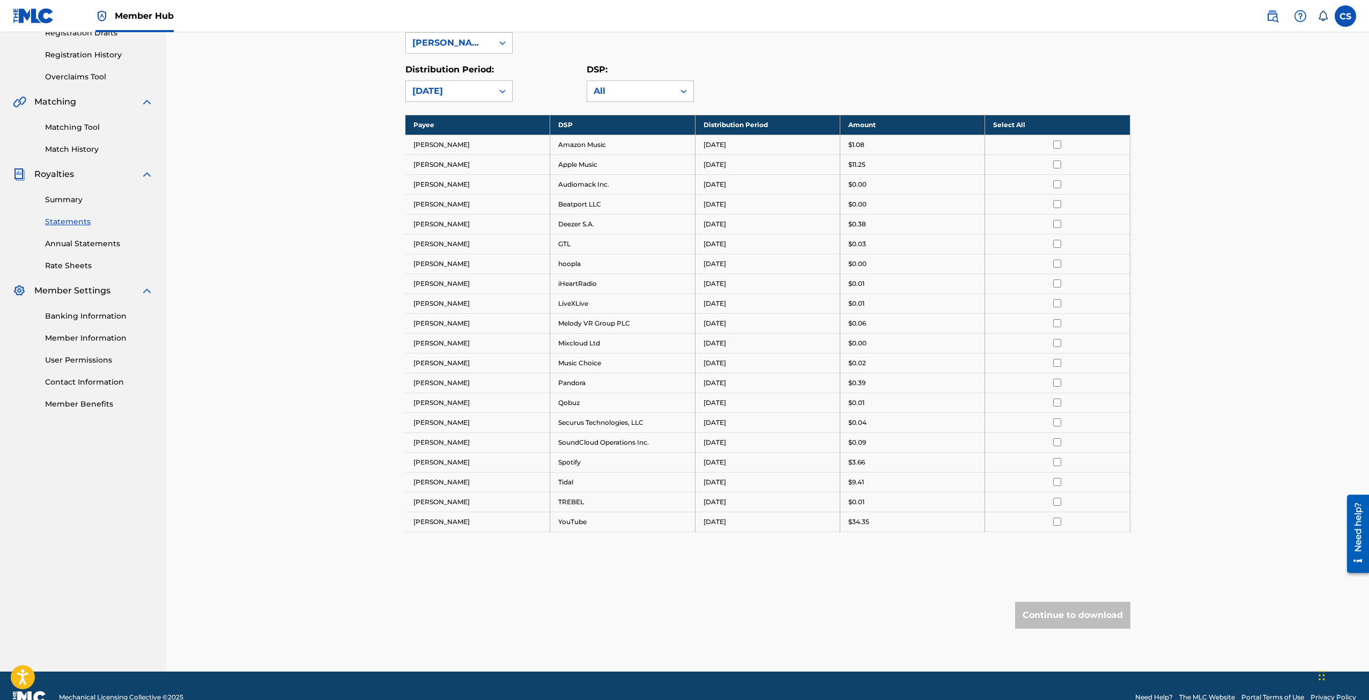
scroll to position [214, 0]
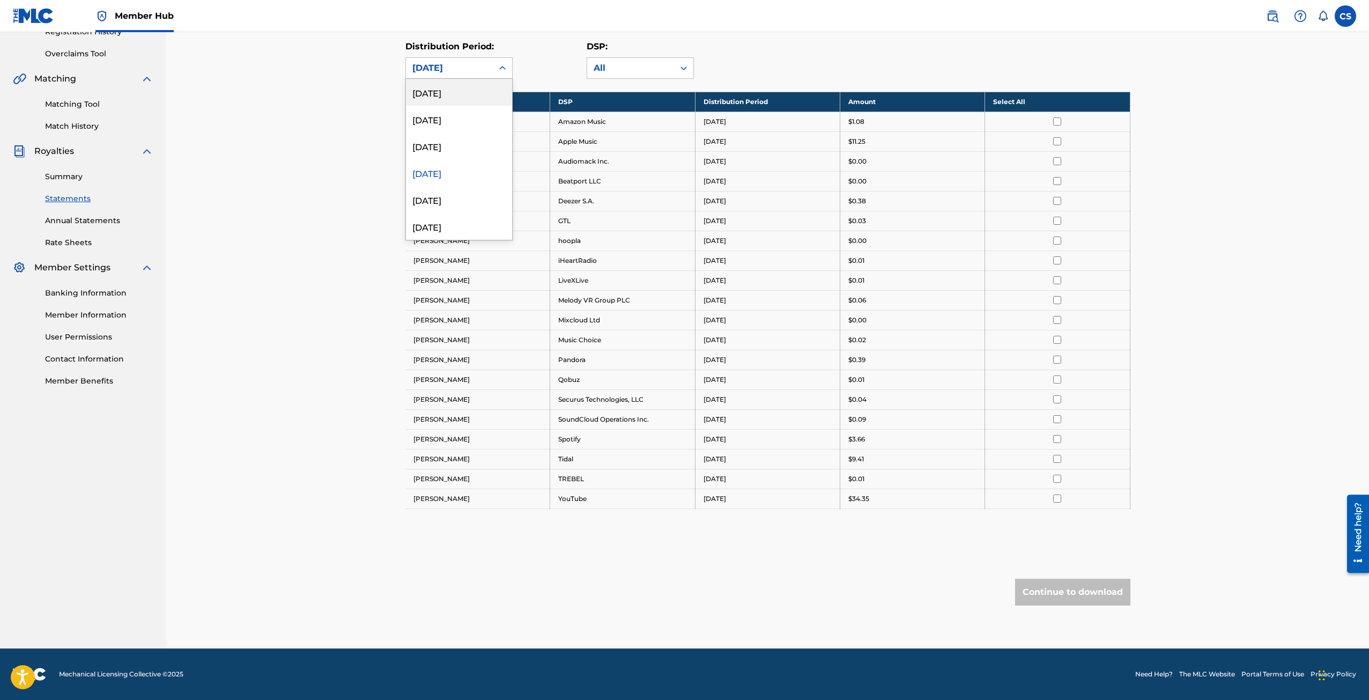
click at [458, 64] on div "June 2025" at bounding box center [449, 68] width 74 height 13
click at [448, 205] on div "March 2025" at bounding box center [459, 199] width 106 height 27
click at [471, 74] on div "March 2025" at bounding box center [449, 68] width 74 height 13
click at [458, 168] on div "April 2025" at bounding box center [459, 172] width 106 height 27
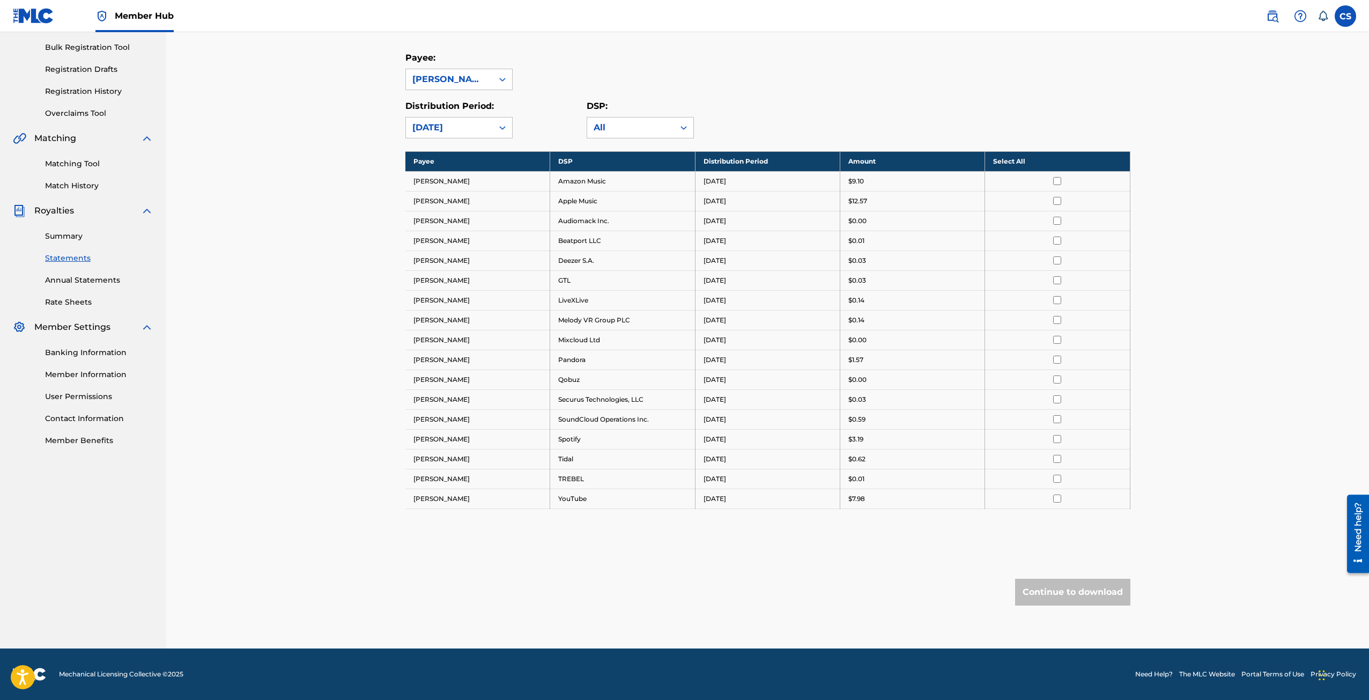
click at [269, 327] on div "Royalty Statements Select your desired payee from the Payee drop-down menu. The…" at bounding box center [767, 263] width 1202 height 770
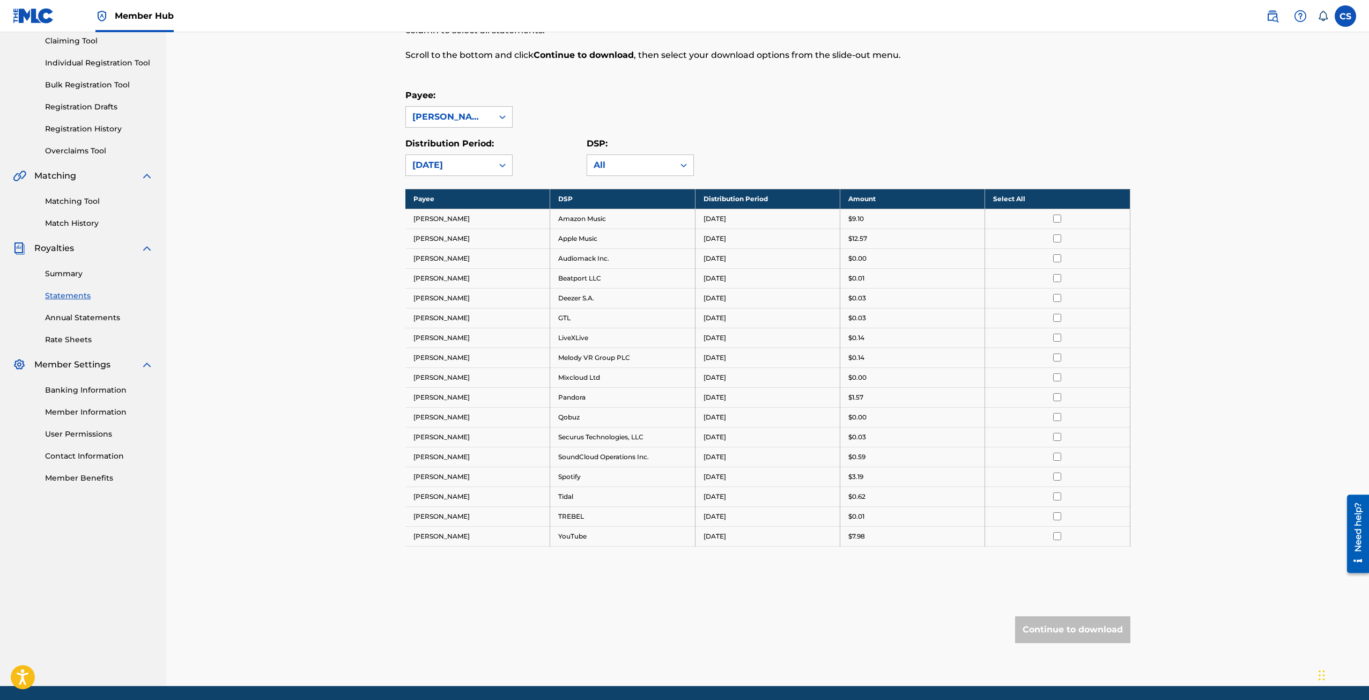
scroll to position [0, 0]
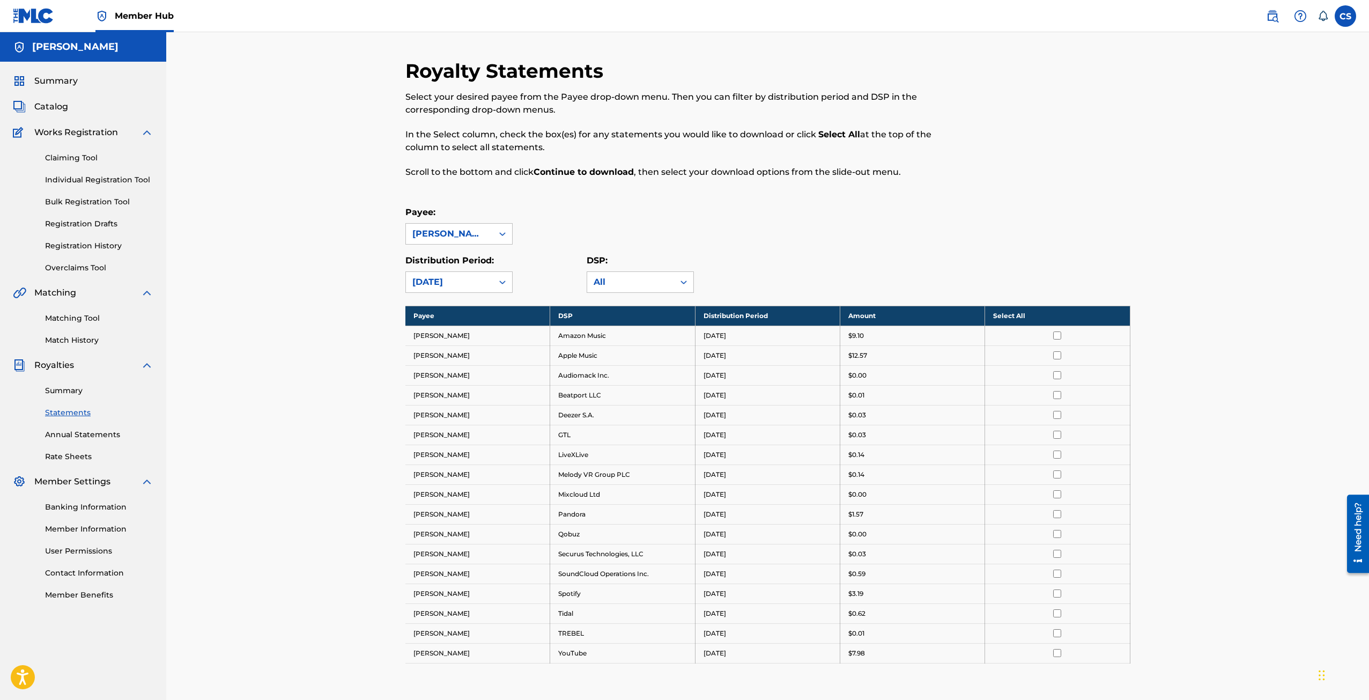
click at [265, 143] on div "Royalty Statements Select your desired payee from the Payee drop-down menu. The…" at bounding box center [767, 417] width 1202 height 770
click at [1054, 237] on div "Payee: CURTIS STEWART" at bounding box center [767, 225] width 725 height 39
click at [1342, 9] on label at bounding box center [1344, 15] width 21 height 21
click at [1345, 16] on input "CS Curtis Stewart itskiddkidd@gmail.com Notification Preferences Profile Log out" at bounding box center [1345, 16] width 0 height 0
click at [1248, 152] on p "Log out" at bounding box center [1241, 152] width 25 height 10
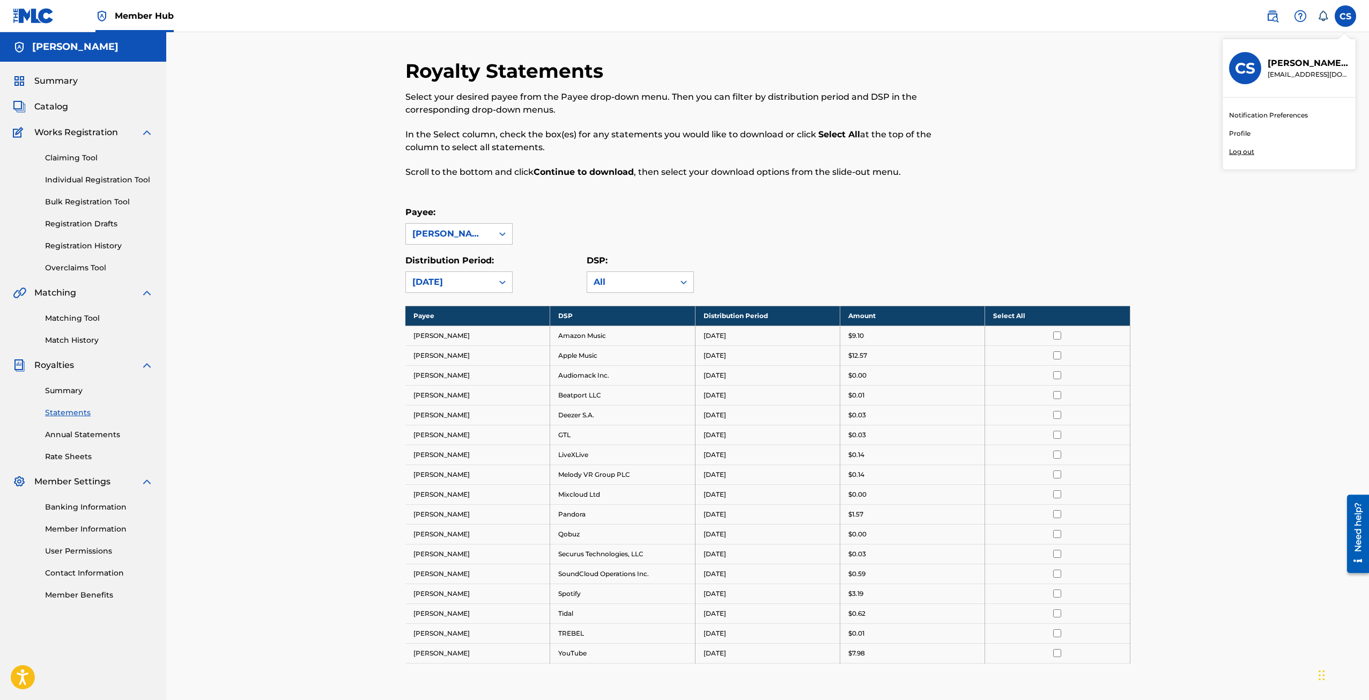
click at [1345, 16] on input "CS Curtis Stewart itskiddkidd@gmail.com Notification Preferences Profile Log out" at bounding box center [1345, 16] width 0 height 0
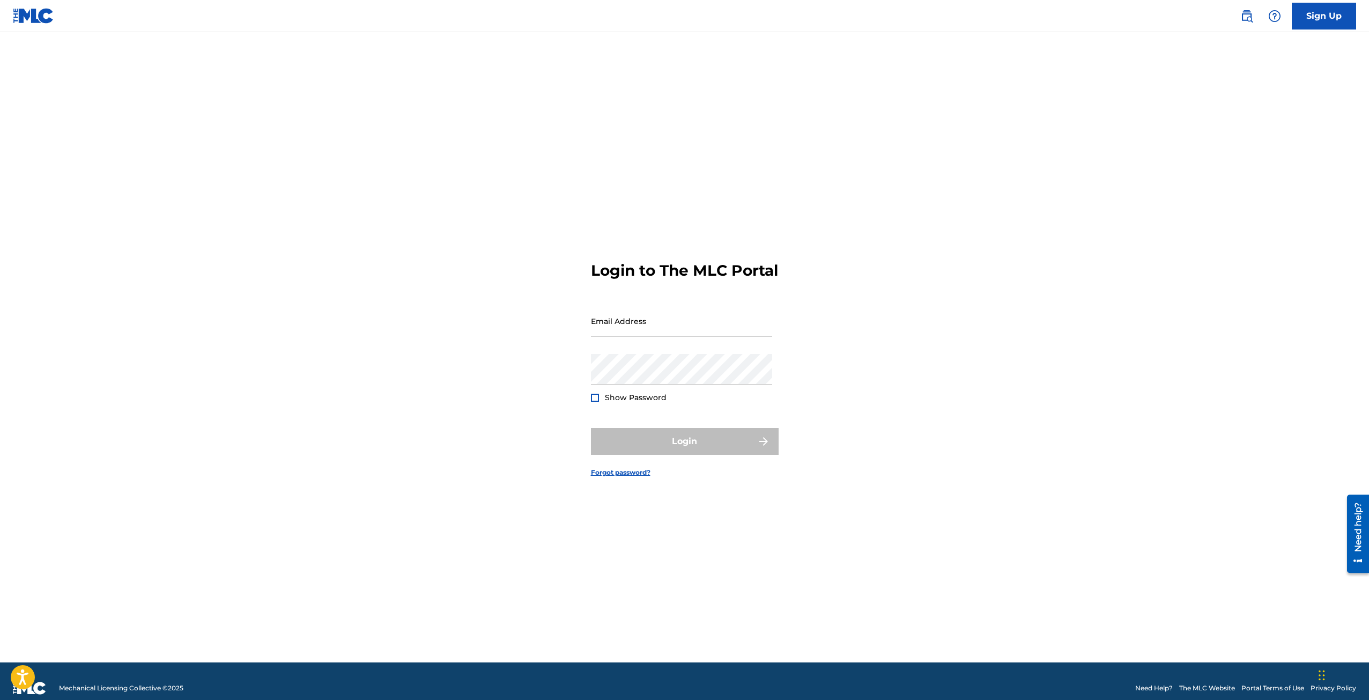
drag, startPoint x: 763, startPoint y: 323, endPoint x: 758, endPoint y: 329, distance: 8.0
click at [763, 323] on input "Email Address" at bounding box center [681, 321] width 181 height 31
type input "i"
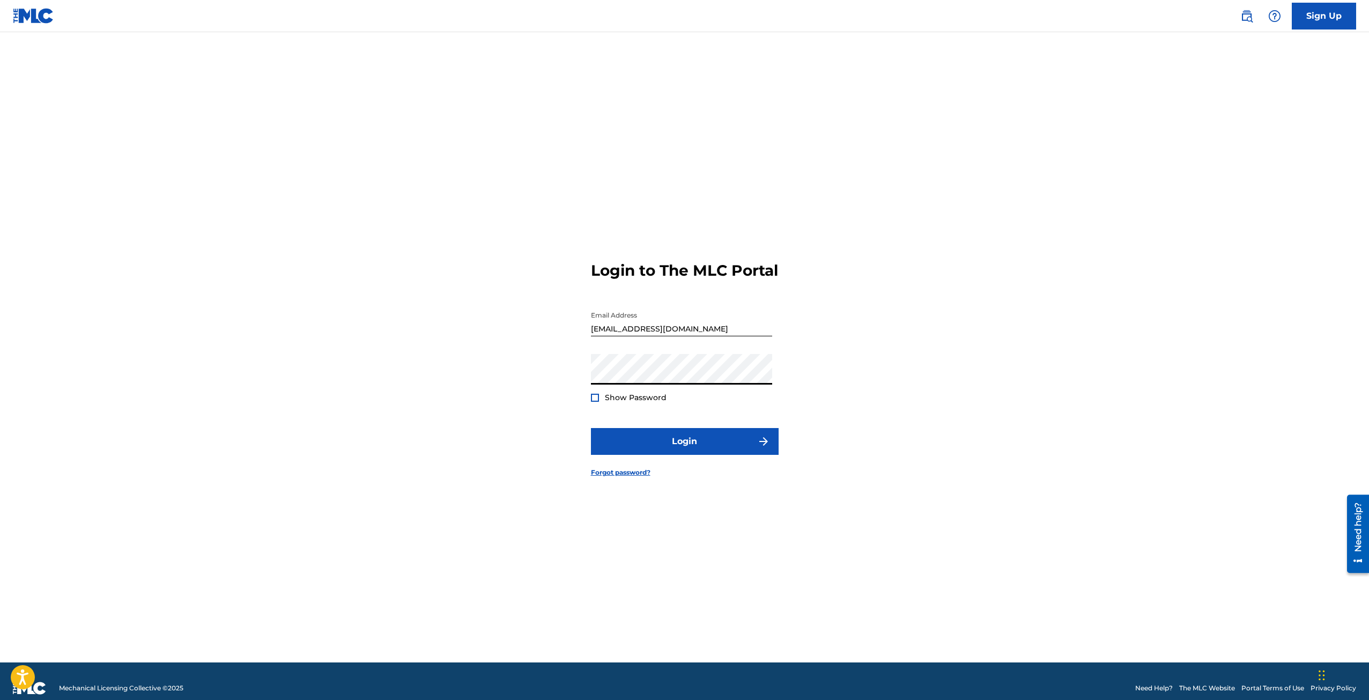
click at [591, 428] on button "Login" at bounding box center [685, 441] width 188 height 27
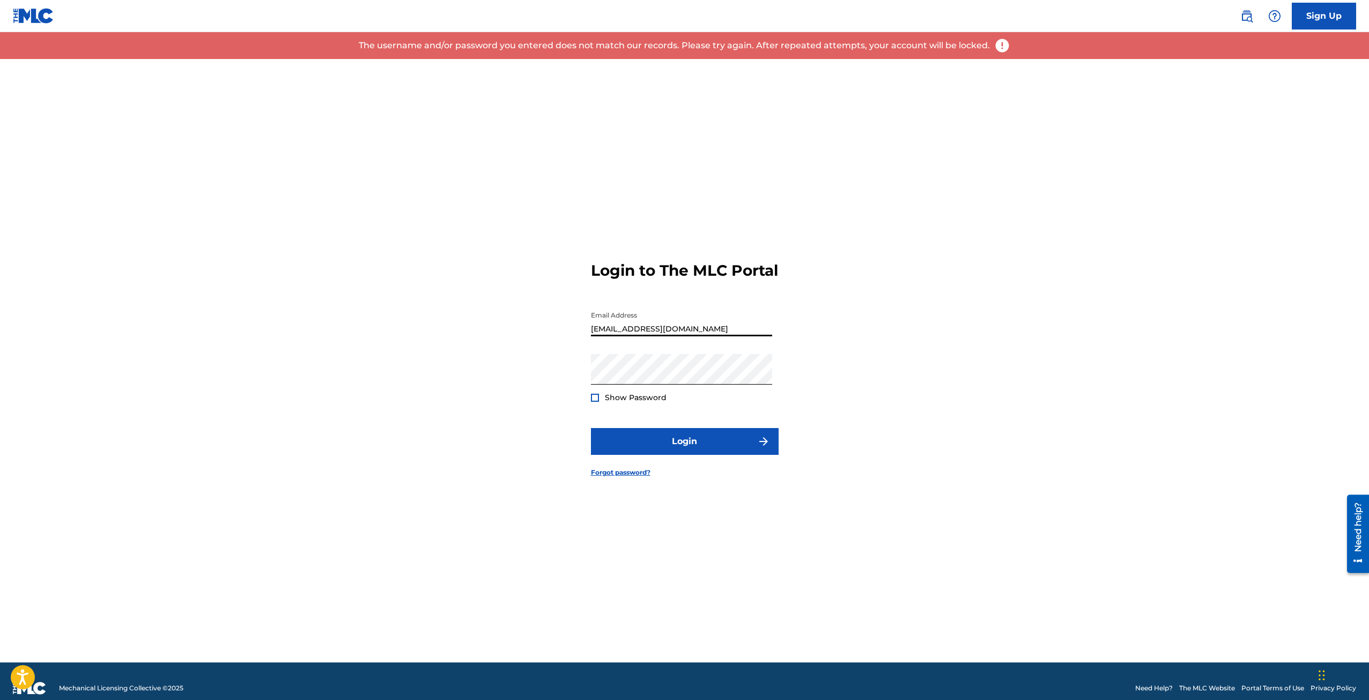
click at [676, 336] on input "superspitzrllnr@gmail.com" at bounding box center [681, 321] width 181 height 31
type input "offici"
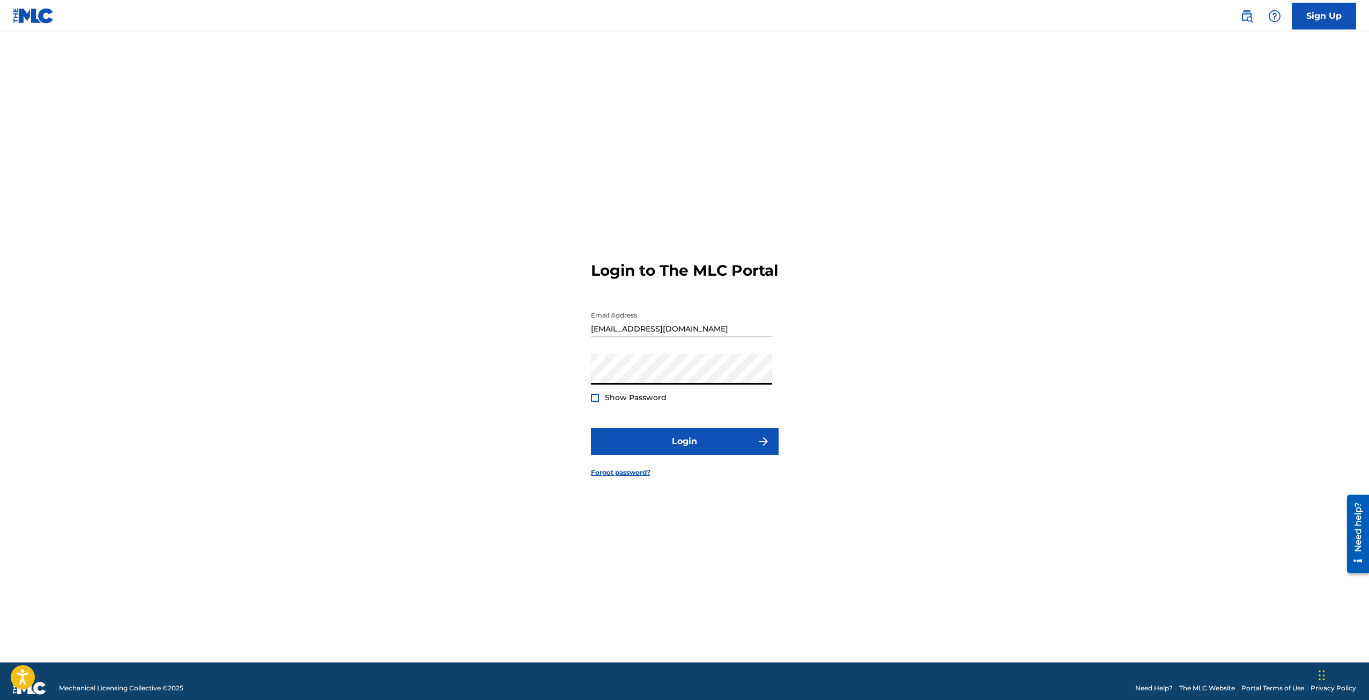
click at [591, 428] on button "Login" at bounding box center [685, 441] width 188 height 27
click at [719, 333] on input "officialsuperspitz@gmail.com" at bounding box center [681, 321] width 181 height 31
type input "contact@reallionairerecords.com"
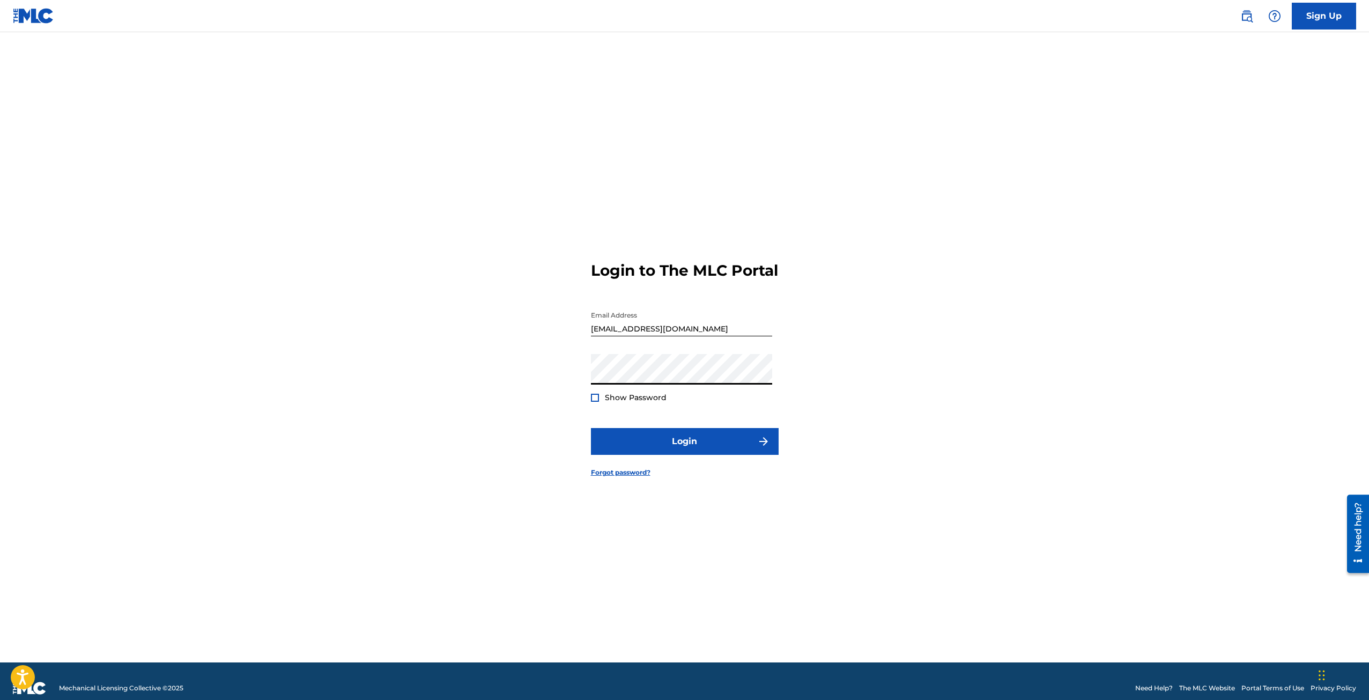
click at [591, 428] on button "Login" at bounding box center [685, 441] width 188 height 27
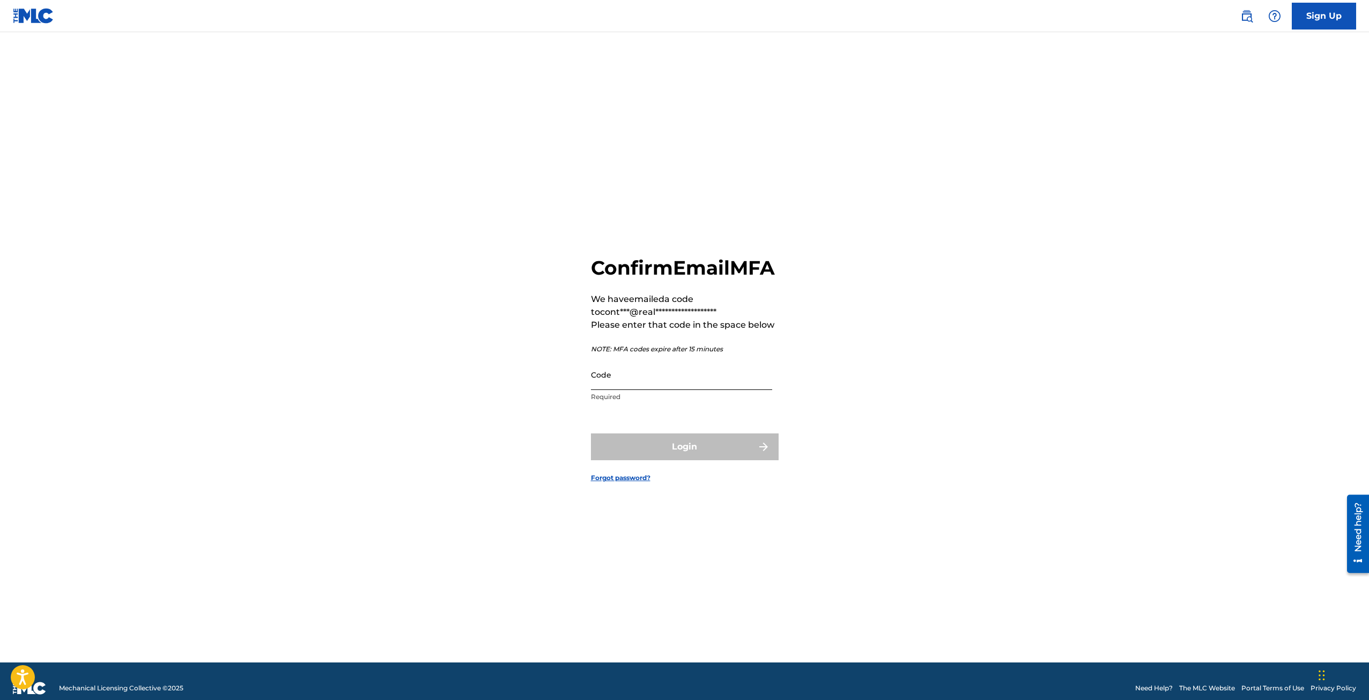
click at [743, 385] on input "Code" at bounding box center [681, 374] width 181 height 31
click at [997, 364] on div "**********" at bounding box center [684, 360] width 750 height 603
click at [1046, 459] on div "**********" at bounding box center [684, 360] width 750 height 603
click at [669, 386] on input "Code" at bounding box center [681, 374] width 181 height 31
paste input "223424"
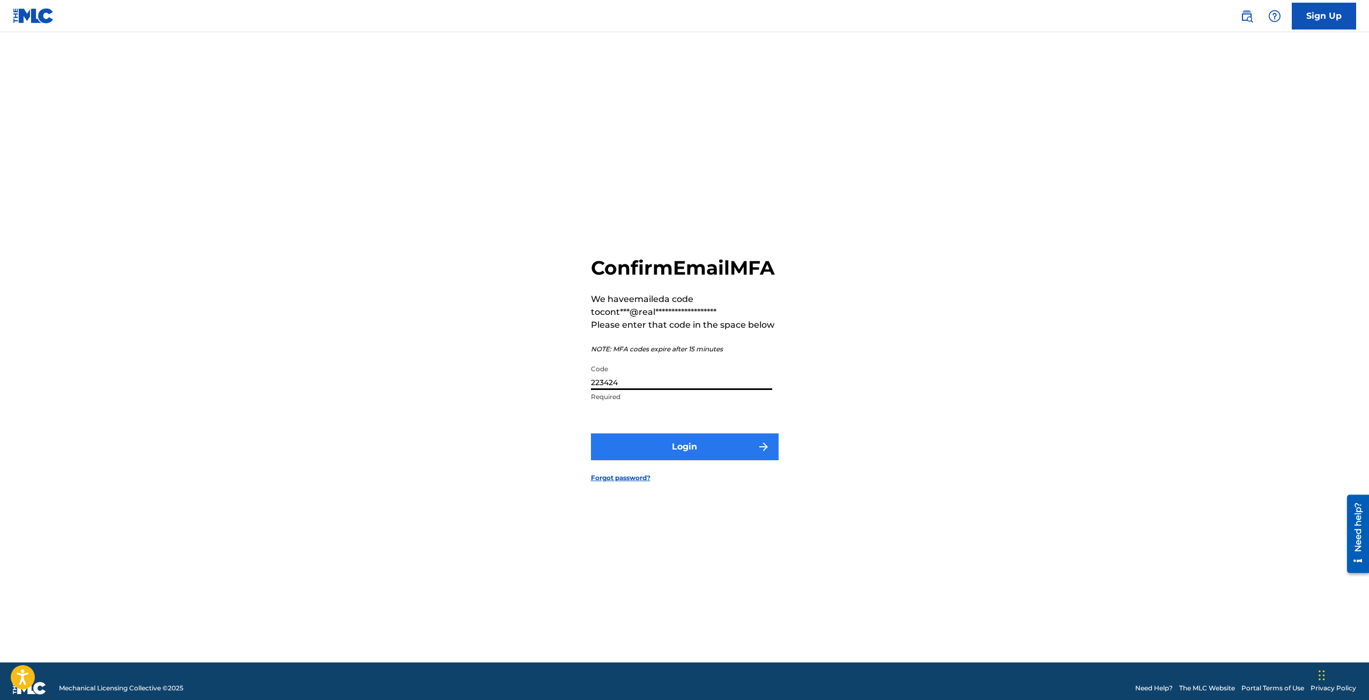
type input "223424"
click at [610, 452] on button "Login" at bounding box center [685, 446] width 188 height 27
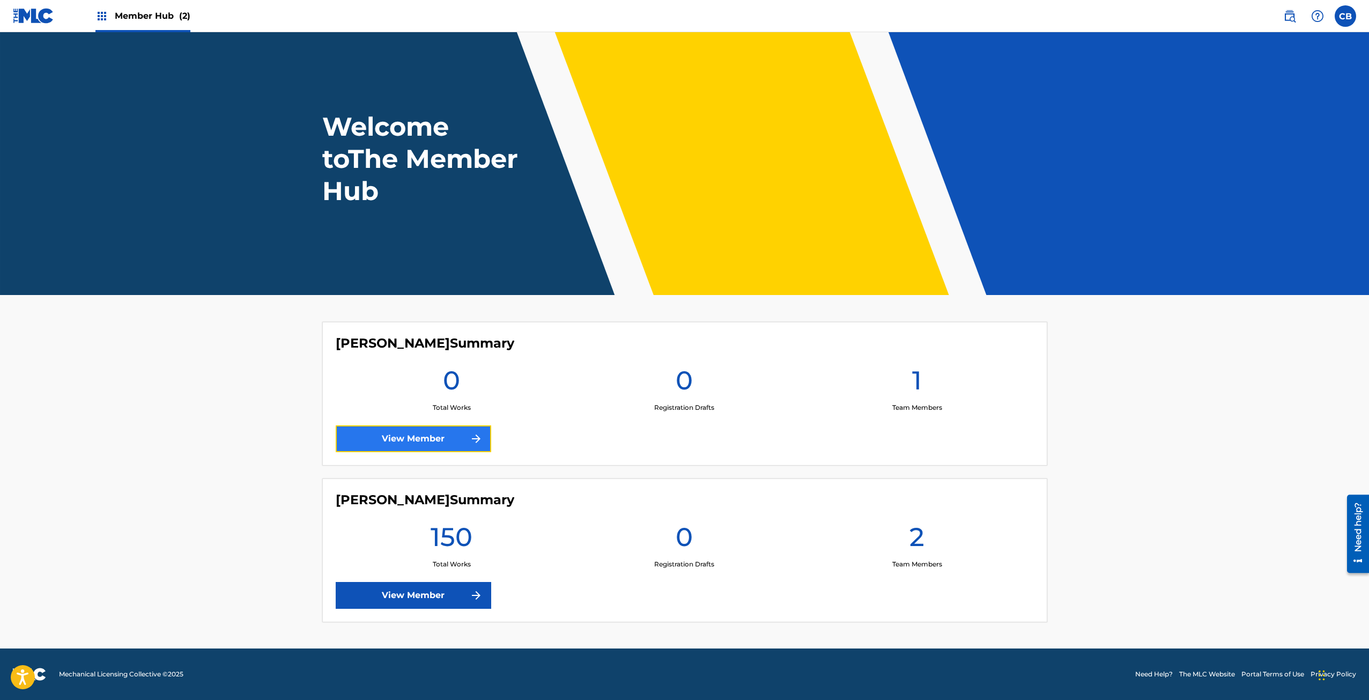
click at [432, 440] on link "View Member" at bounding box center [413, 438] width 155 height 27
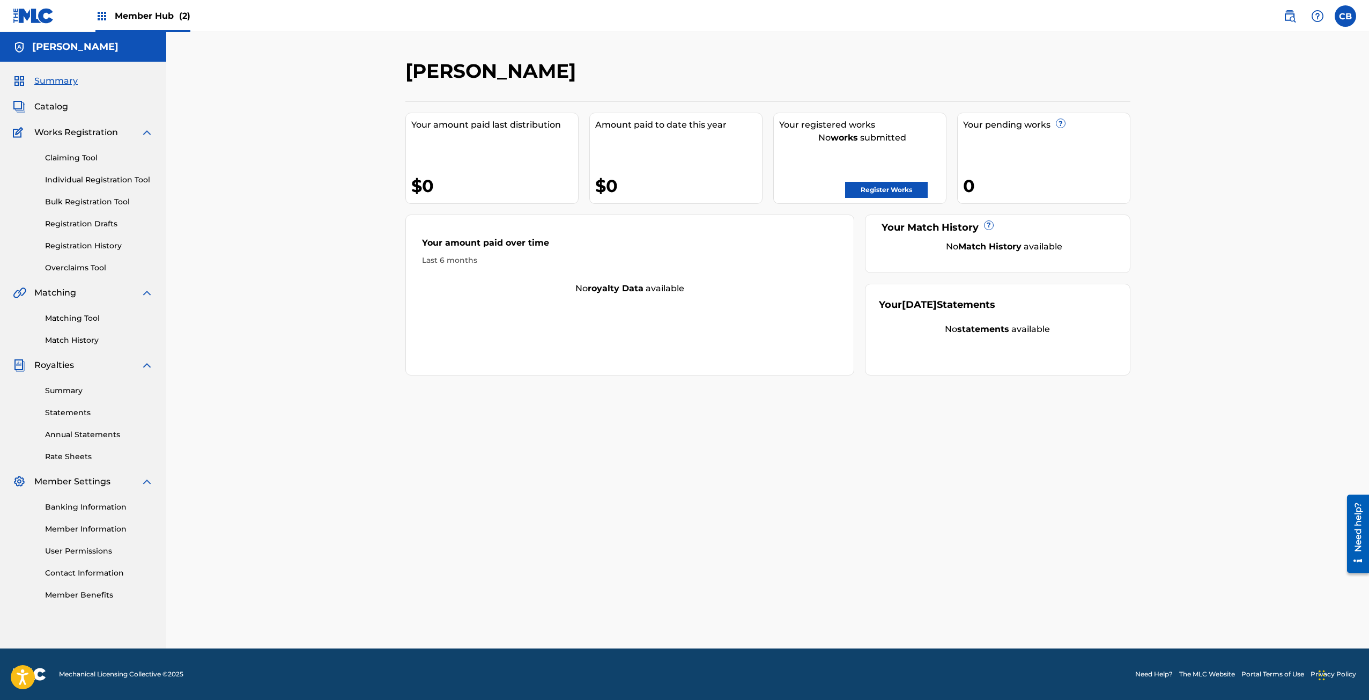
click at [244, 172] on div "Carldrelius Brunson Your amount paid last distribution $0 Amount paid to date t…" at bounding box center [767, 340] width 1202 height 616
drag, startPoint x: 62, startPoint y: 144, endPoint x: 60, endPoint y: 153, distance: 9.4
click at [61, 148] on div "Claiming Tool Individual Registration Tool Bulk Registration Tool Registration …" at bounding box center [83, 206] width 140 height 135
click at [60, 153] on link "Claiming Tool" at bounding box center [99, 157] width 108 height 11
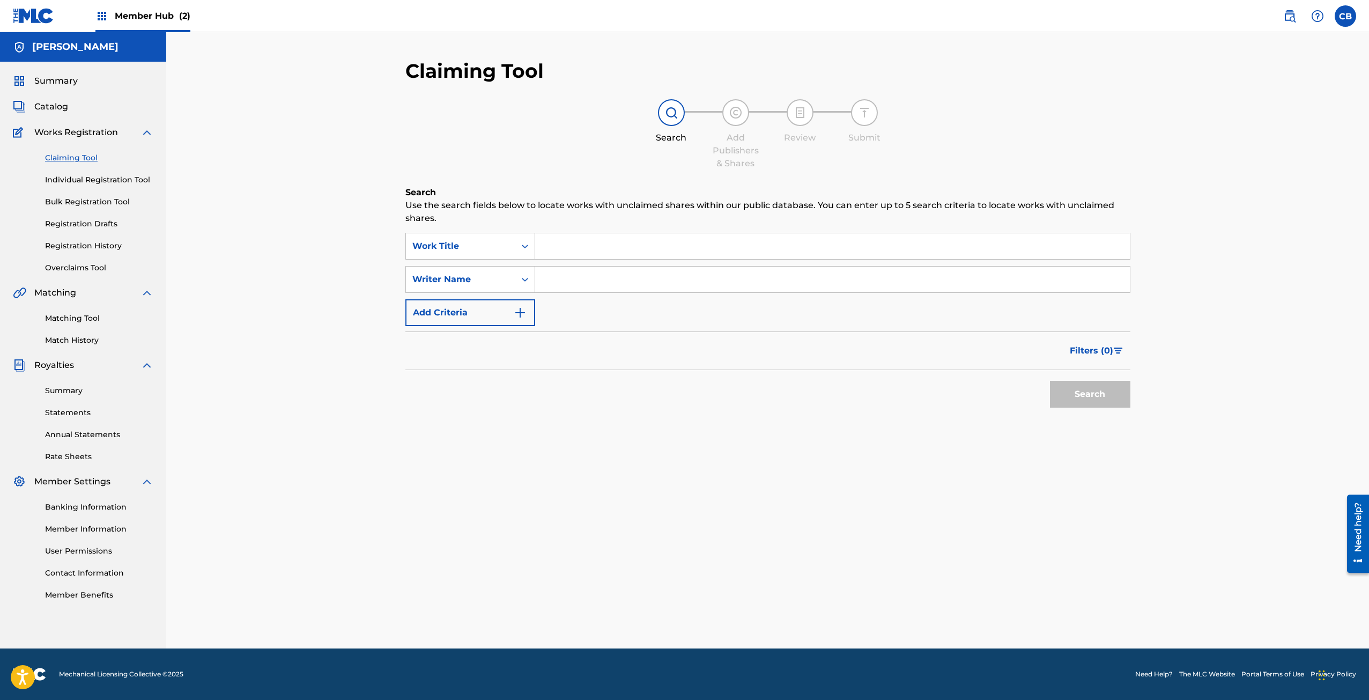
click at [594, 243] on input "Search Form" at bounding box center [832, 246] width 594 height 26
click at [584, 279] on input "Search Form" at bounding box center [832, 279] width 594 height 26
type input "Carldrelius Brunson"
click at [1052, 393] on button "Search" at bounding box center [1090, 394] width 80 height 27
drag, startPoint x: 327, startPoint y: 271, endPoint x: 749, endPoint y: 118, distance: 448.7
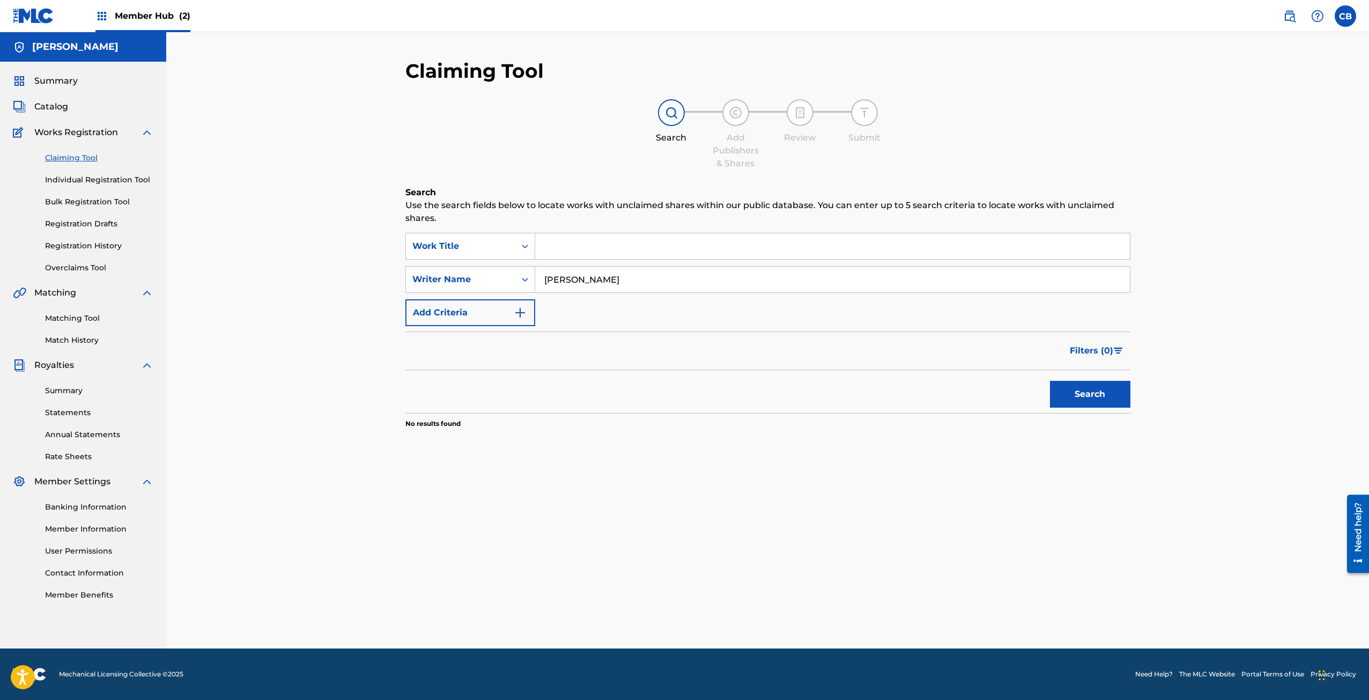
click at [329, 270] on div "Claiming Tool Search Add Publishers & Shares Review Submit Search Use the searc…" at bounding box center [767, 340] width 1202 height 616
